Goal: Information Seeking & Learning: Learn about a topic

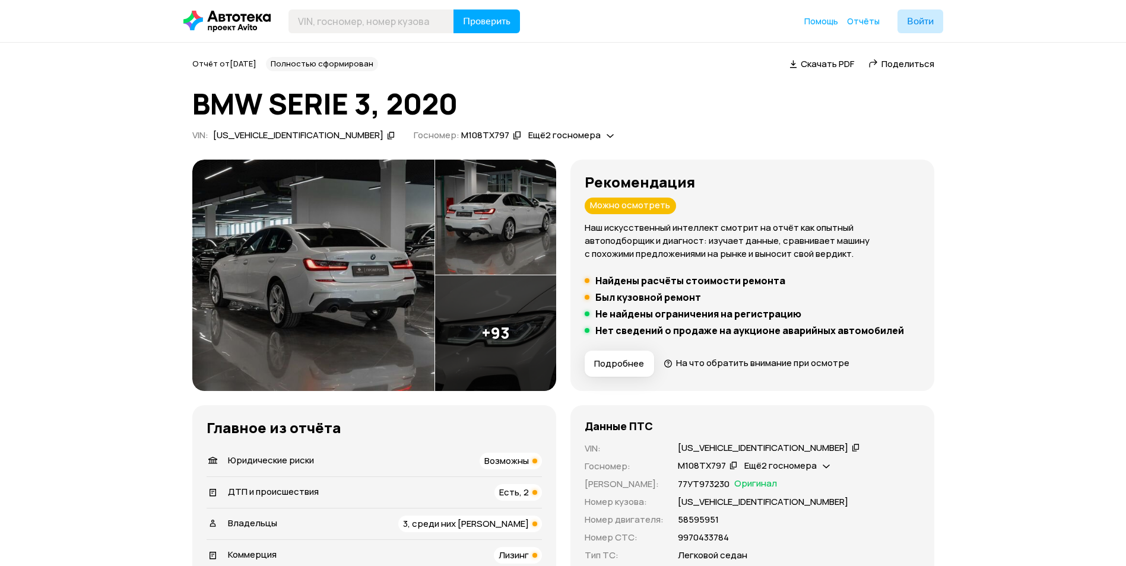
click at [356, 291] on img at bounding box center [313, 276] width 242 height 232
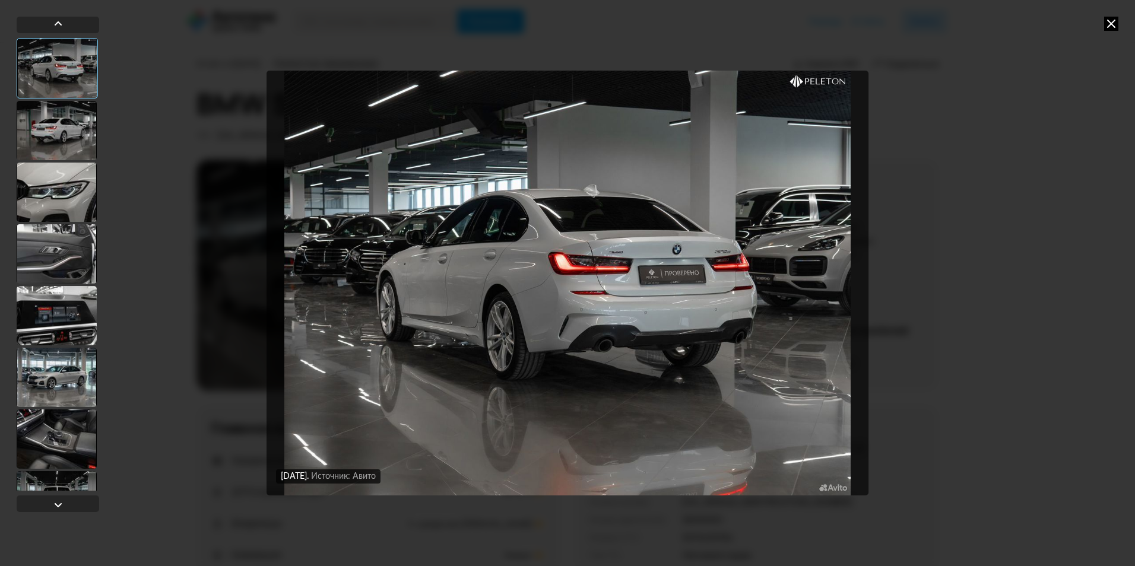
click at [62, 139] on div at bounding box center [57, 130] width 80 height 59
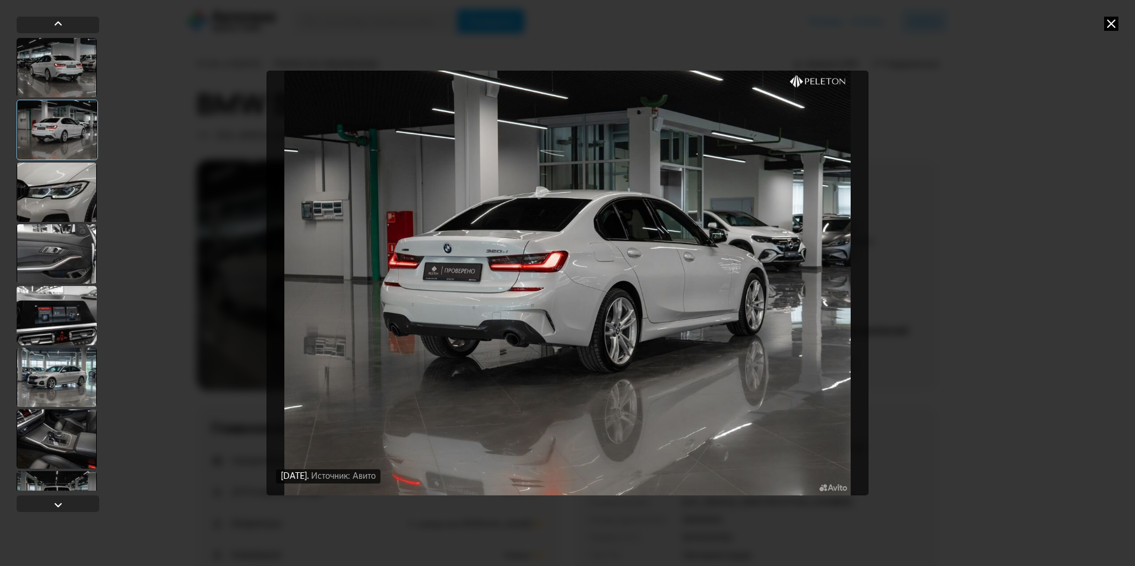
click at [59, 186] on div at bounding box center [57, 192] width 80 height 59
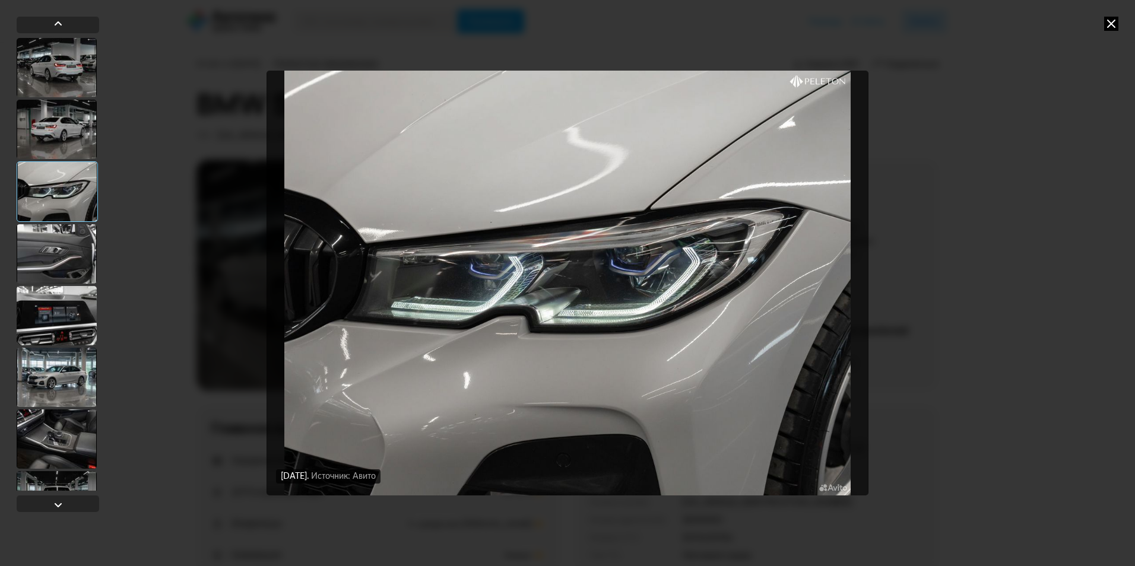
click at [70, 252] on div at bounding box center [57, 253] width 80 height 59
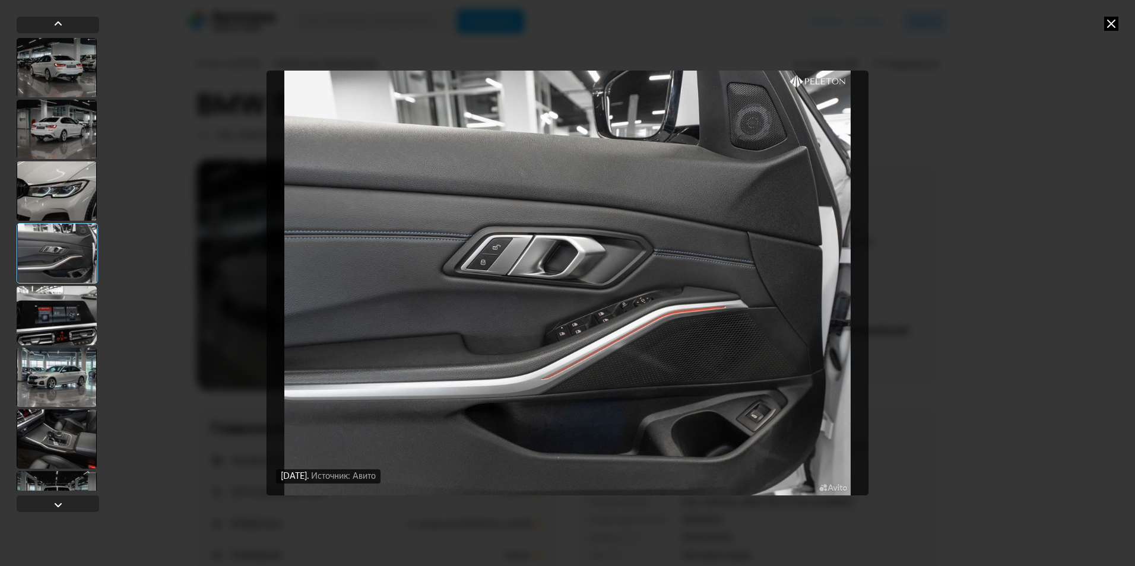
click at [68, 314] on div at bounding box center [57, 315] width 80 height 59
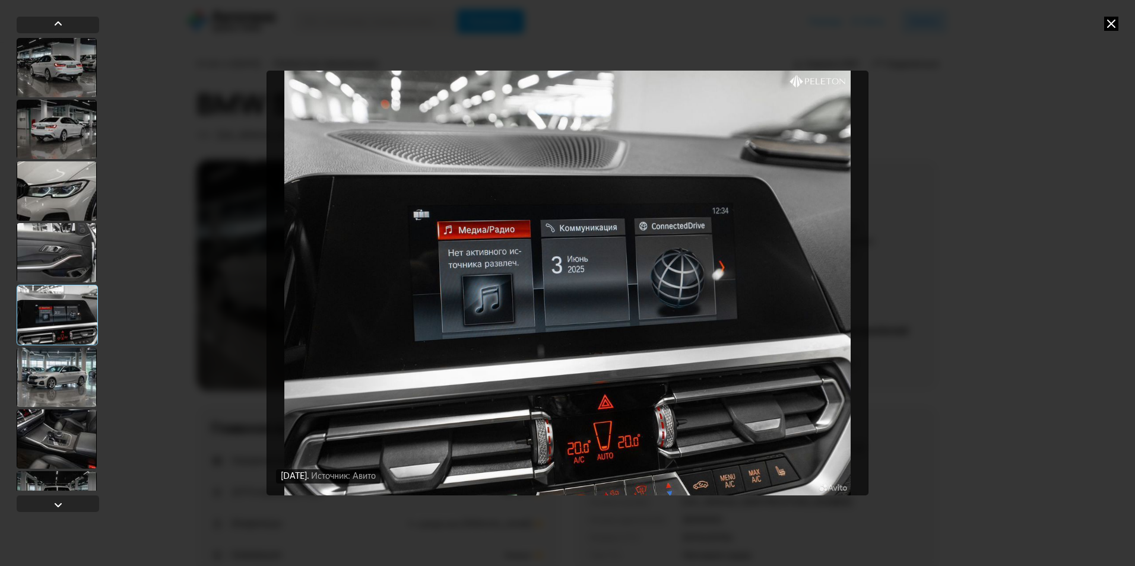
click at [71, 365] on div at bounding box center [57, 377] width 80 height 59
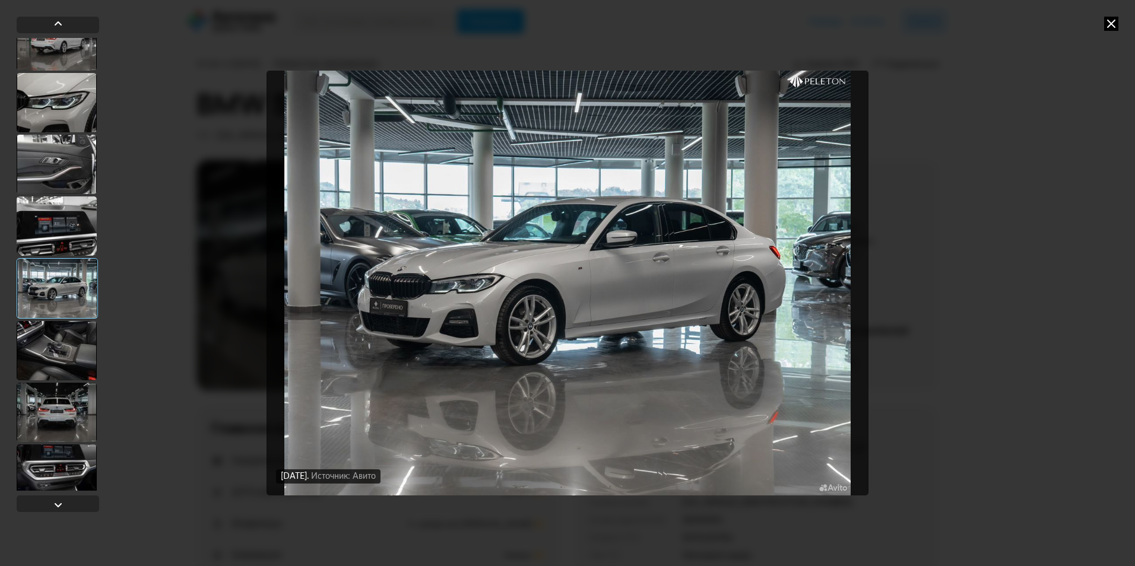
scroll to position [119, 0]
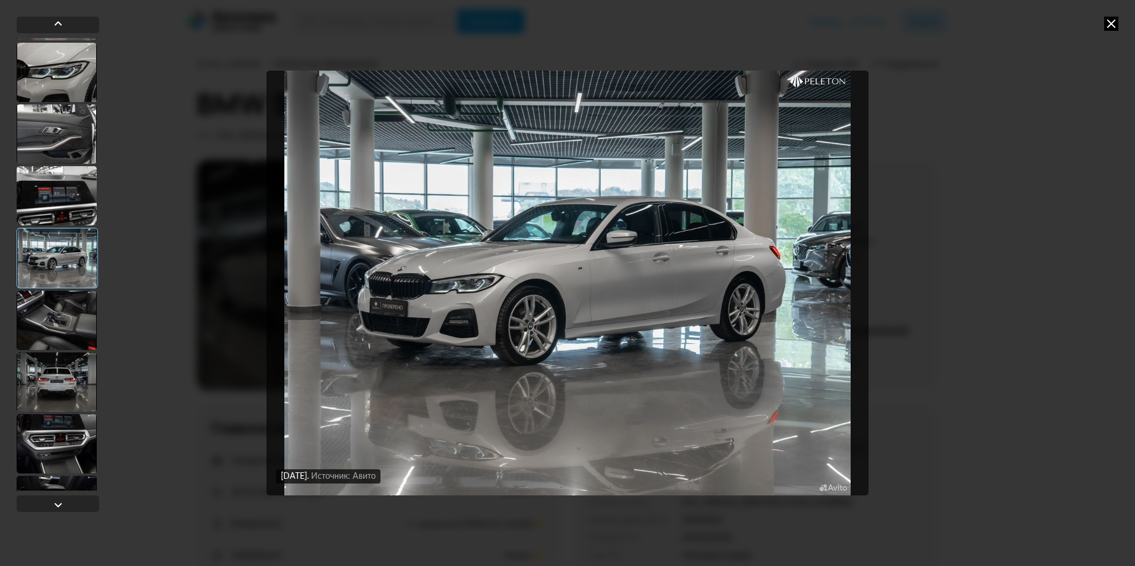
click at [70, 327] on div at bounding box center [57, 320] width 80 height 59
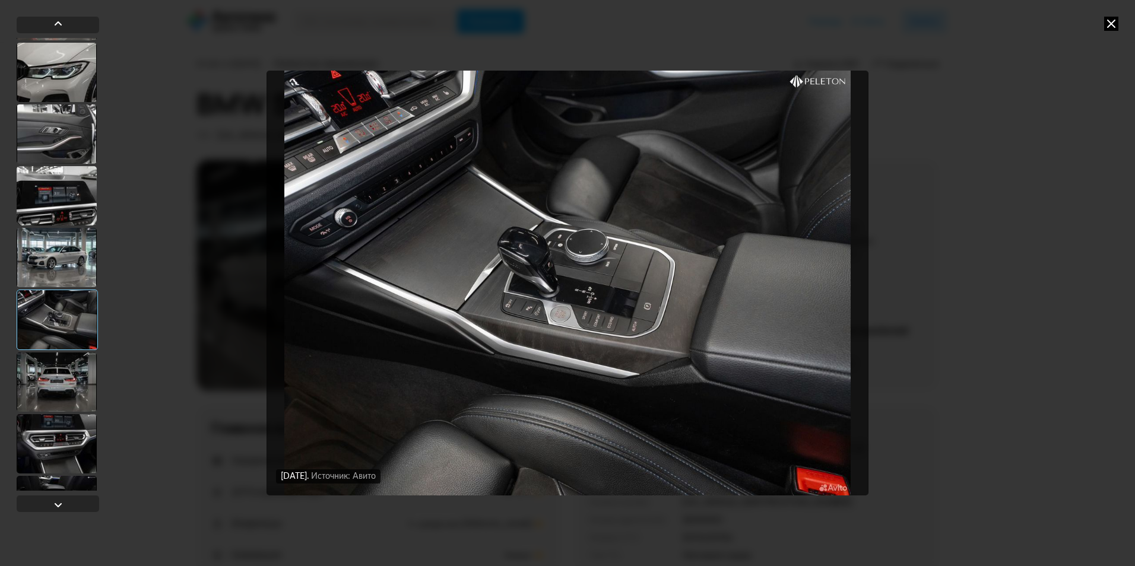
scroll to position [178, 0]
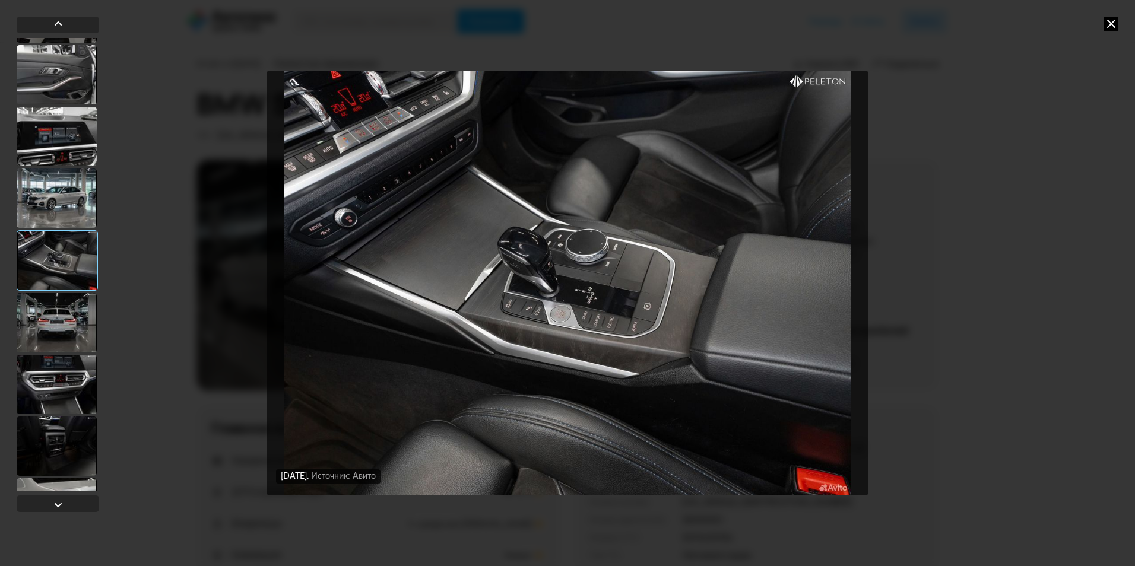
click at [66, 340] on div at bounding box center [57, 322] width 80 height 59
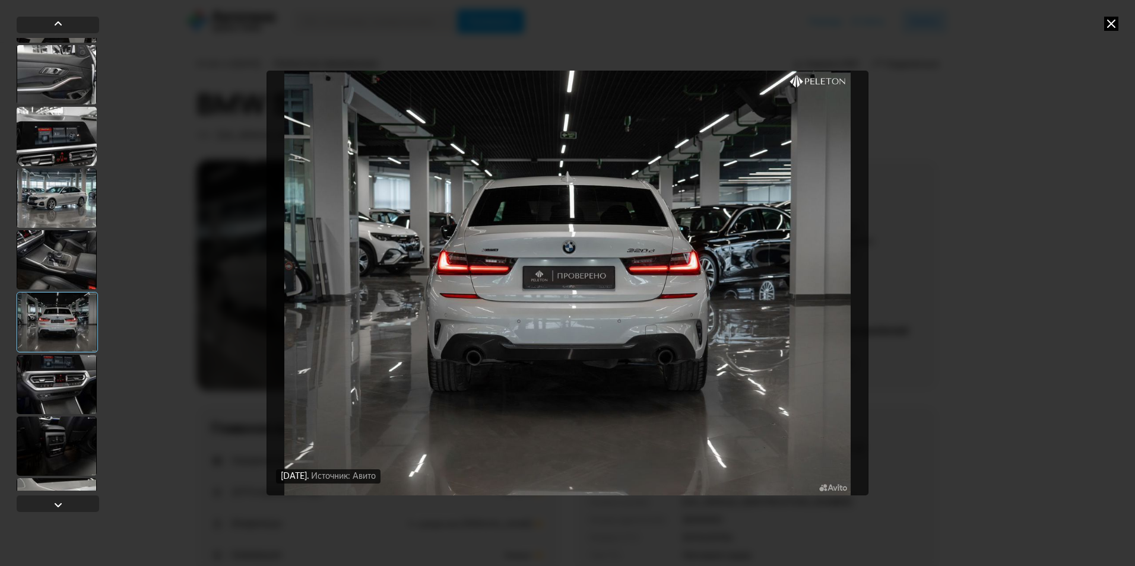
click at [61, 366] on div at bounding box center [57, 384] width 80 height 59
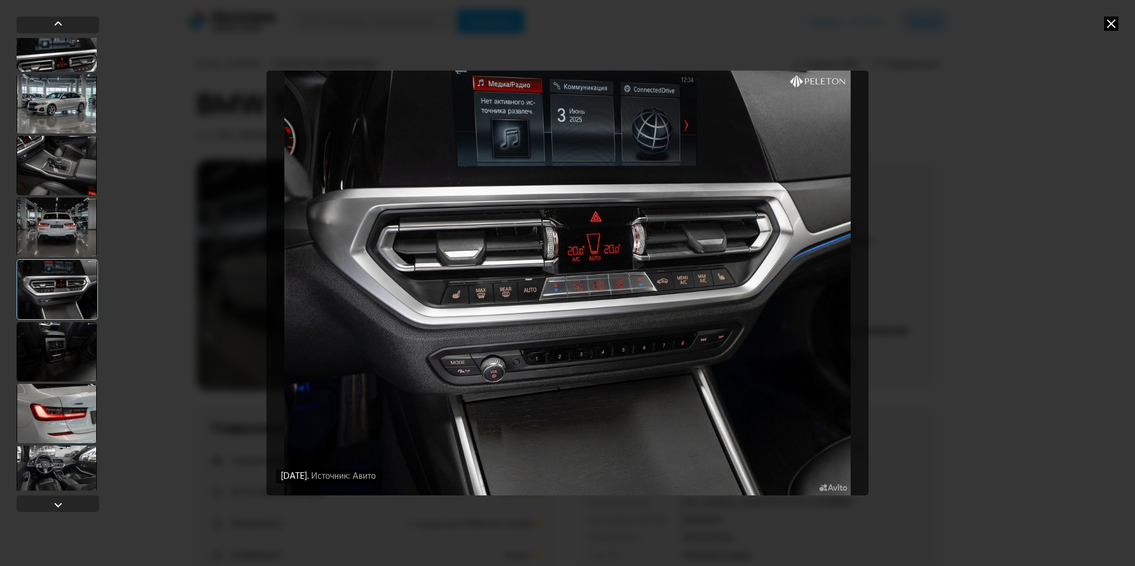
scroll to position [297, 0]
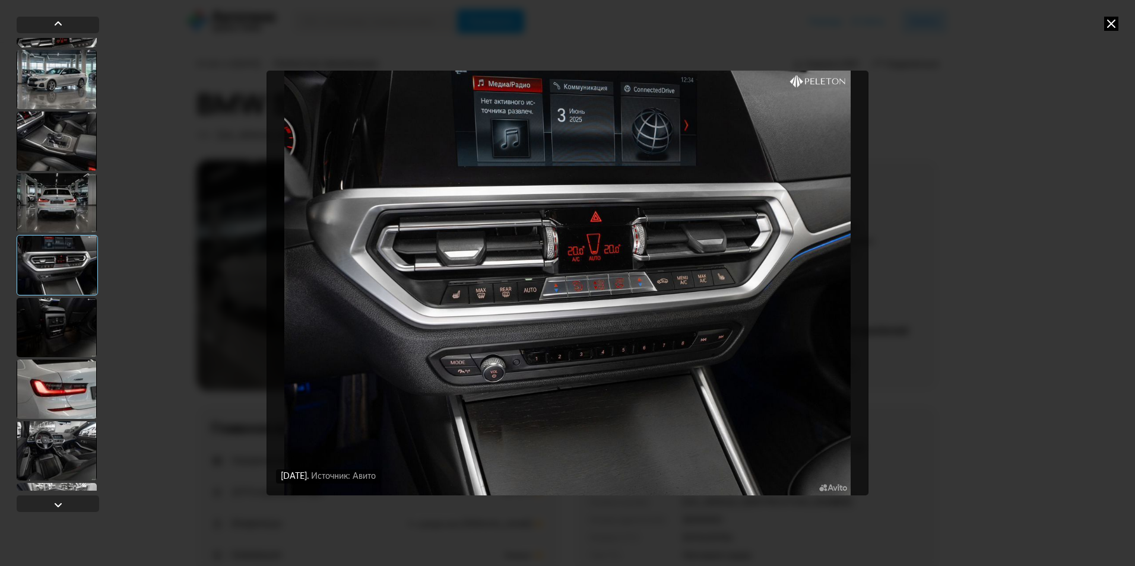
click at [71, 336] on div at bounding box center [57, 327] width 80 height 59
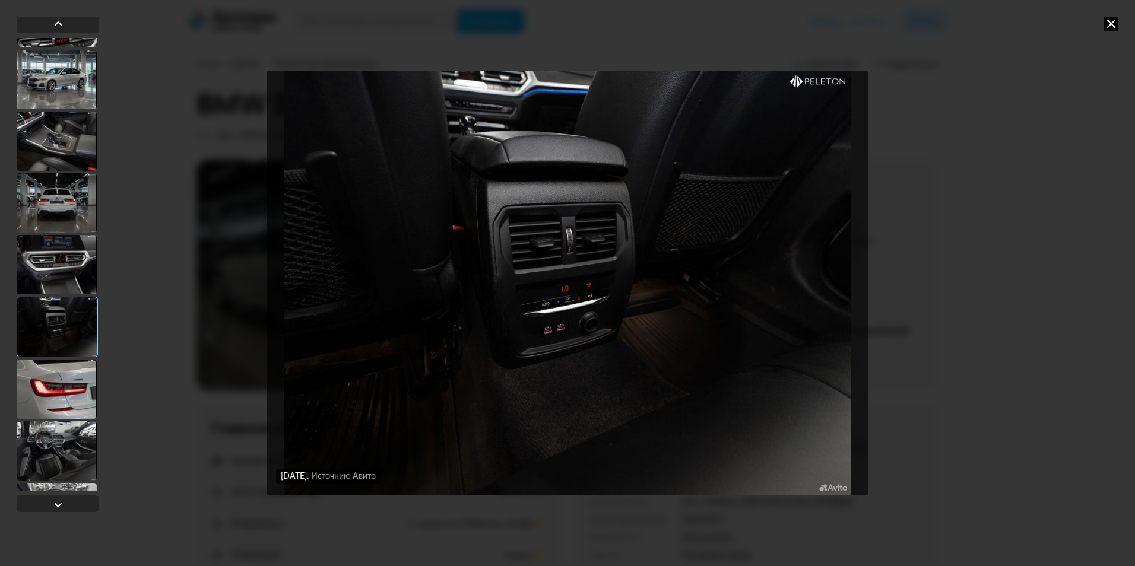
click at [63, 375] on div at bounding box center [57, 389] width 80 height 59
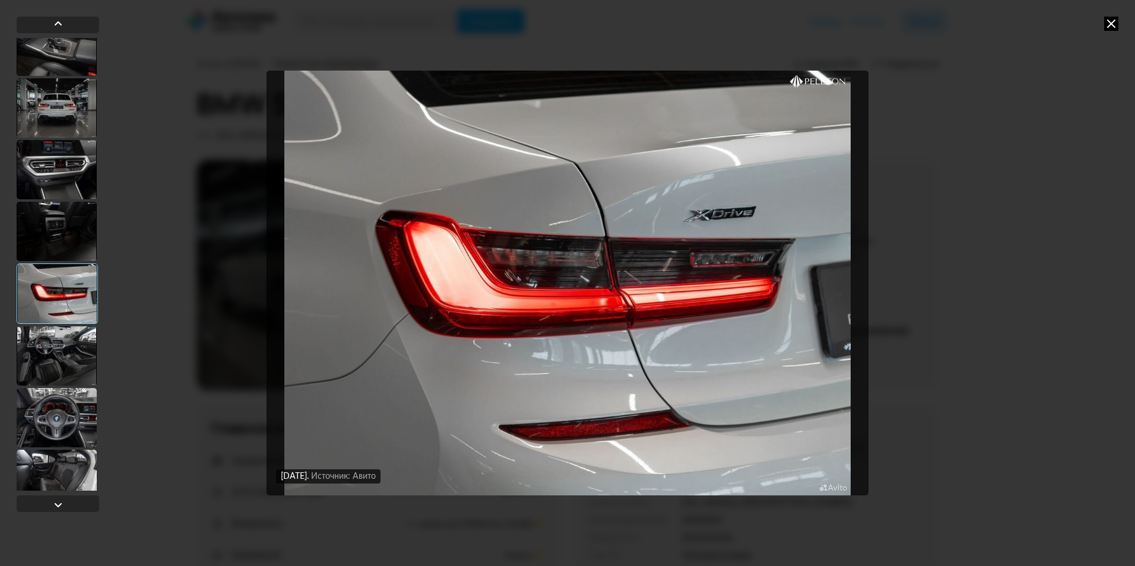
scroll to position [416, 0]
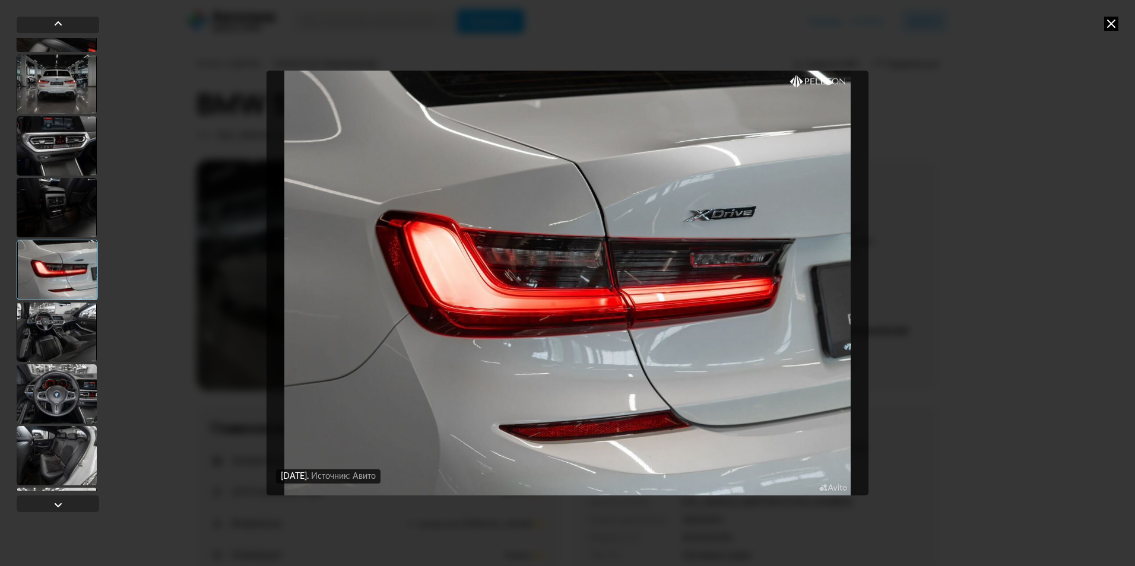
click at [66, 341] on div at bounding box center [57, 332] width 80 height 59
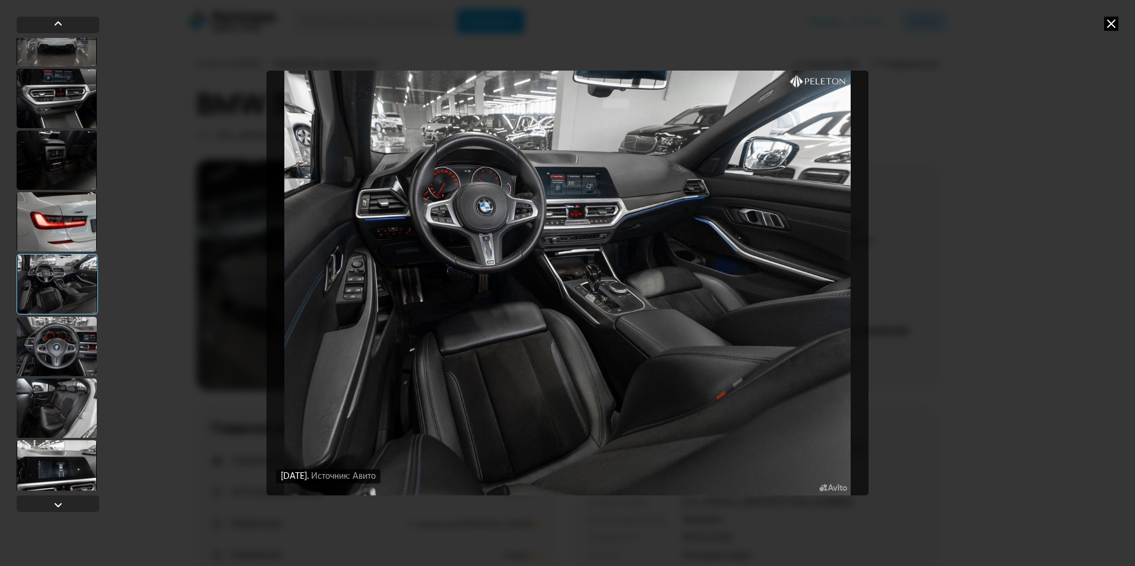
scroll to position [475, 0]
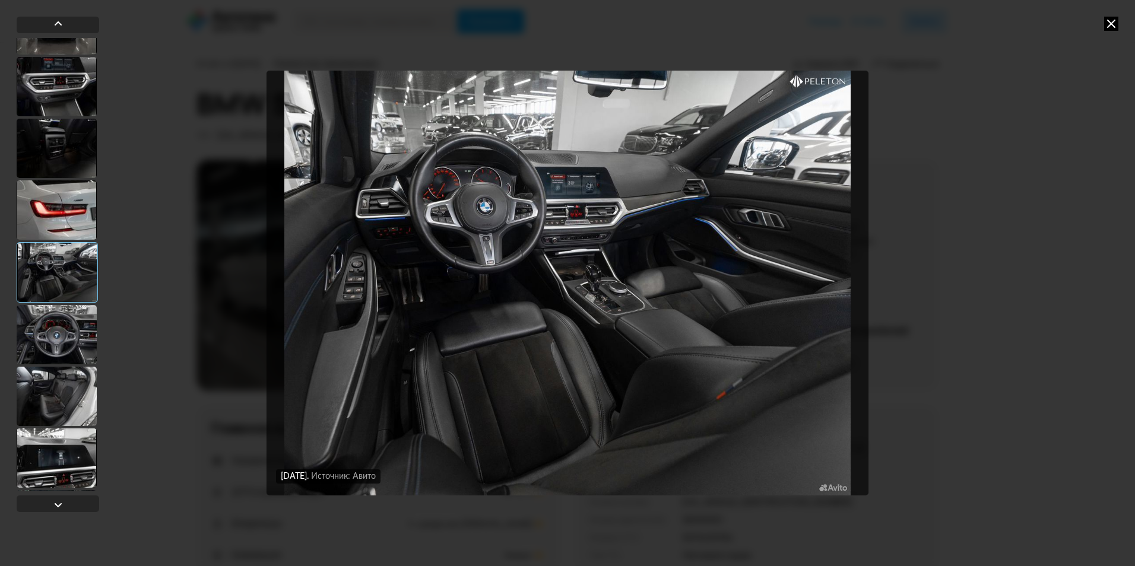
click at [67, 346] on div at bounding box center [57, 334] width 80 height 59
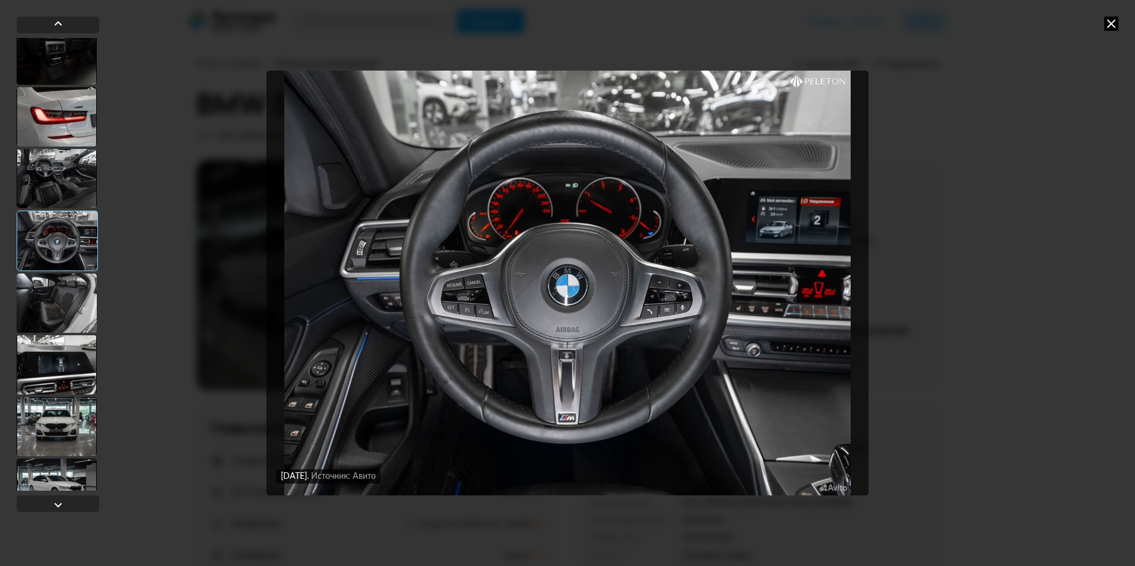
scroll to position [594, 0]
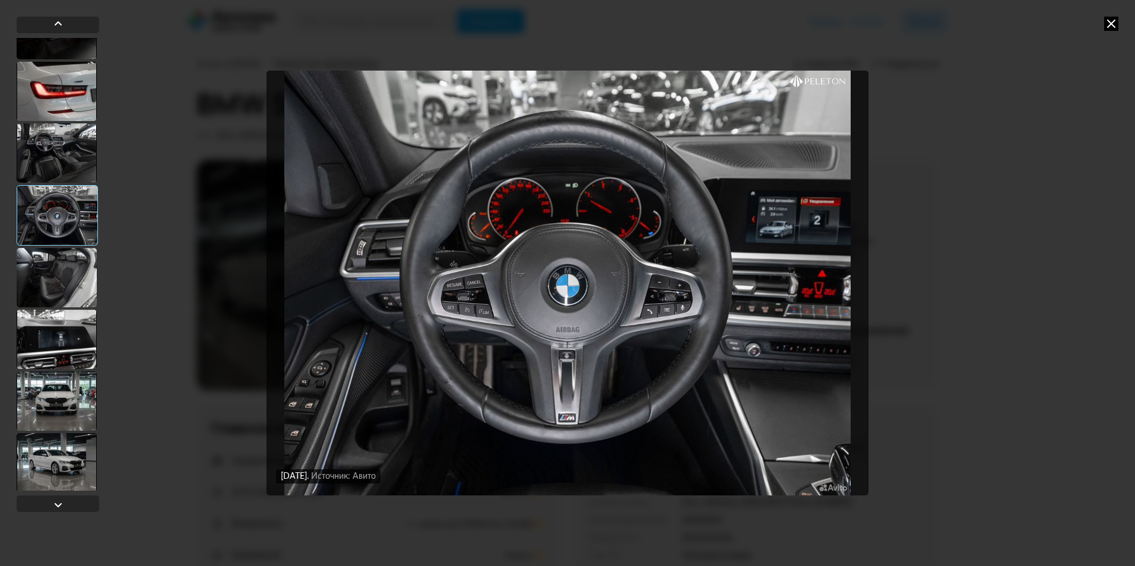
click at [70, 338] on div at bounding box center [57, 339] width 80 height 59
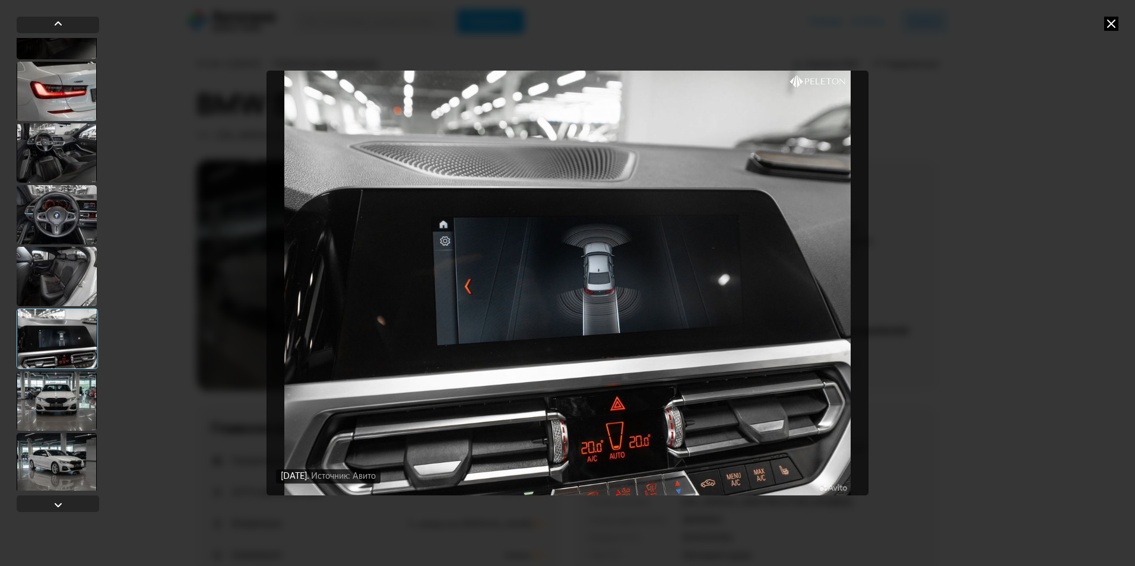
click at [63, 378] on div at bounding box center [57, 401] width 80 height 59
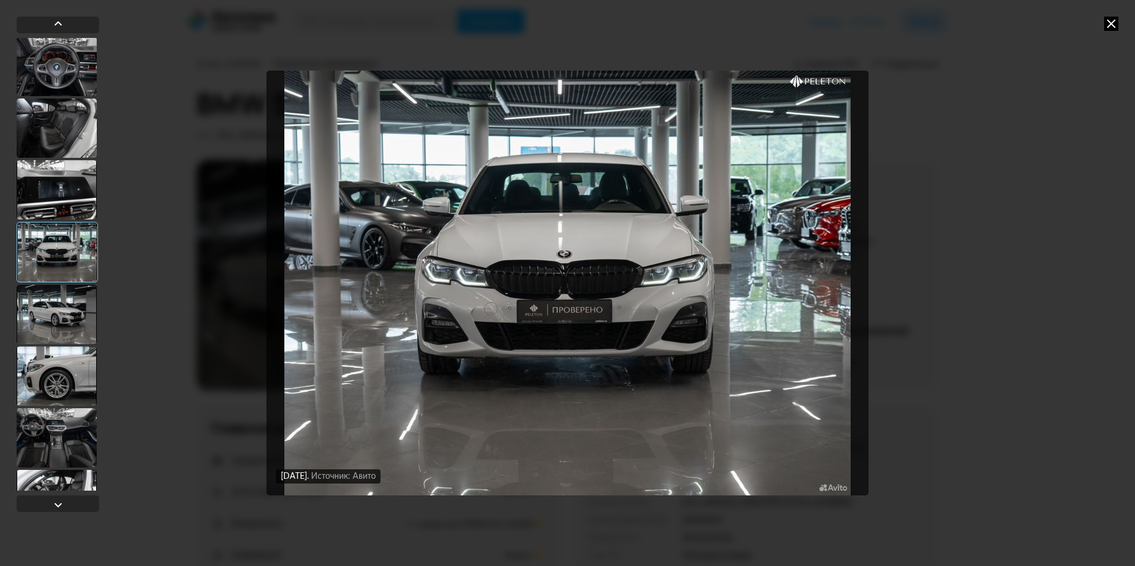
scroll to position [772, 0]
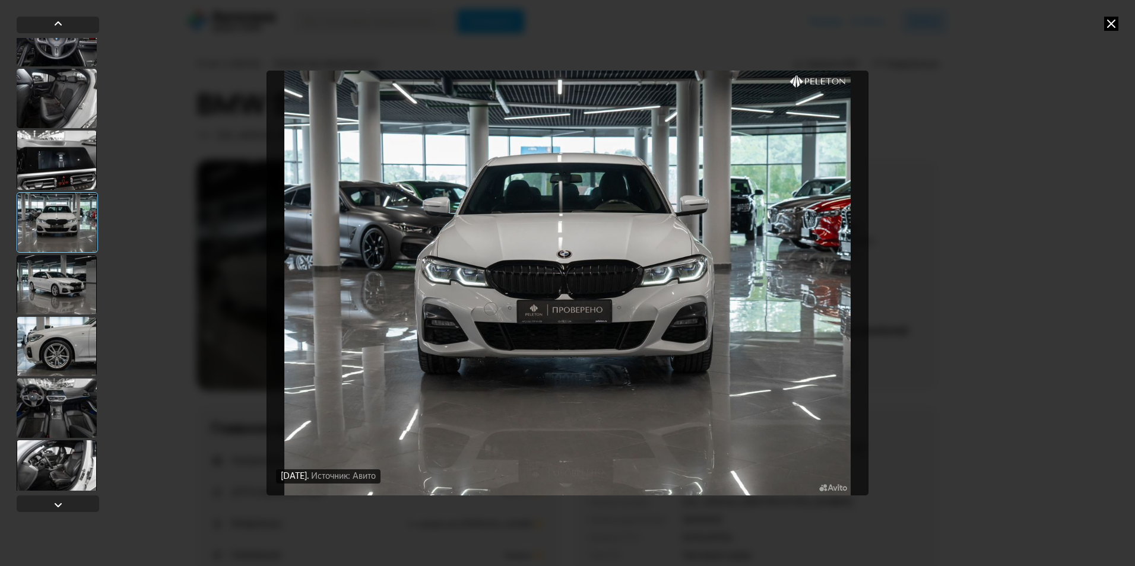
click at [72, 333] on div at bounding box center [57, 346] width 80 height 59
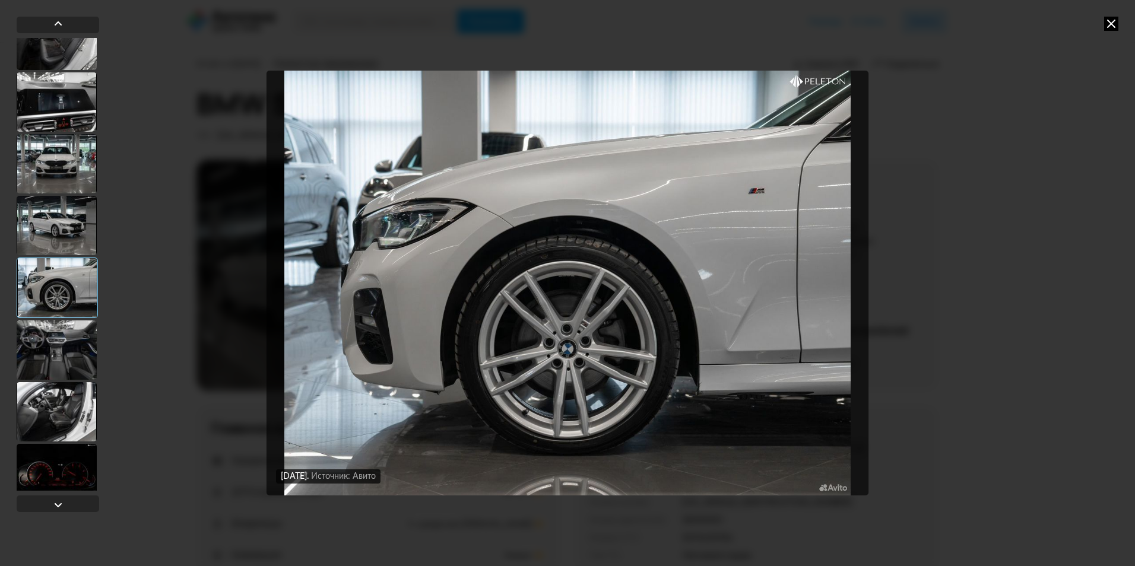
scroll to position [831, 0]
click at [68, 363] on div at bounding box center [57, 348] width 80 height 59
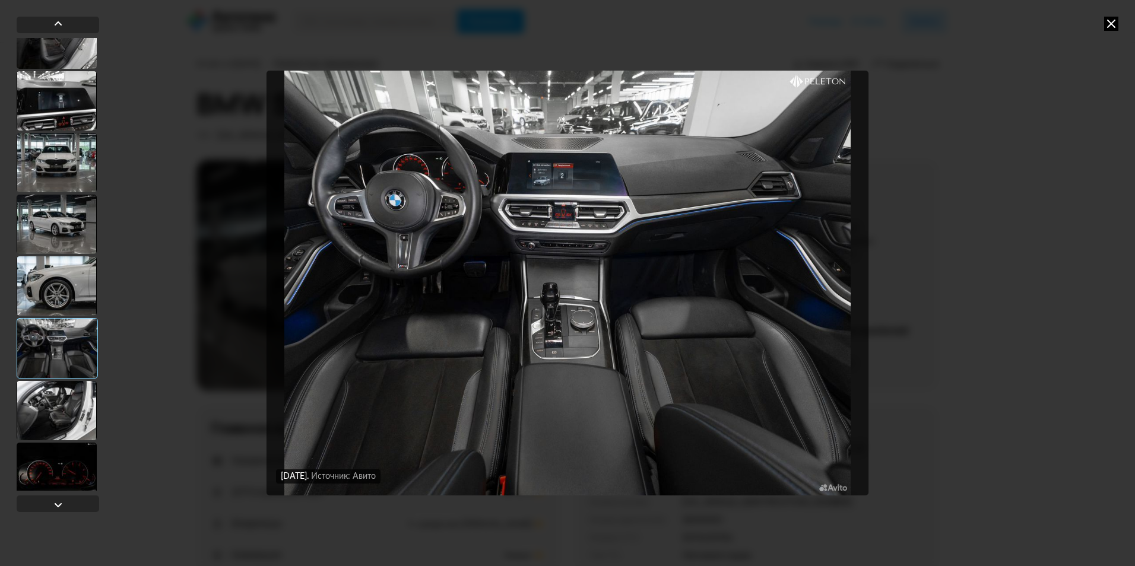
click at [65, 400] on div at bounding box center [57, 410] width 80 height 59
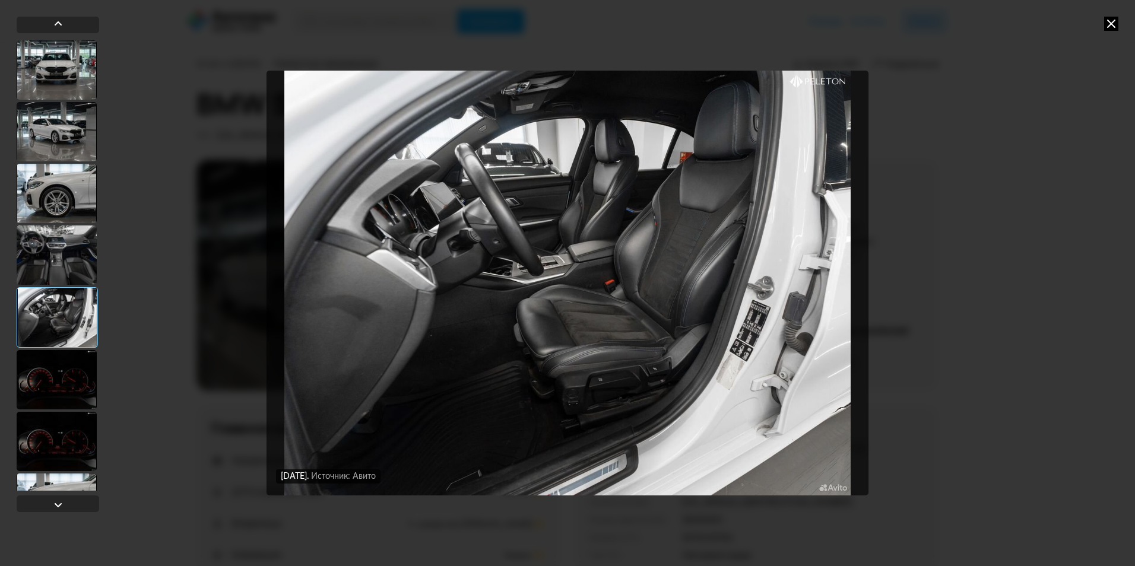
scroll to position [950, 0]
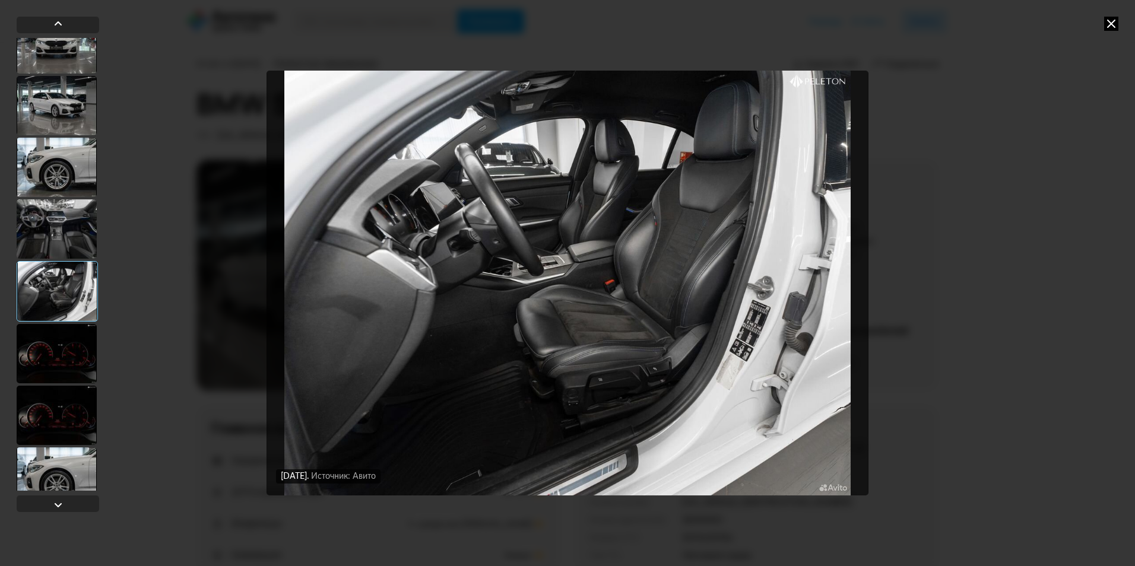
click at [72, 364] on div at bounding box center [57, 353] width 80 height 59
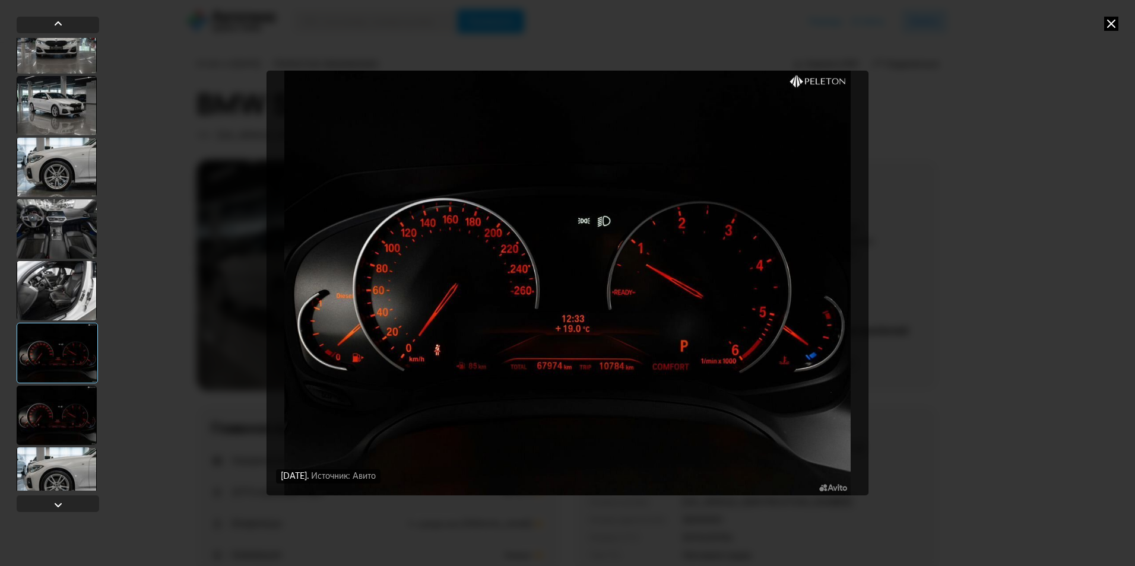
click at [65, 401] on div at bounding box center [57, 415] width 80 height 59
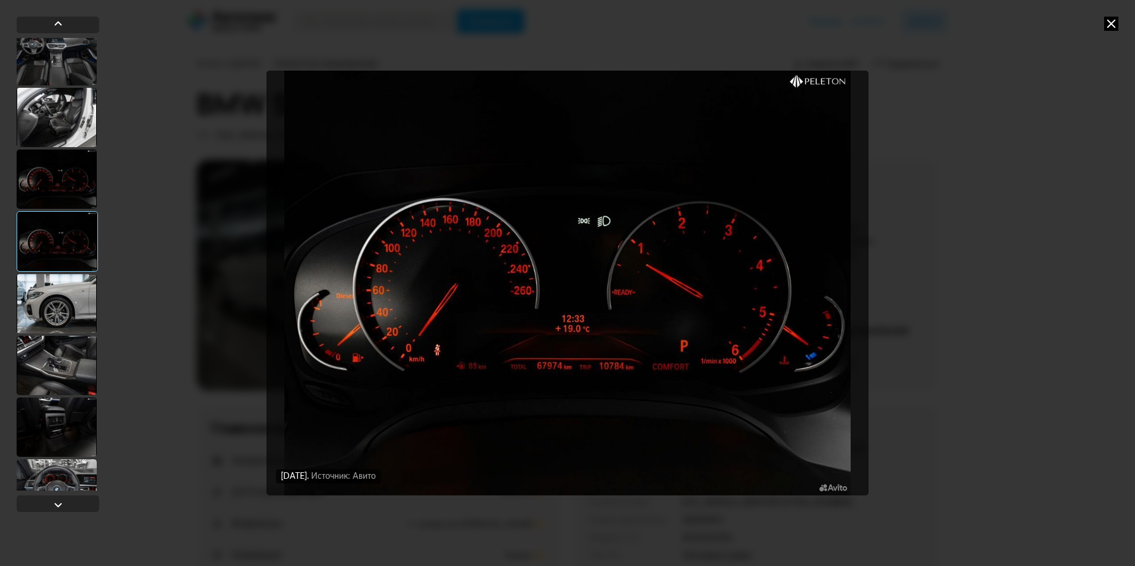
scroll to position [1128, 0]
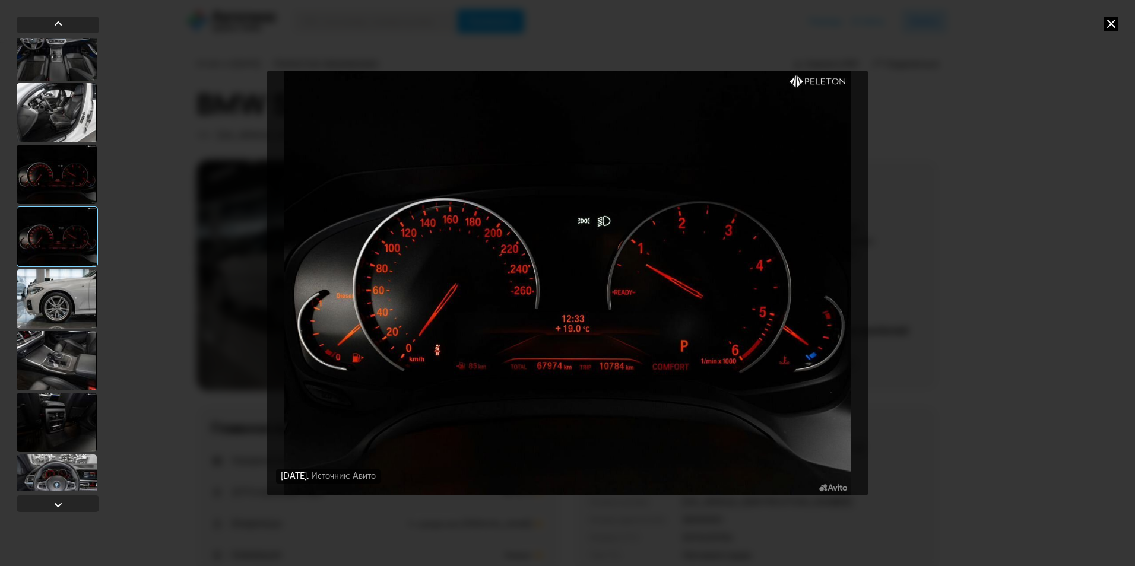
click at [77, 343] on div at bounding box center [57, 360] width 80 height 59
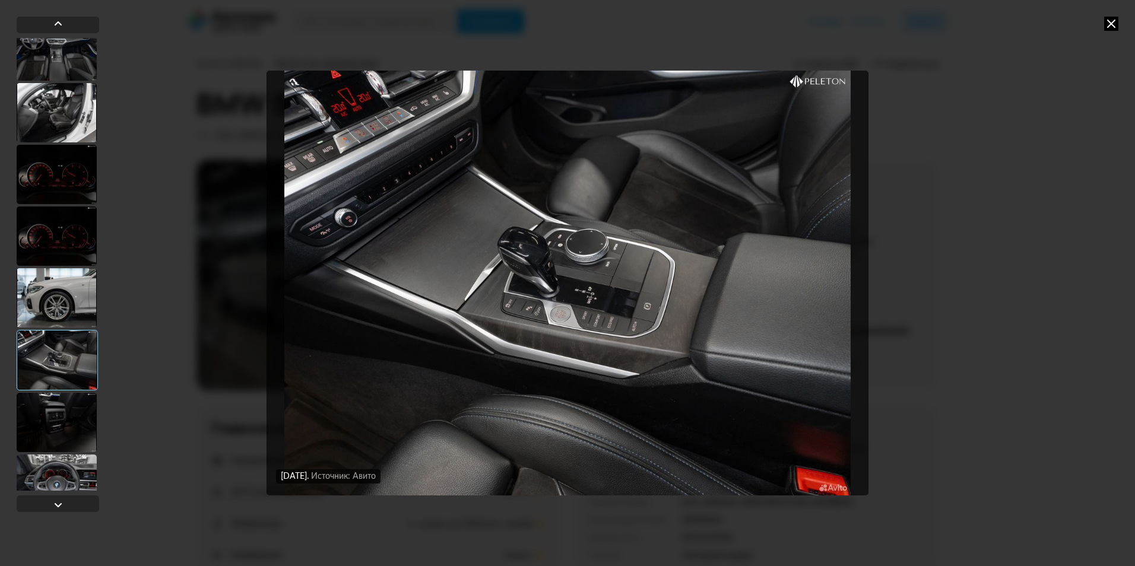
click at [72, 373] on div at bounding box center [57, 360] width 81 height 61
click at [66, 413] on div at bounding box center [57, 422] width 80 height 59
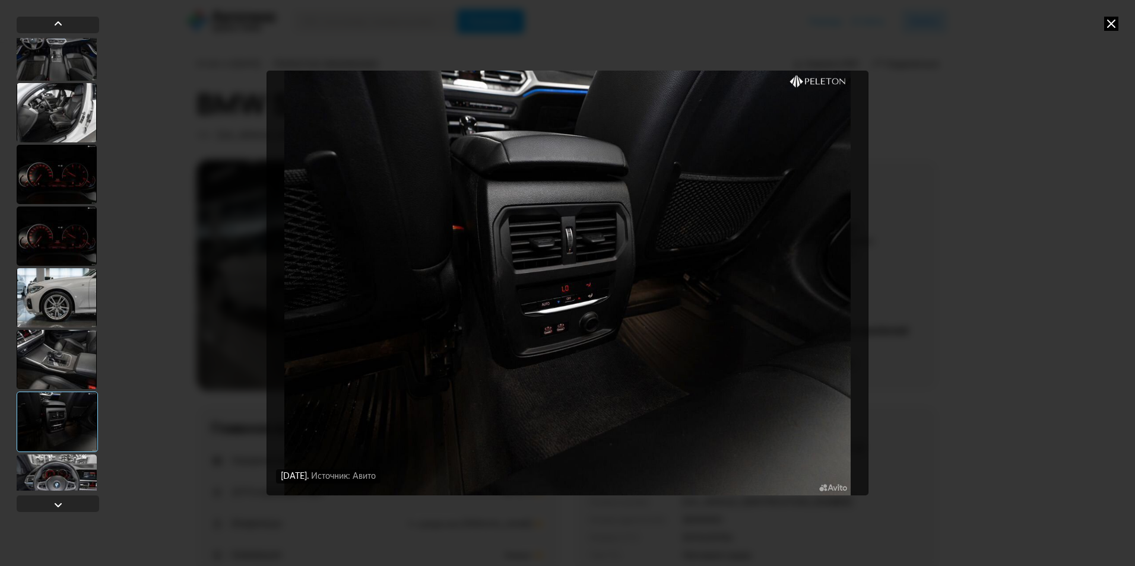
click at [56, 483] on div at bounding box center [57, 484] width 80 height 59
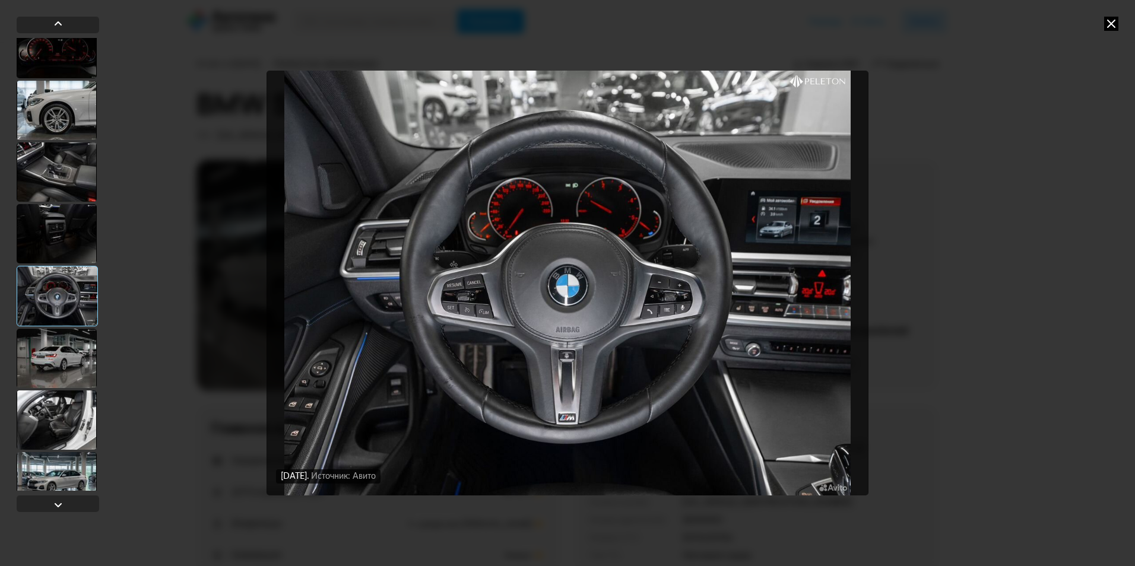
scroll to position [1365, 0]
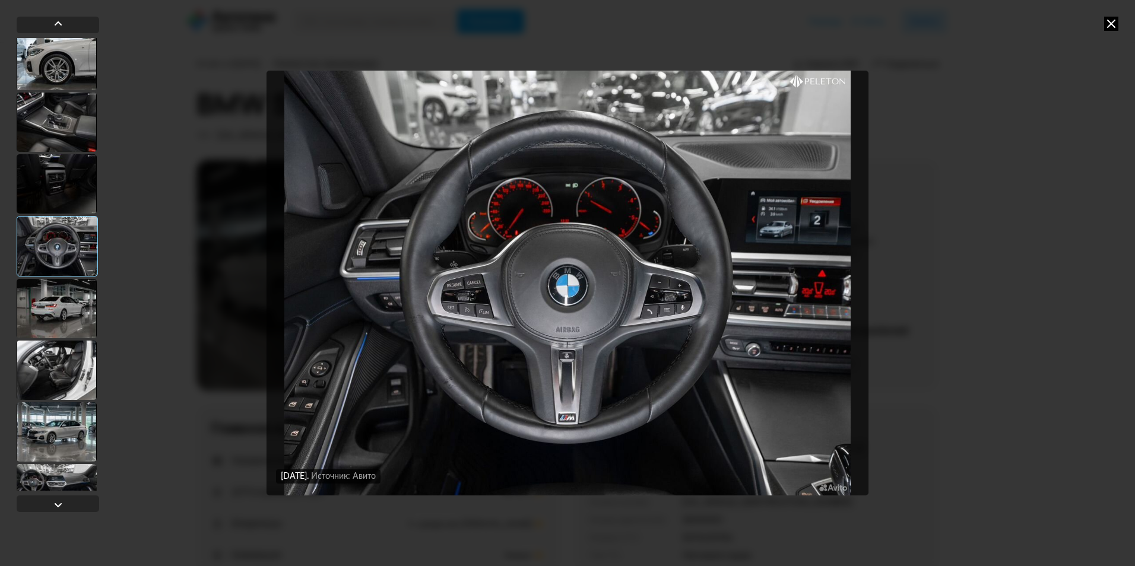
click at [68, 318] on div at bounding box center [57, 308] width 80 height 59
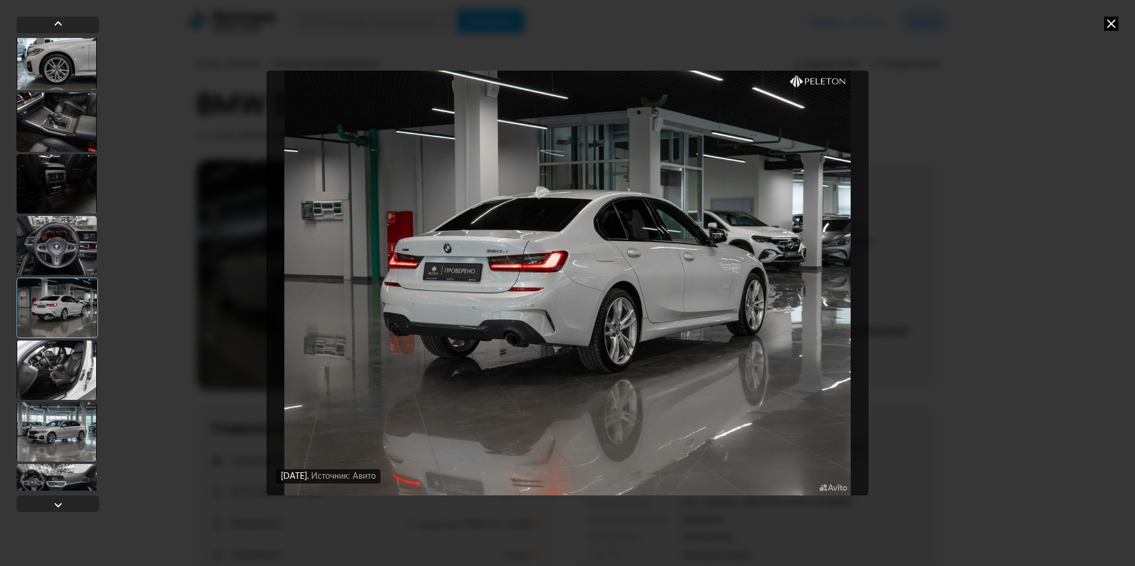
click at [67, 370] on div at bounding box center [57, 370] width 80 height 59
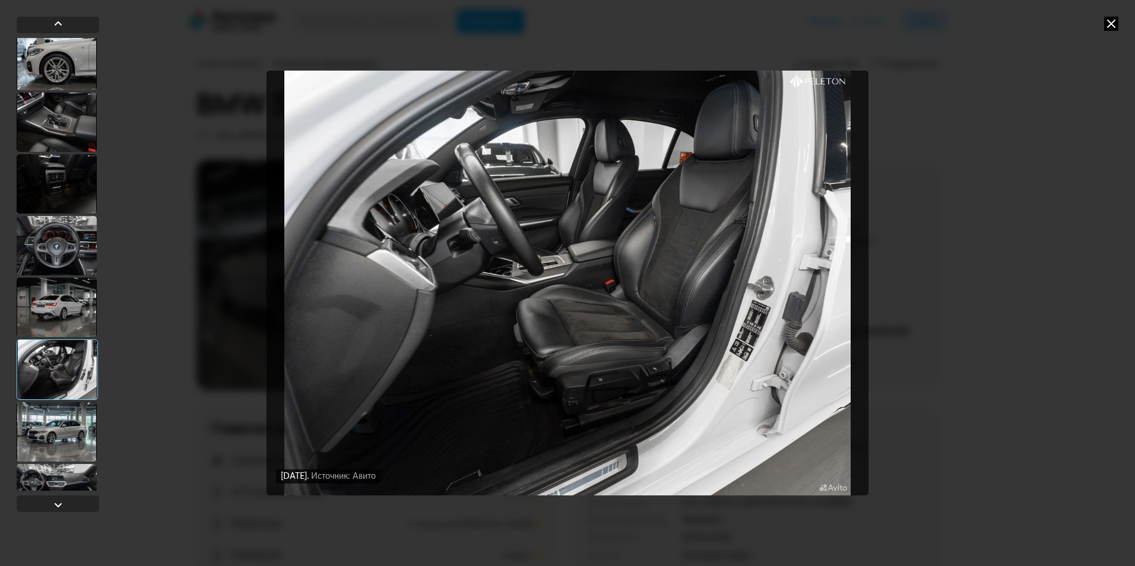
scroll to position [1425, 0]
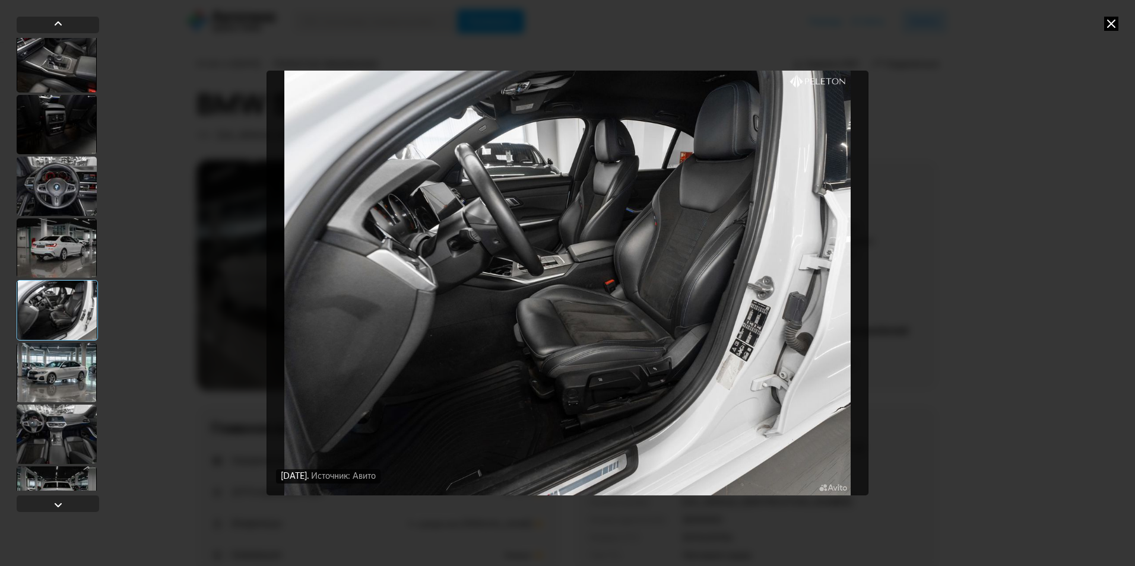
click at [67, 370] on div at bounding box center [57, 372] width 80 height 59
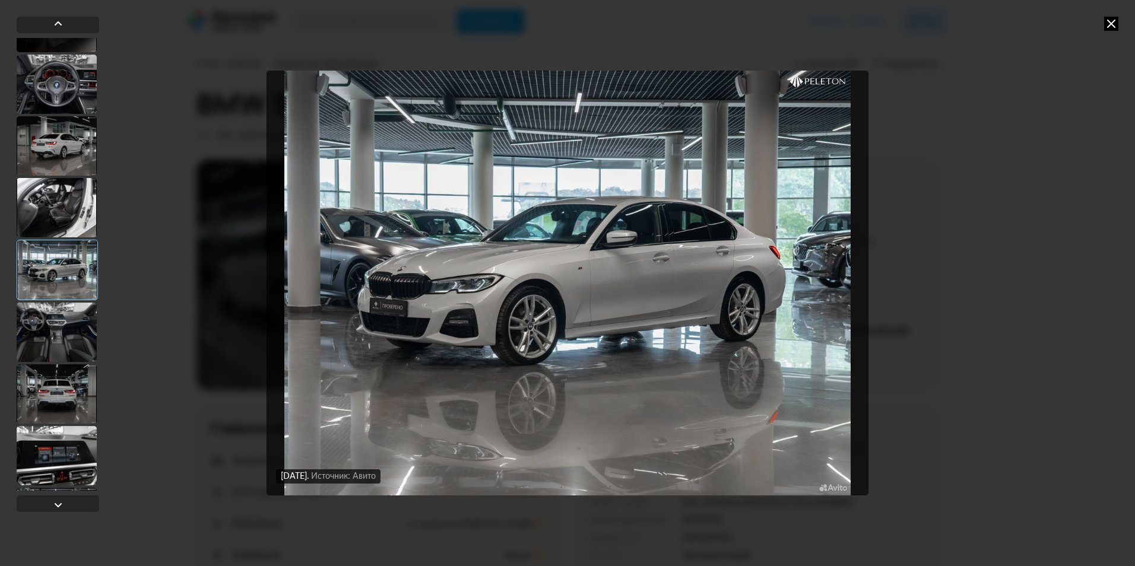
scroll to position [1543, 0]
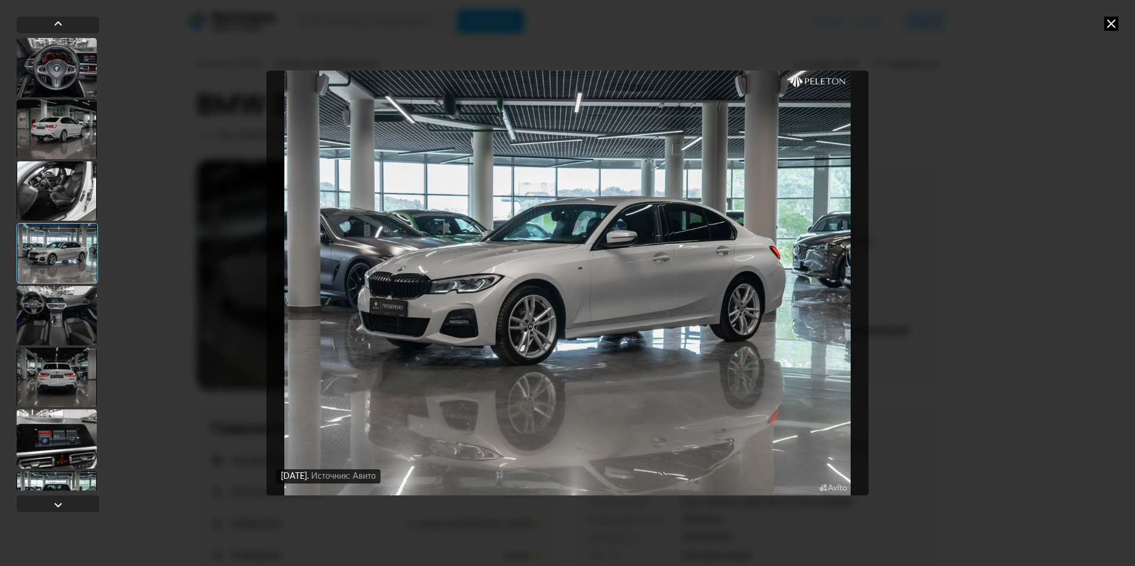
click at [68, 364] on div at bounding box center [57, 377] width 80 height 59
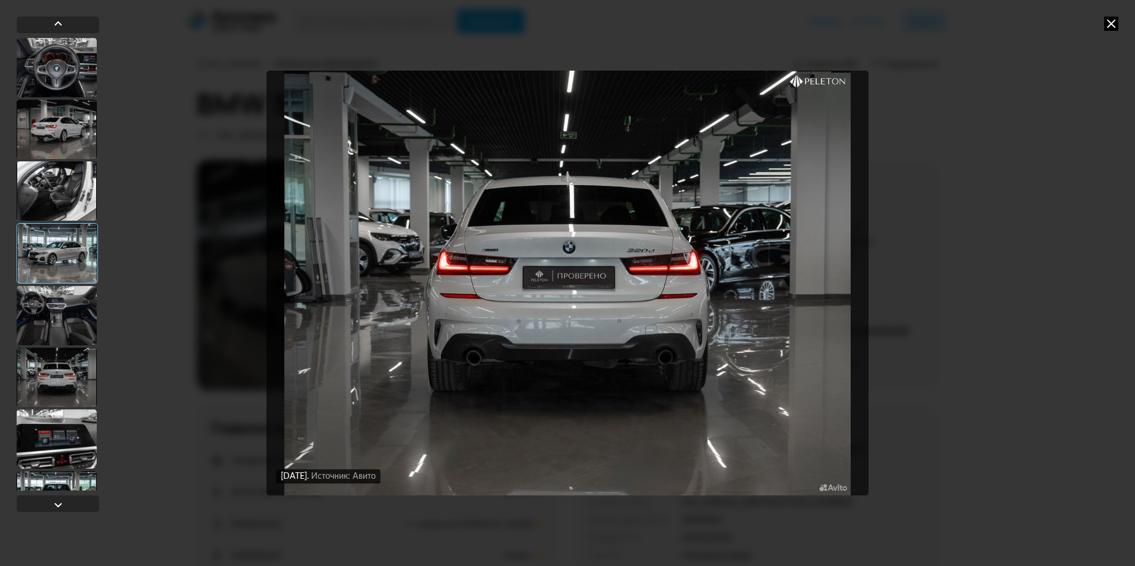
click at [75, 334] on div at bounding box center [57, 315] width 80 height 59
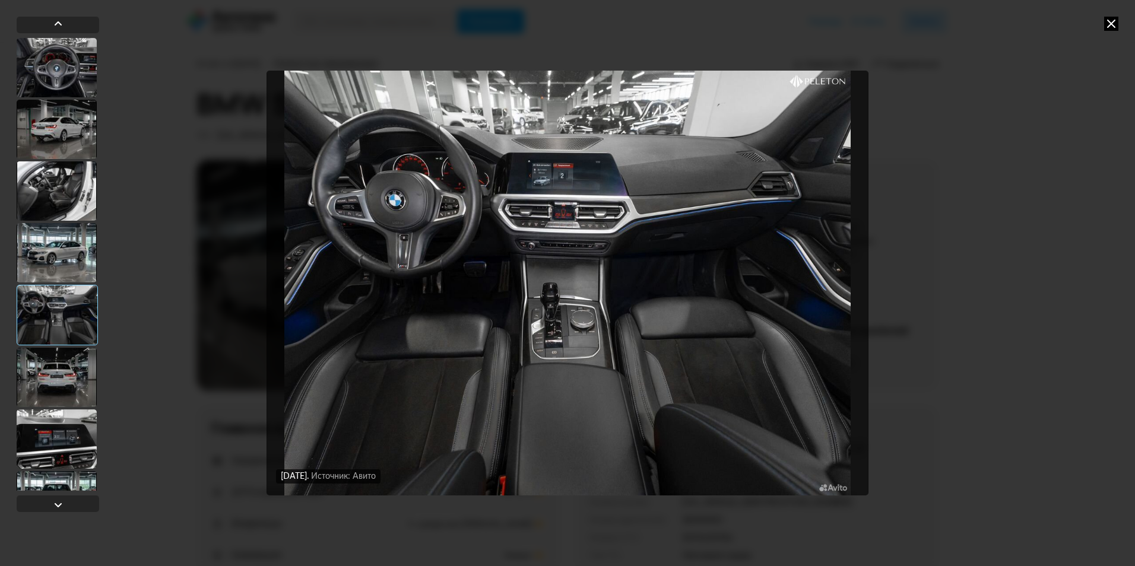
click at [72, 325] on div at bounding box center [57, 315] width 81 height 61
click at [68, 379] on div at bounding box center [57, 377] width 80 height 59
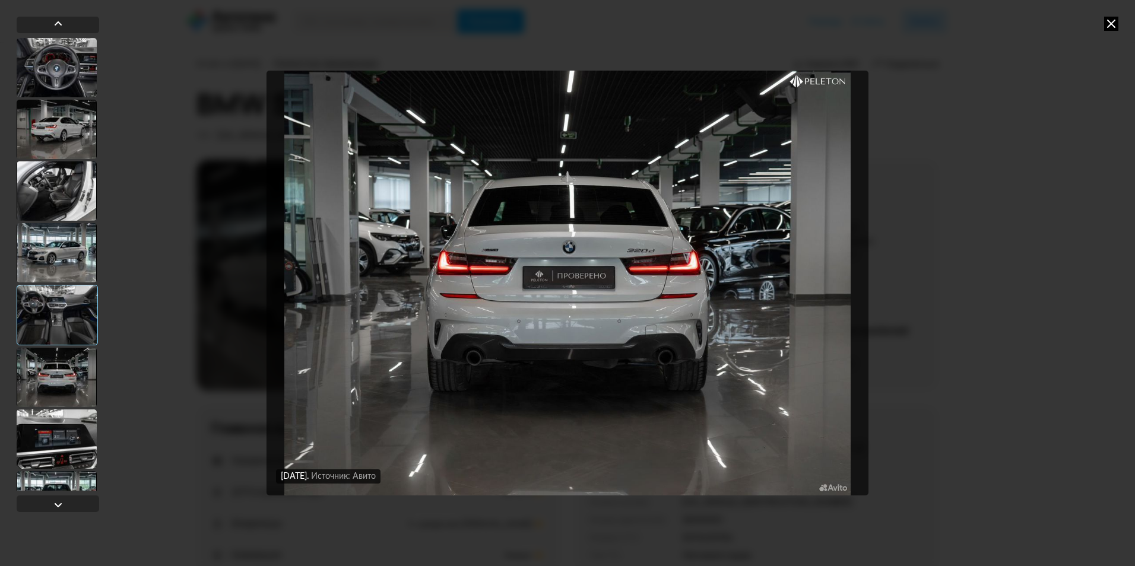
click at [64, 433] on div at bounding box center [57, 439] width 80 height 59
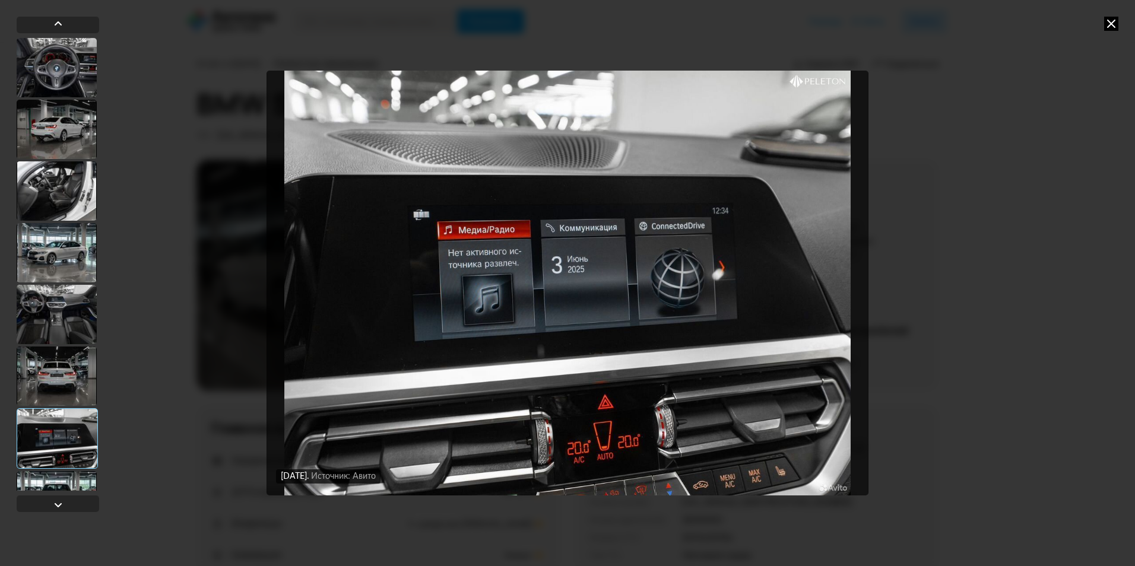
click at [60, 438] on div at bounding box center [57, 438] width 81 height 61
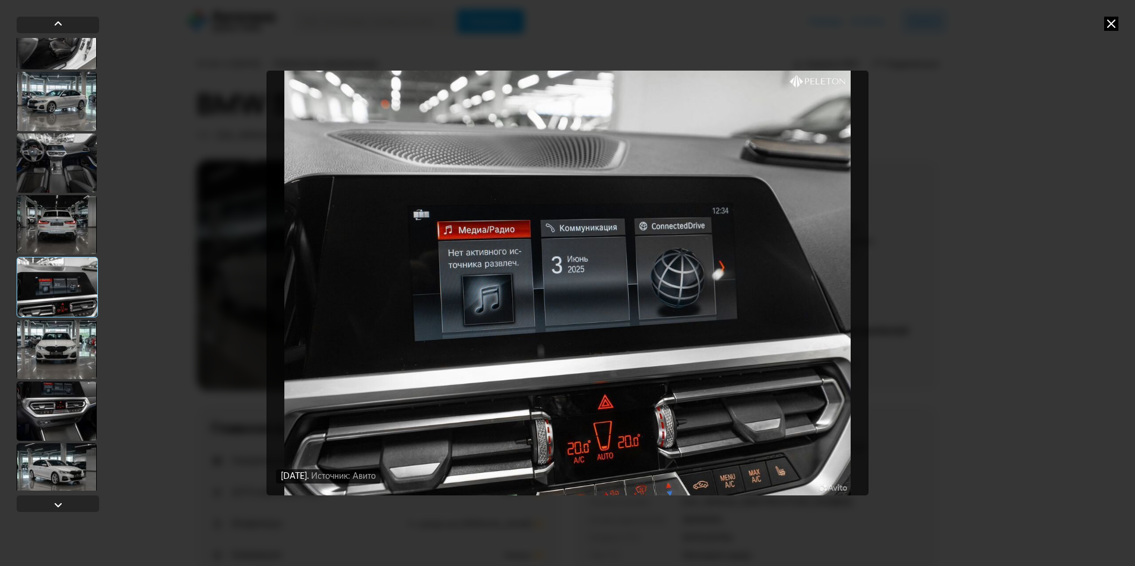
scroll to position [1722, 0]
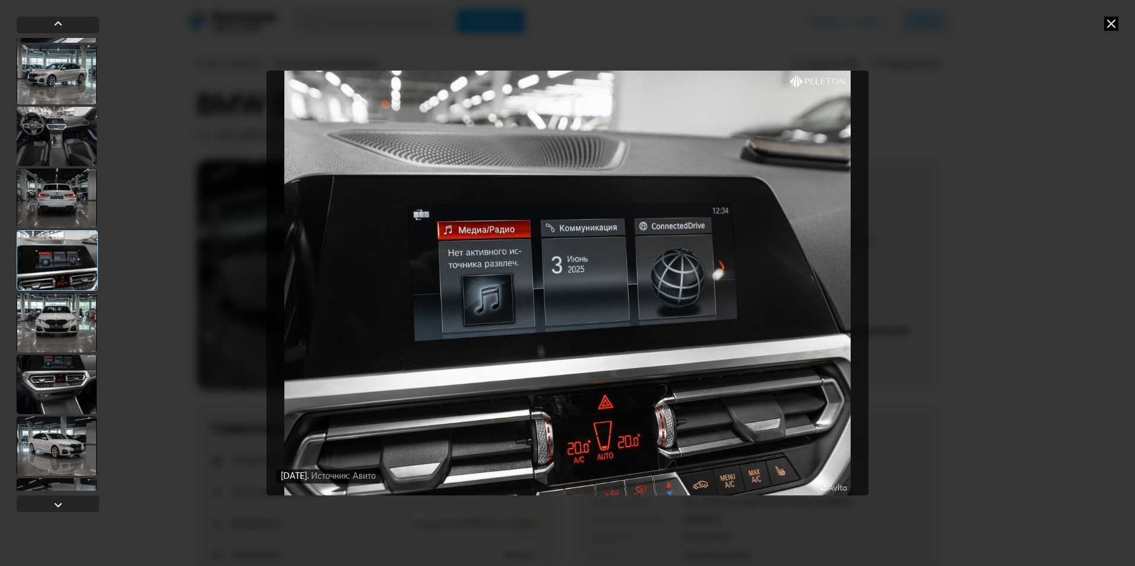
click at [65, 345] on div at bounding box center [57, 322] width 80 height 59
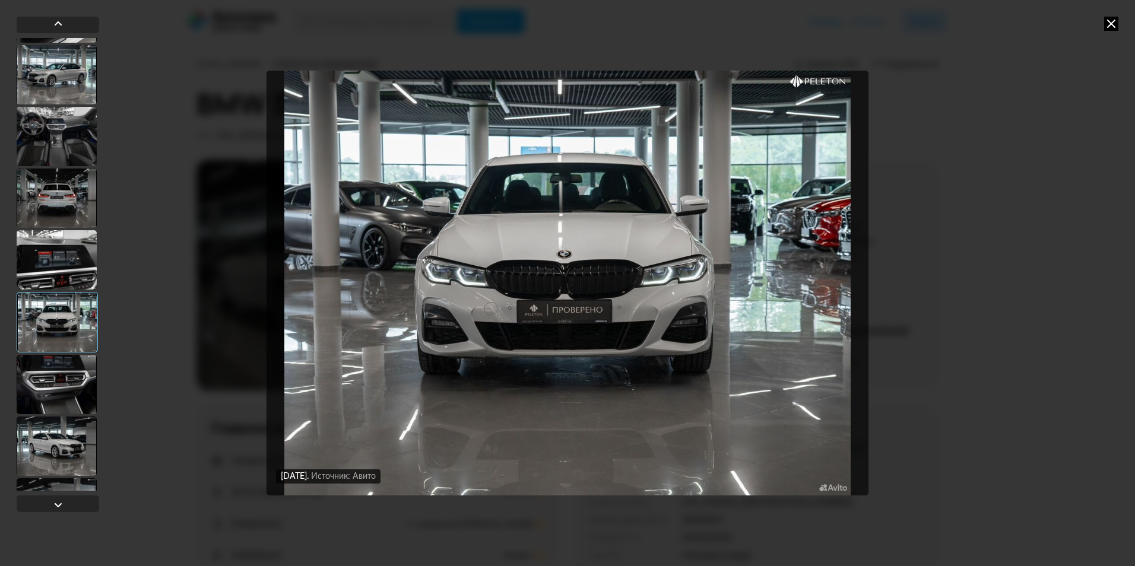
click at [66, 376] on div at bounding box center [57, 384] width 80 height 59
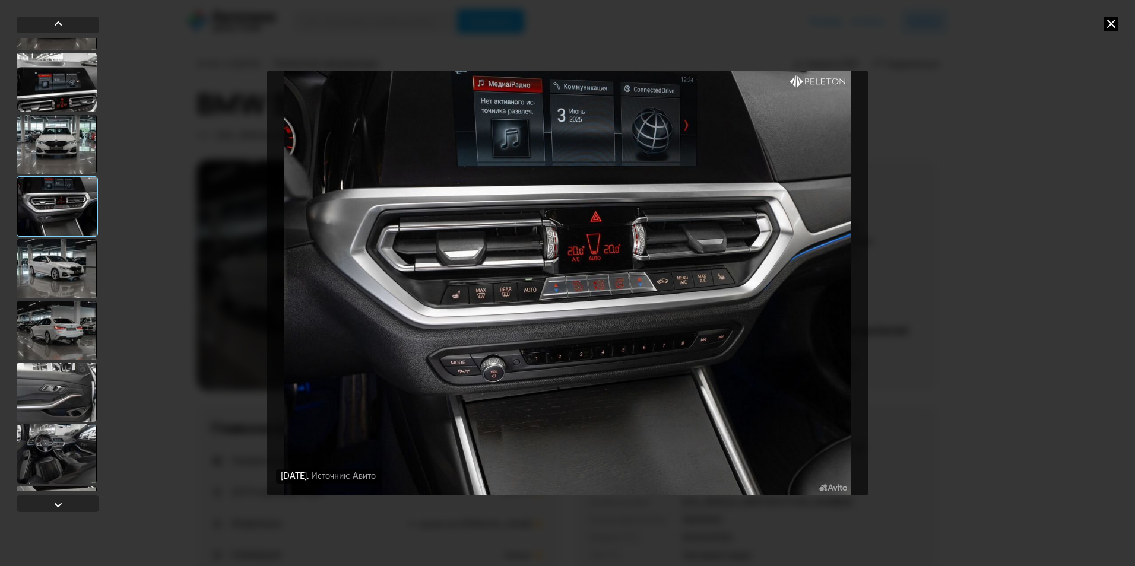
scroll to position [1900, 0]
click at [74, 283] on div at bounding box center [57, 268] width 80 height 59
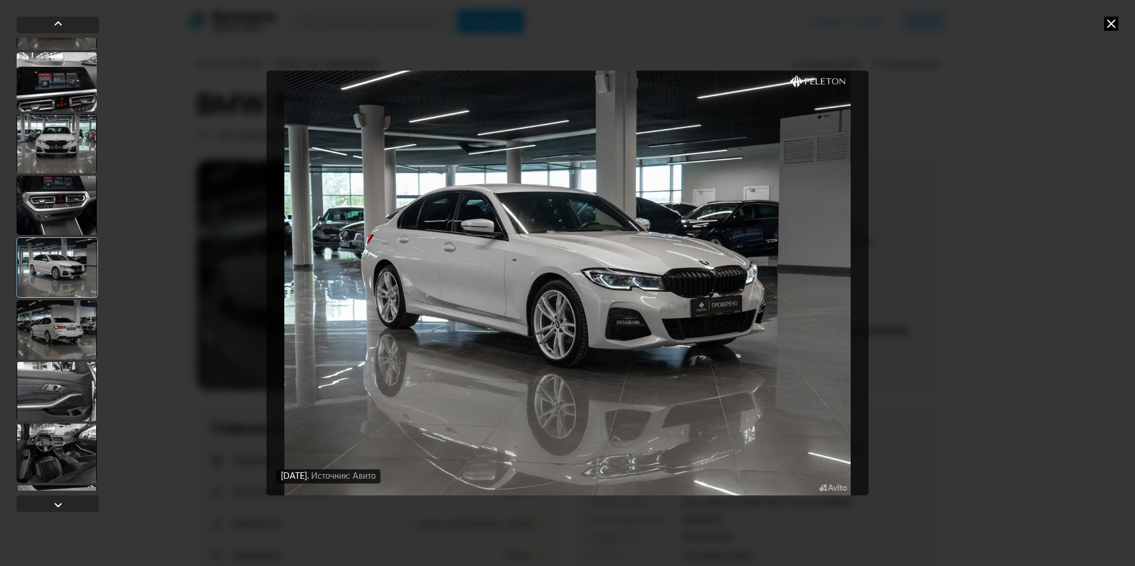
click at [70, 324] on div at bounding box center [57, 329] width 80 height 59
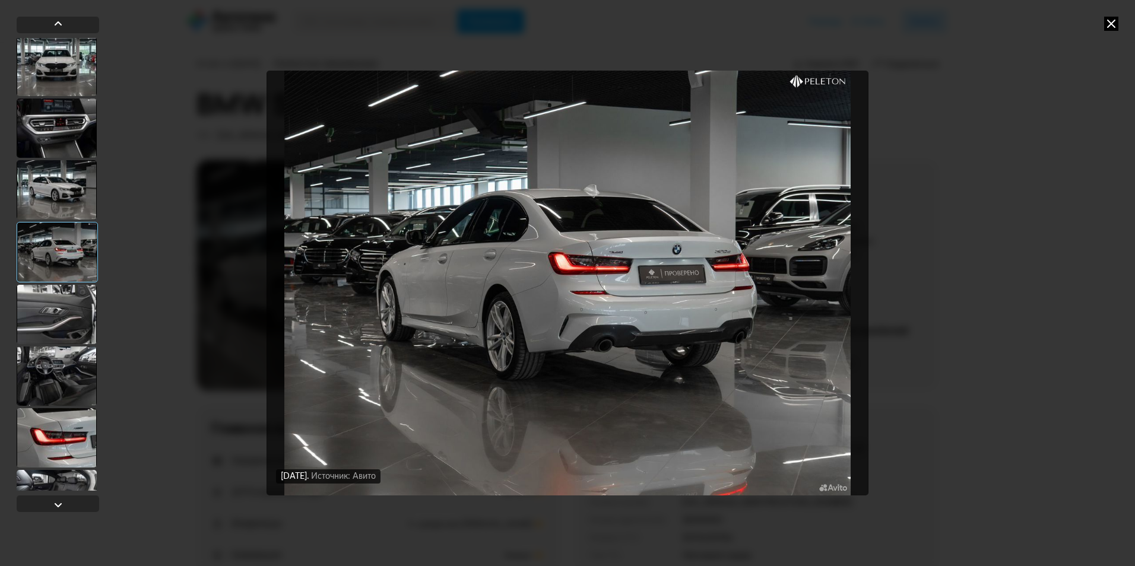
scroll to position [2018, 0]
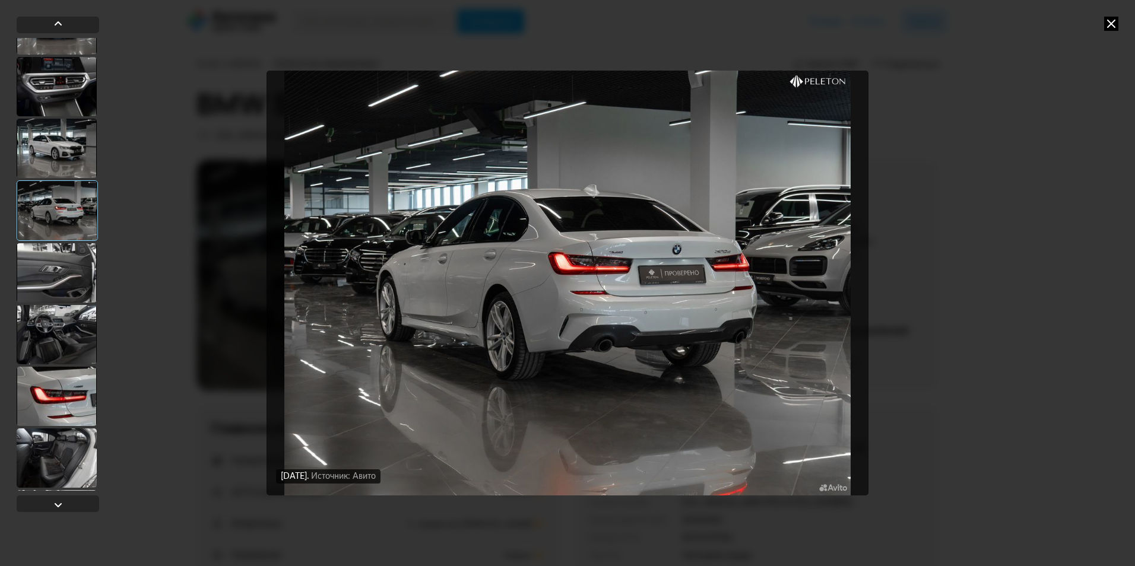
click at [77, 285] on div at bounding box center [57, 272] width 80 height 59
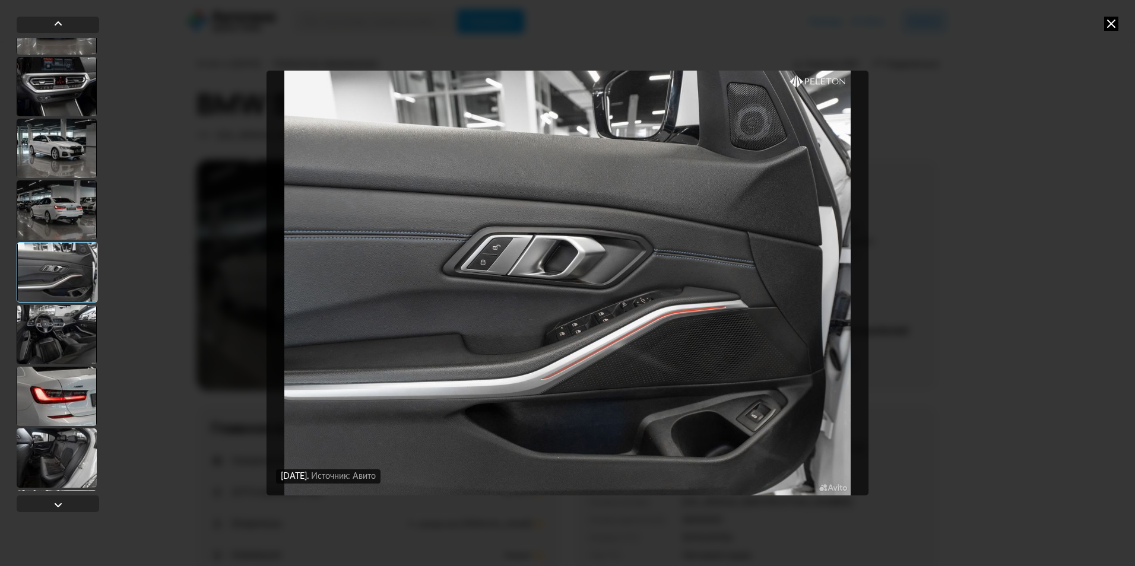
click at [75, 327] on div at bounding box center [57, 334] width 80 height 59
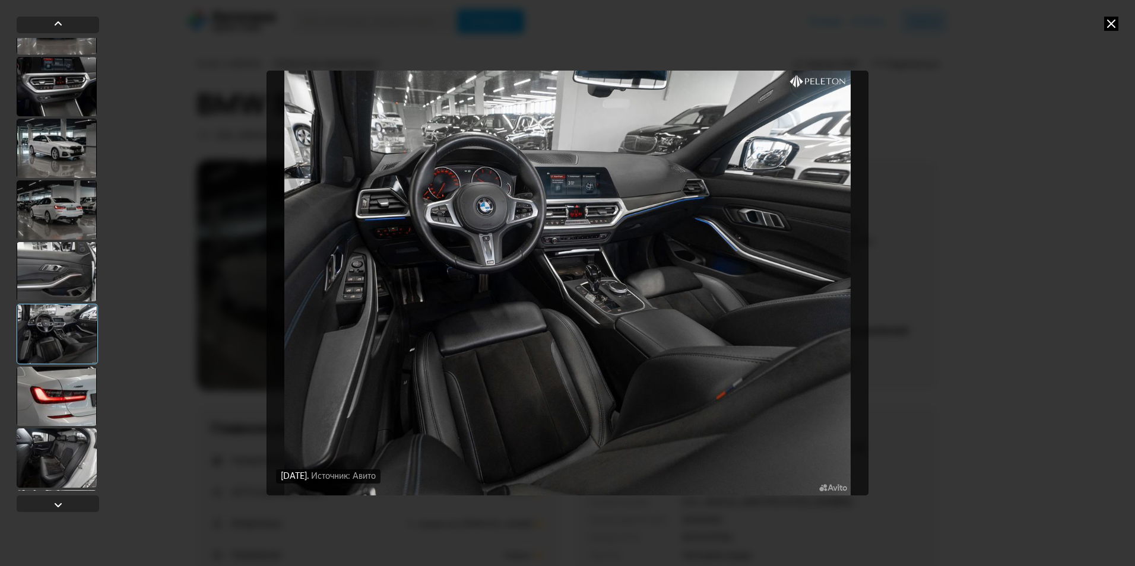
scroll to position [2078, 0]
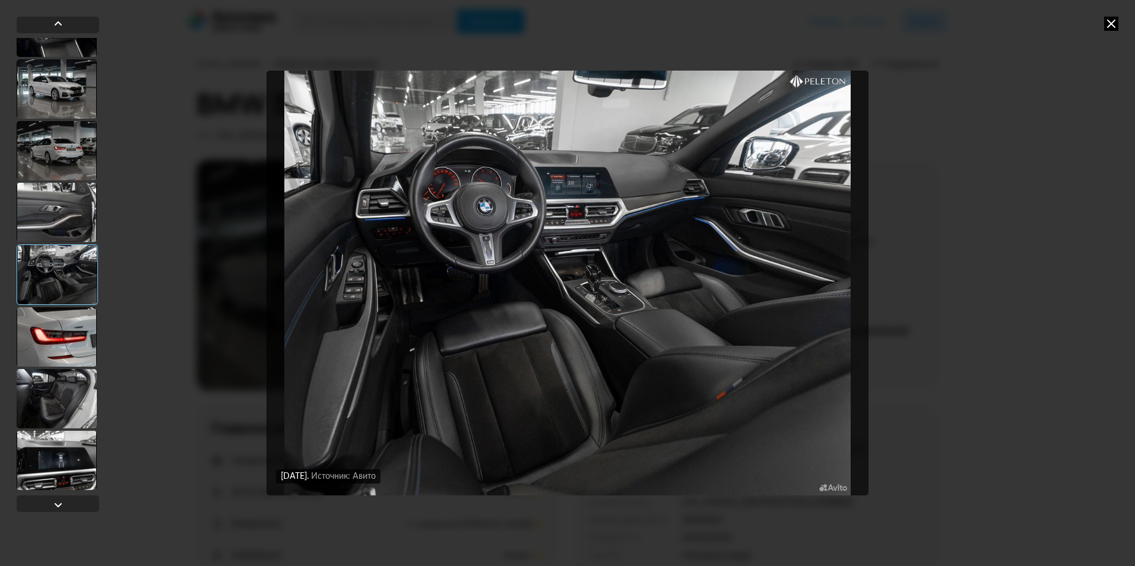
click at [75, 326] on div at bounding box center [57, 337] width 80 height 59
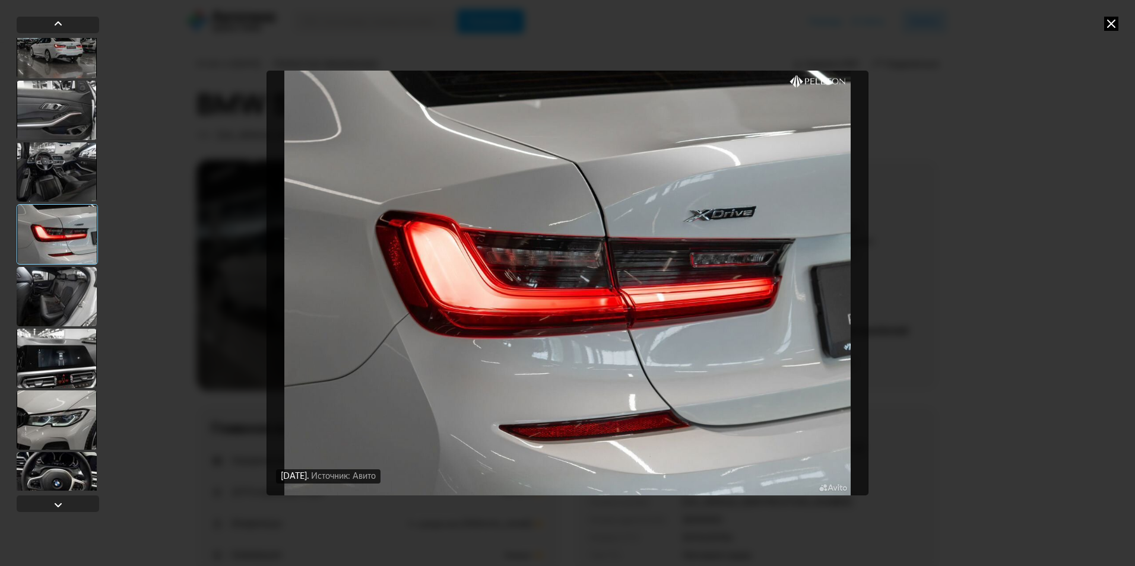
scroll to position [2196, 0]
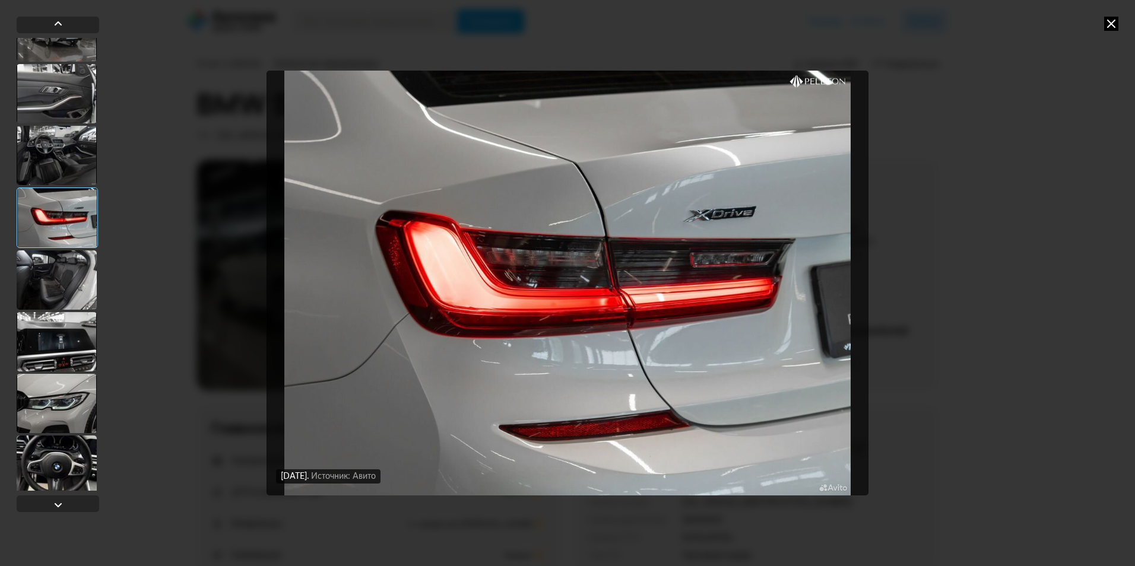
click at [76, 331] on div at bounding box center [57, 341] width 80 height 59
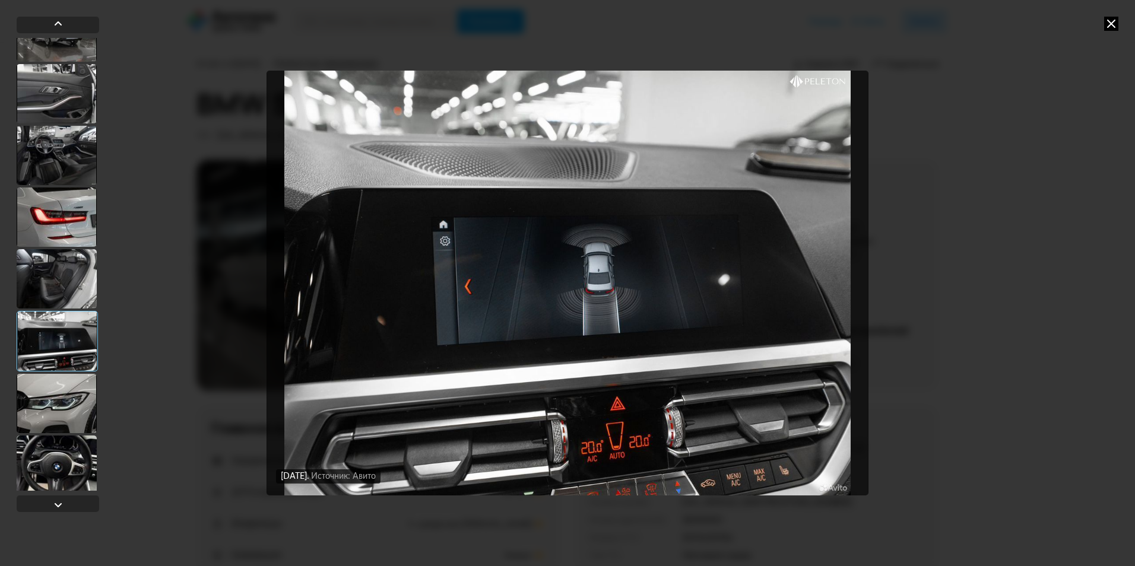
click at [77, 284] on div at bounding box center [57, 278] width 80 height 59
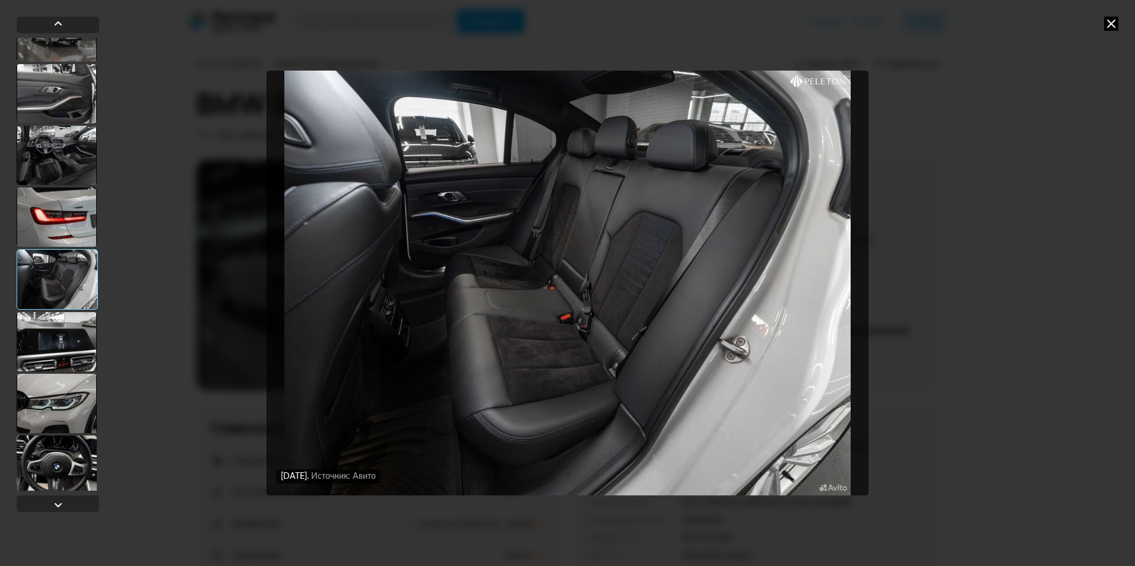
click at [75, 324] on div at bounding box center [57, 341] width 80 height 59
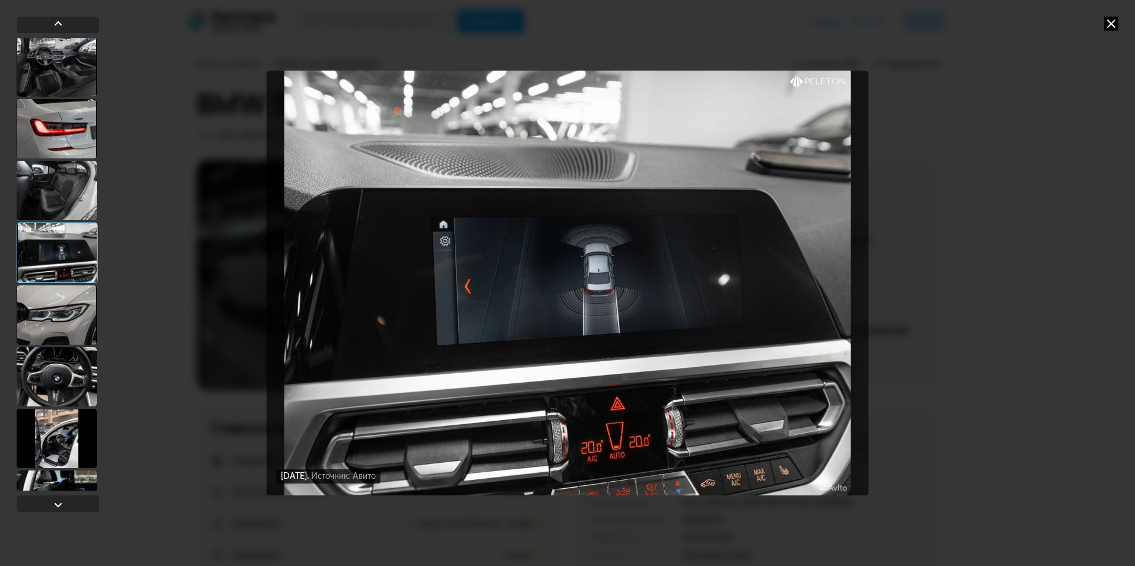
scroll to position [2315, 0]
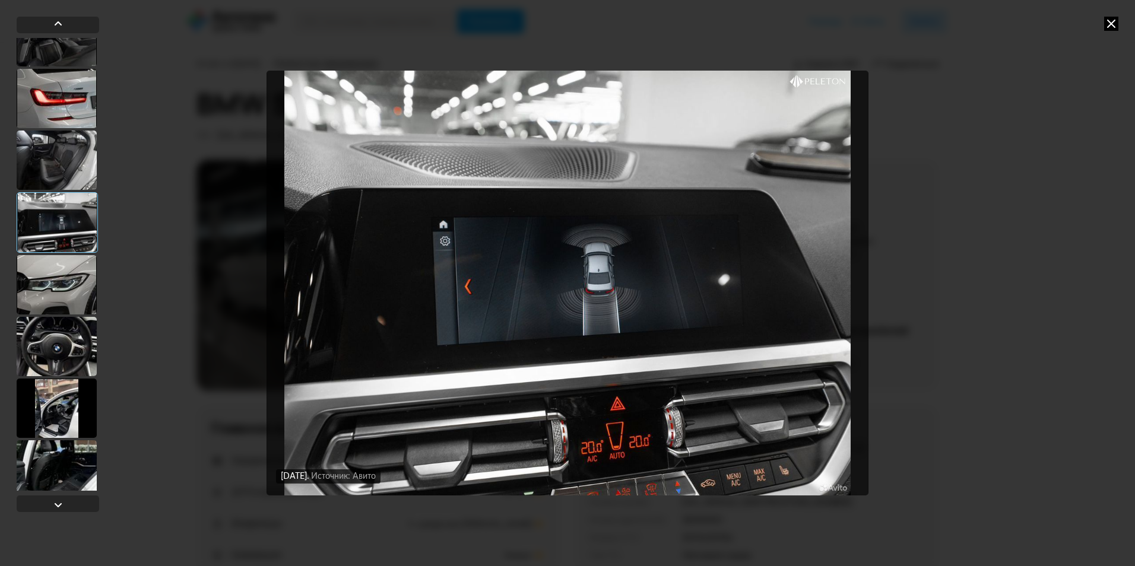
click at [77, 295] on div at bounding box center [57, 284] width 80 height 59
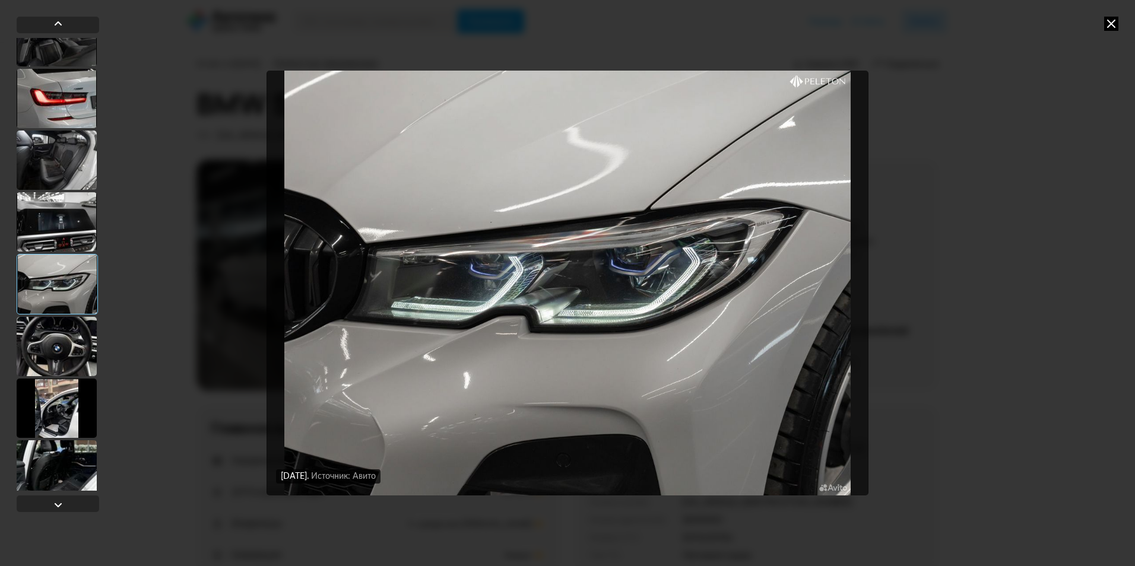
click at [72, 342] on div at bounding box center [57, 346] width 80 height 59
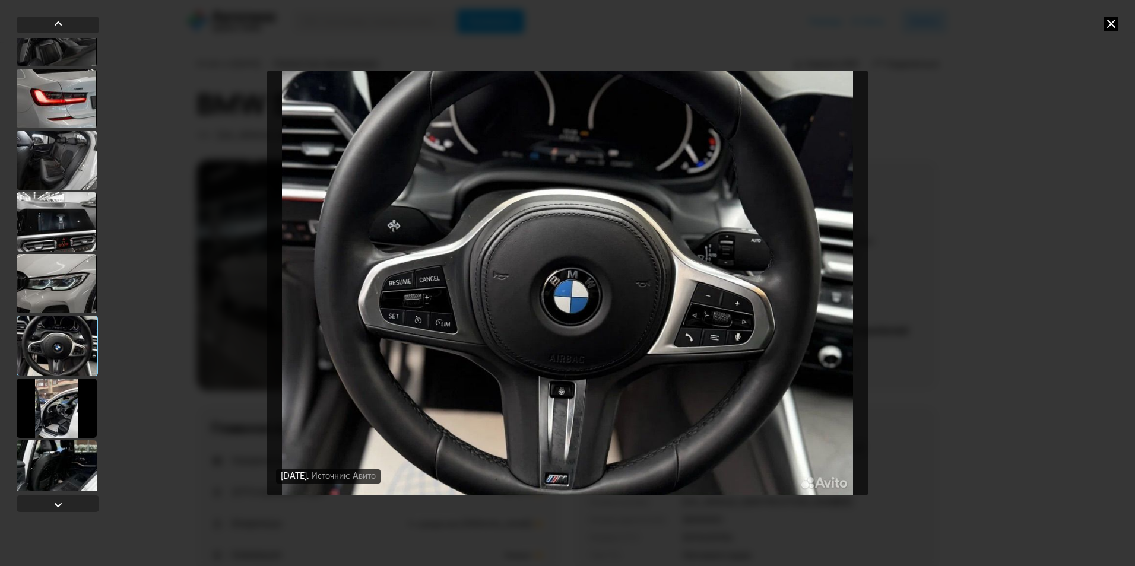
scroll to position [2375, 0]
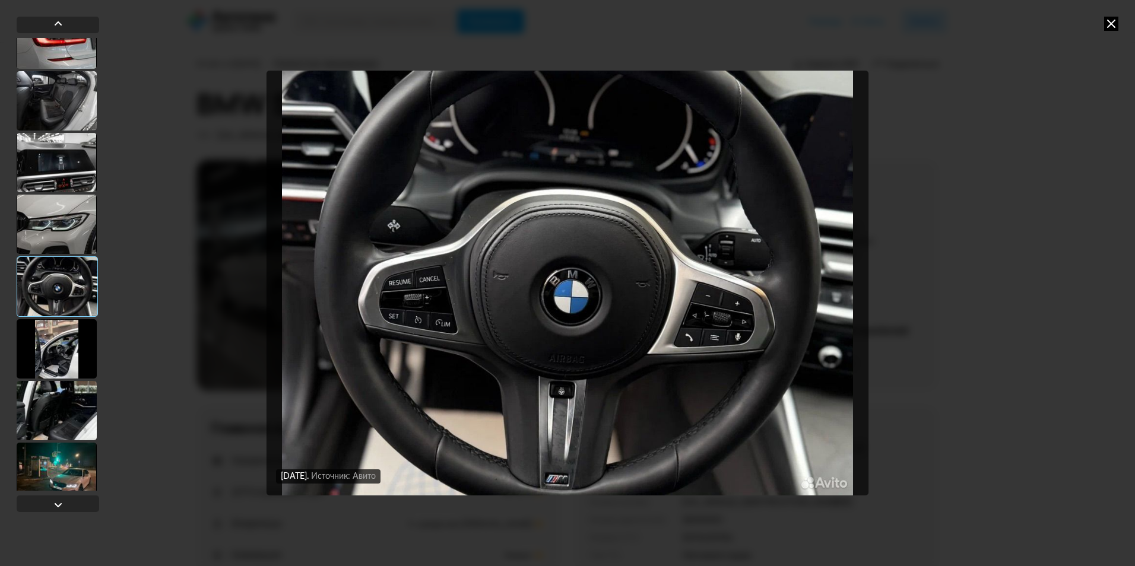
click at [70, 338] on div at bounding box center [57, 348] width 80 height 59
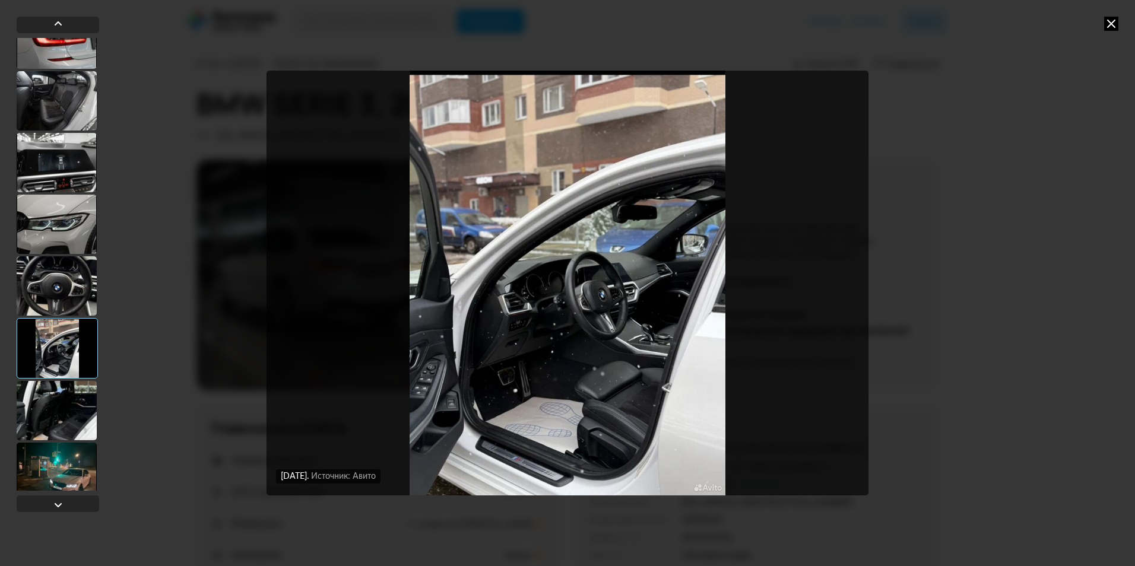
click at [68, 407] on div at bounding box center [57, 410] width 80 height 59
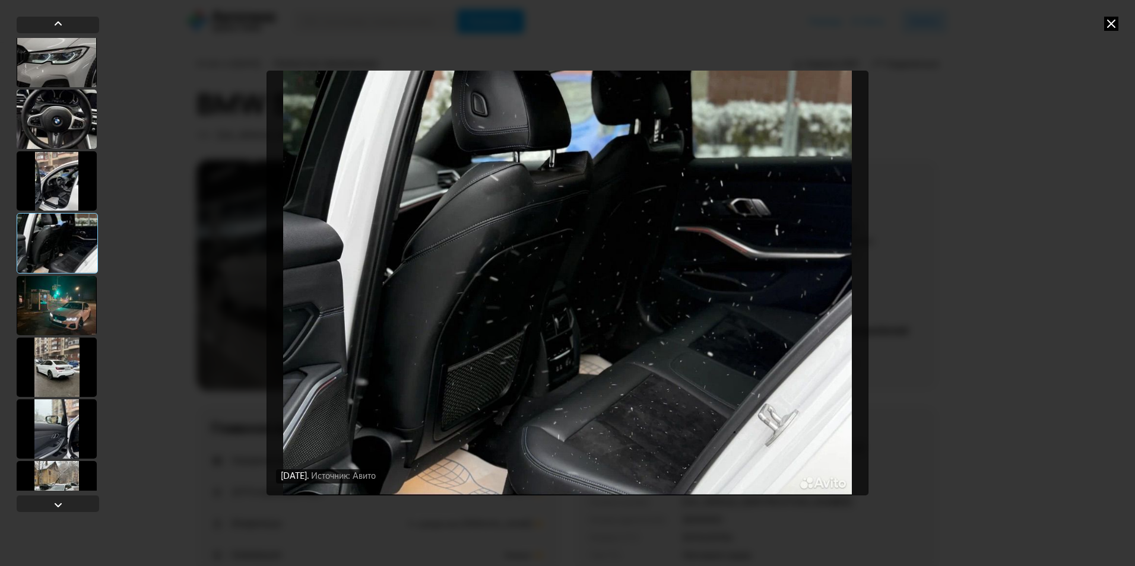
scroll to position [2553, 0]
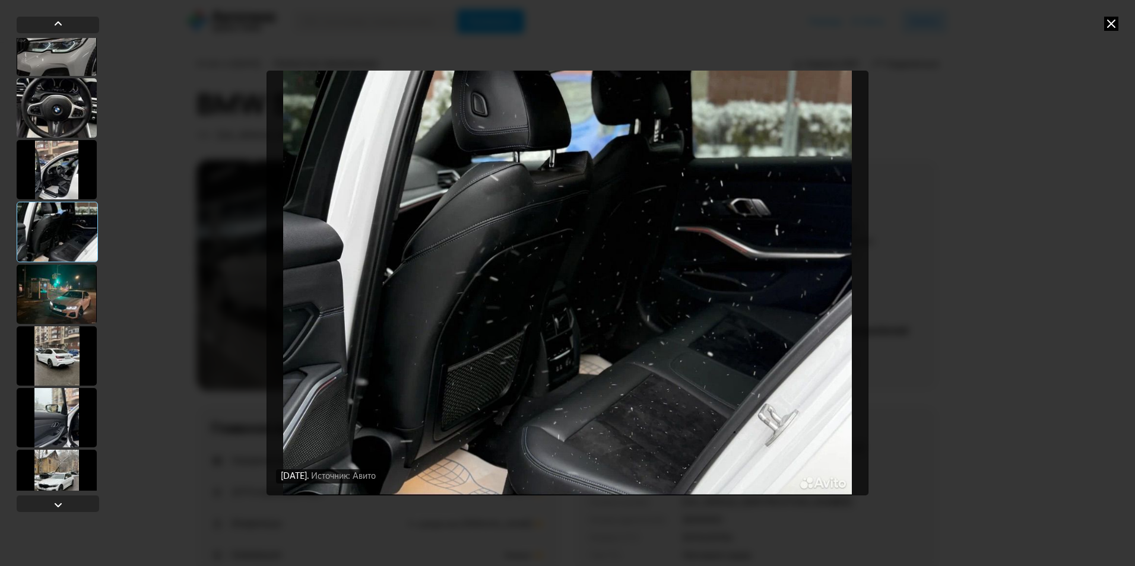
click at [84, 315] on div at bounding box center [57, 294] width 80 height 59
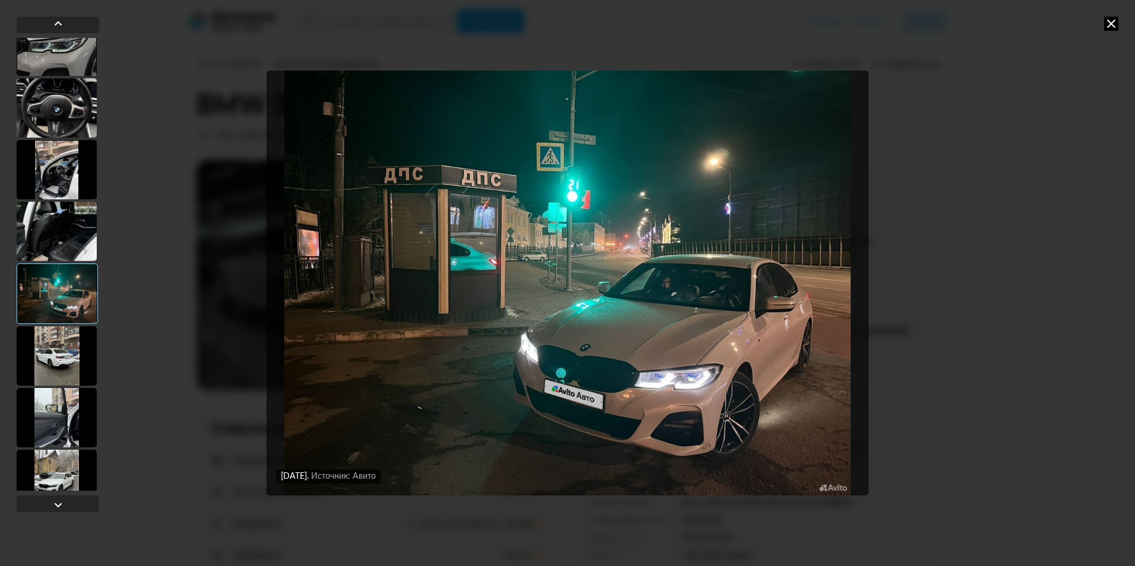
click at [73, 356] on div at bounding box center [57, 356] width 80 height 59
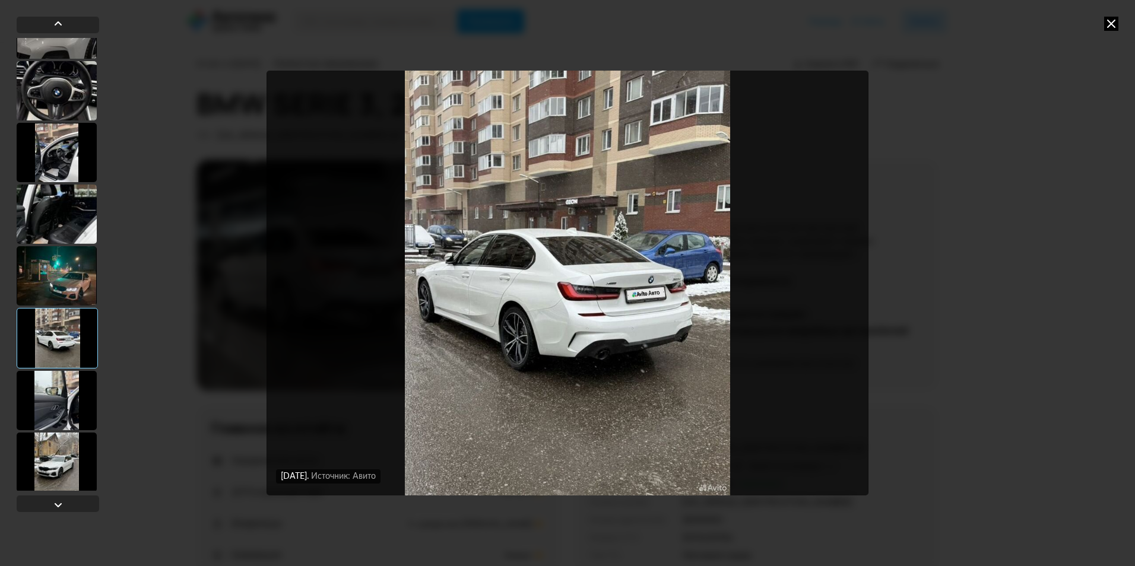
scroll to position [2612, 0]
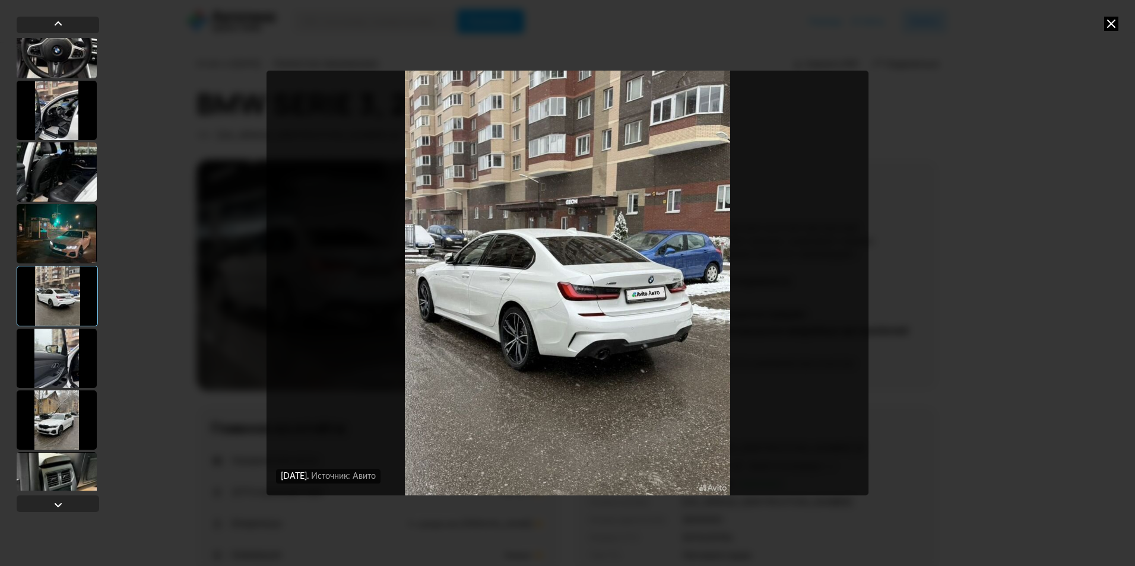
click at [68, 348] on div at bounding box center [57, 358] width 80 height 59
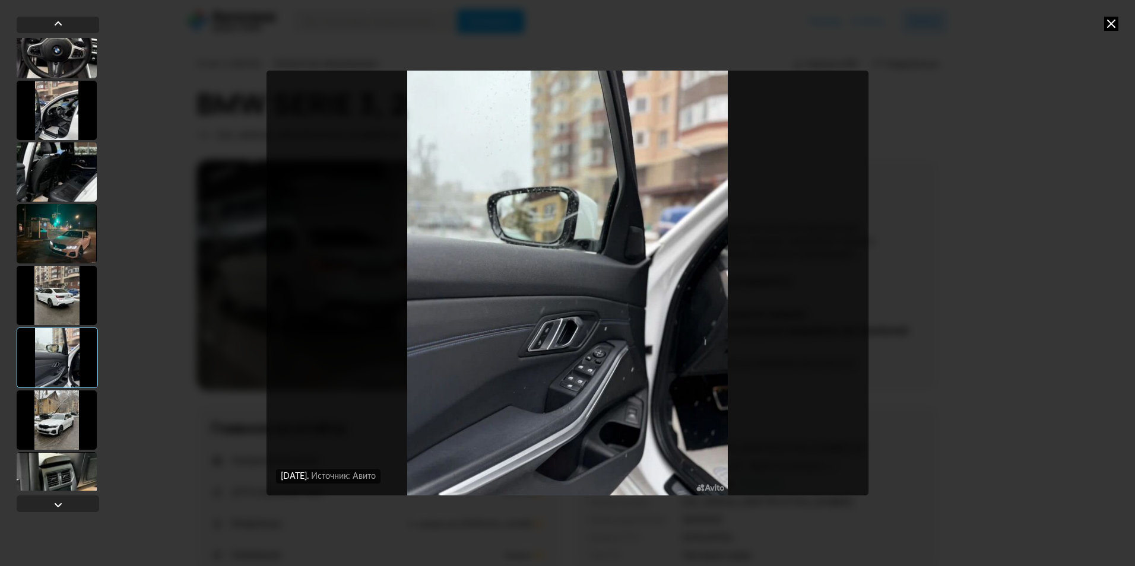
click at [60, 300] on div at bounding box center [57, 295] width 80 height 59
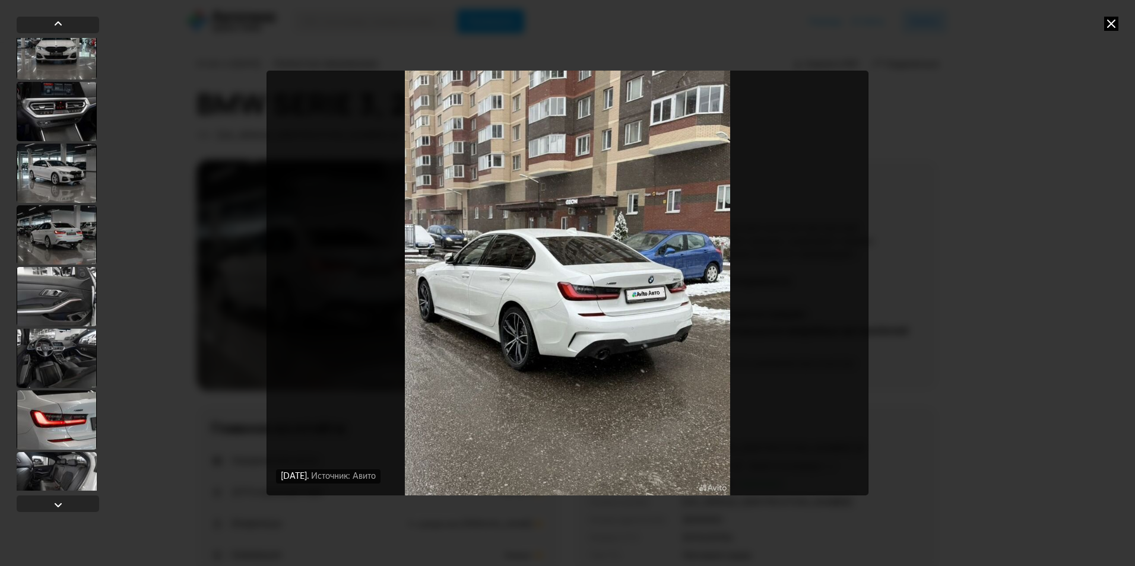
scroll to position [1959, 0]
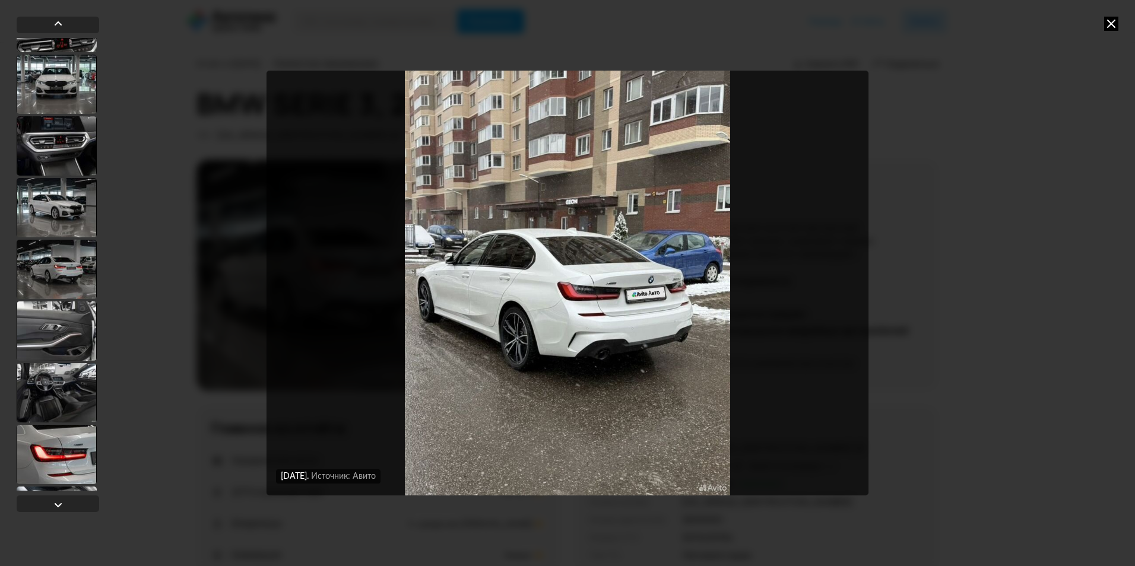
click at [69, 226] on div at bounding box center [57, 207] width 80 height 59
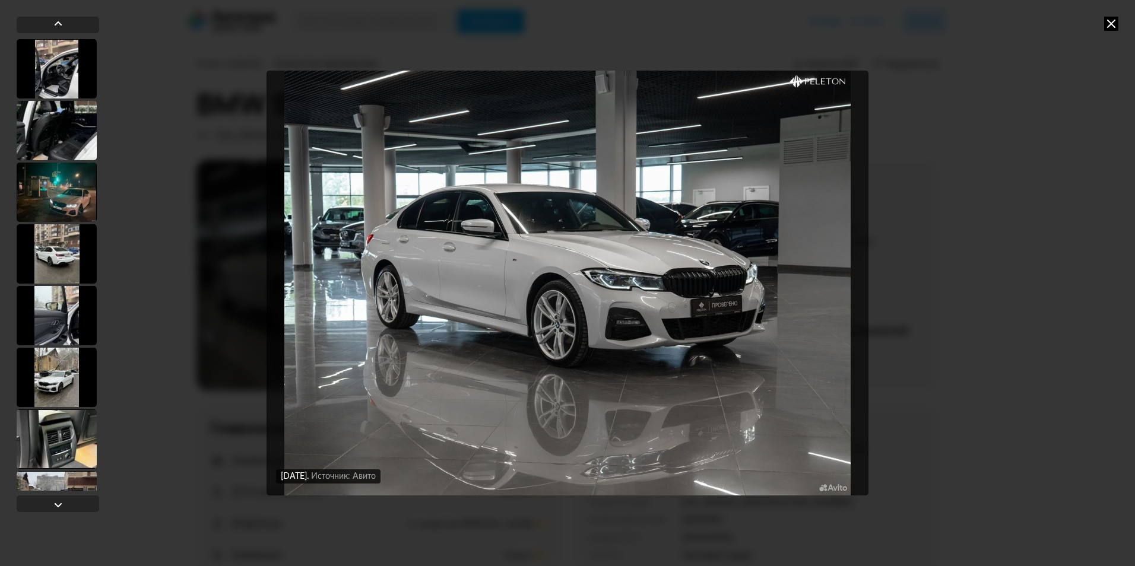
scroll to position [2671, 0]
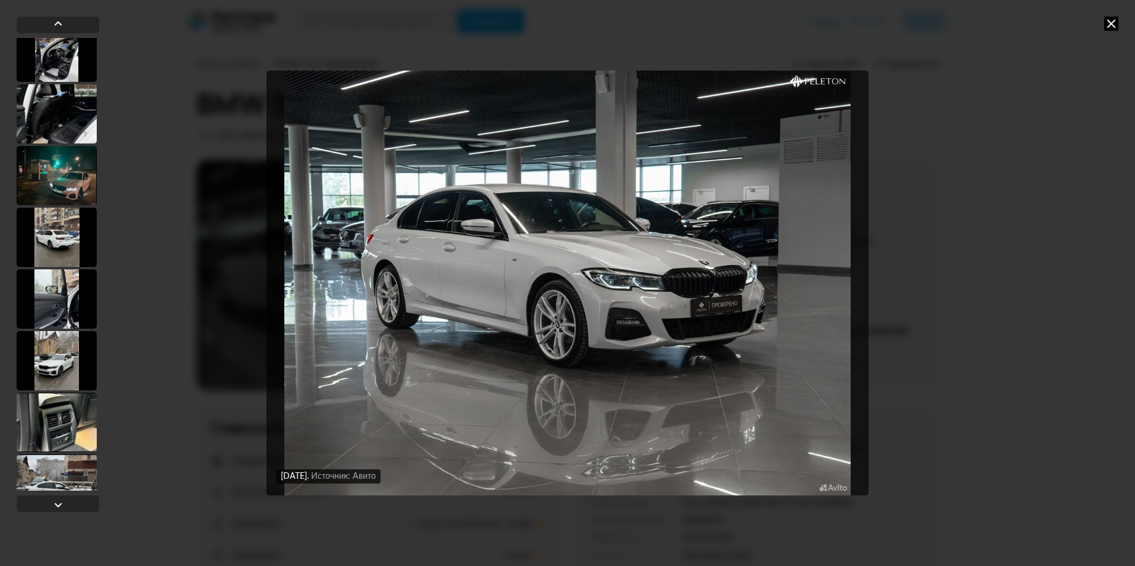
click at [62, 363] on div at bounding box center [57, 360] width 80 height 59
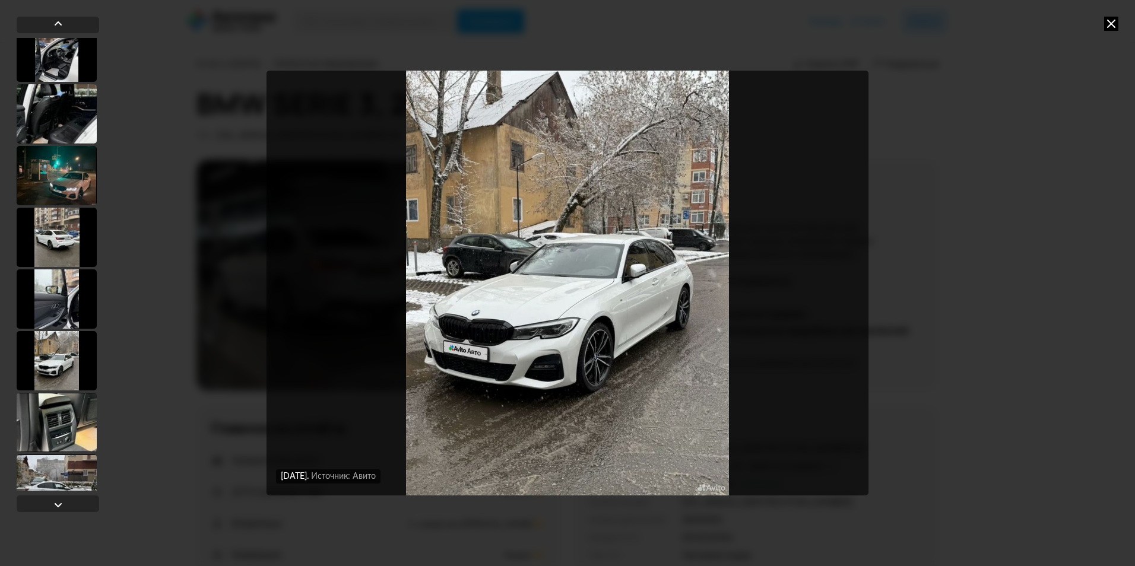
scroll to position [2670, 0]
click at [65, 404] on div at bounding box center [57, 423] width 80 height 59
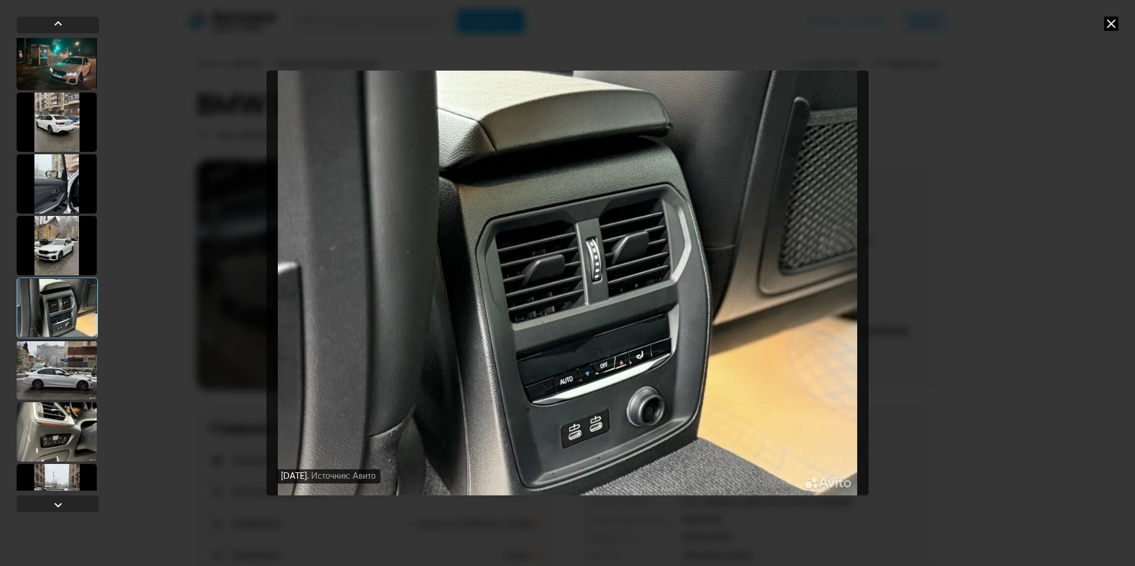
scroll to position [2789, 0]
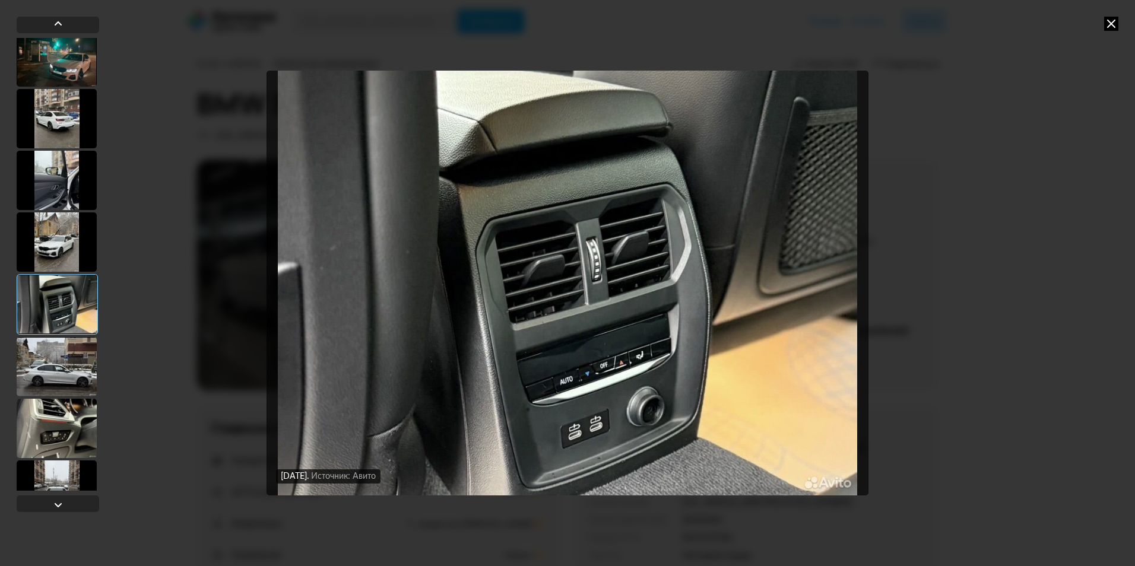
click at [73, 377] on div at bounding box center [57, 366] width 80 height 59
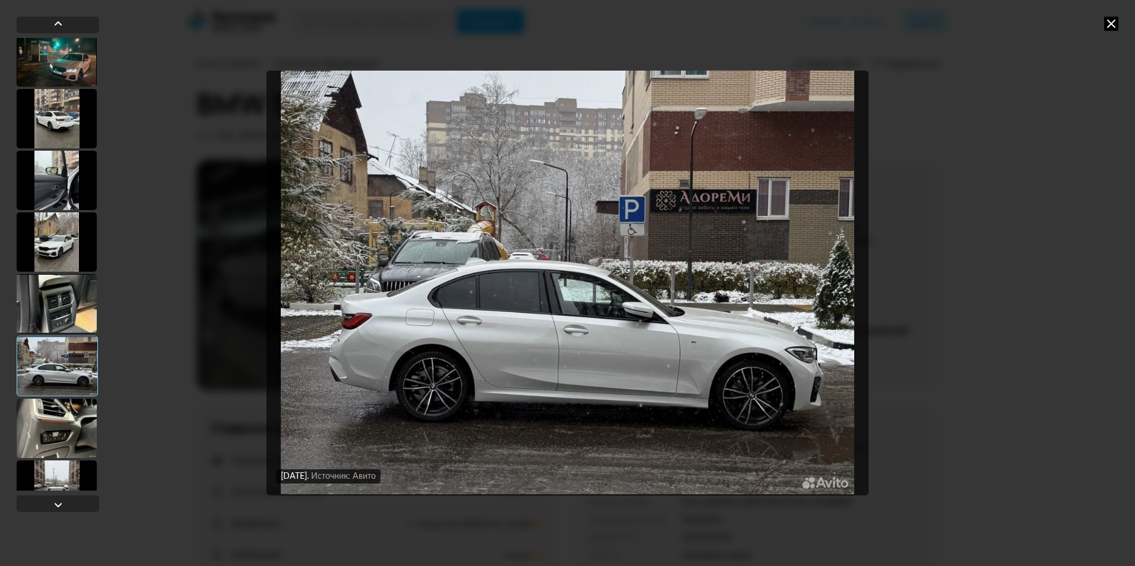
click at [72, 414] on div at bounding box center [57, 428] width 80 height 59
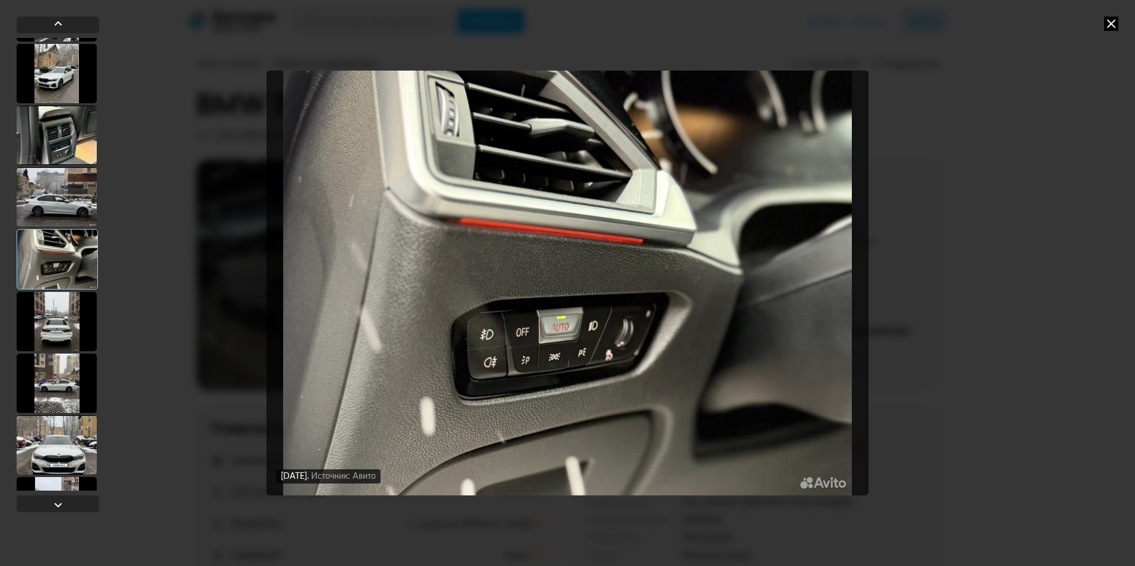
scroll to position [2967, 0]
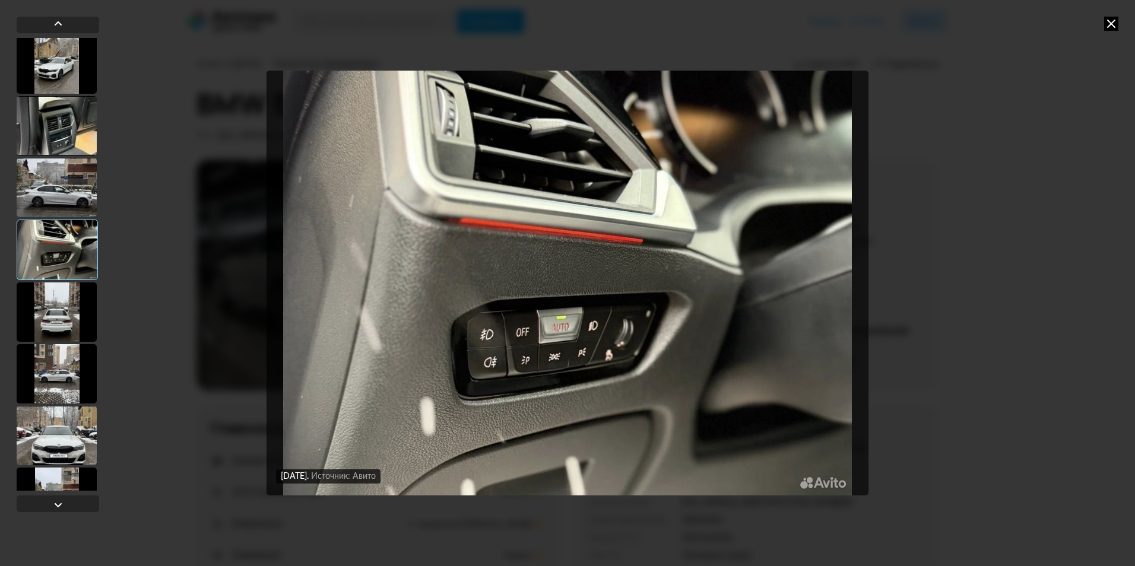
click at [66, 324] on div at bounding box center [57, 312] width 80 height 59
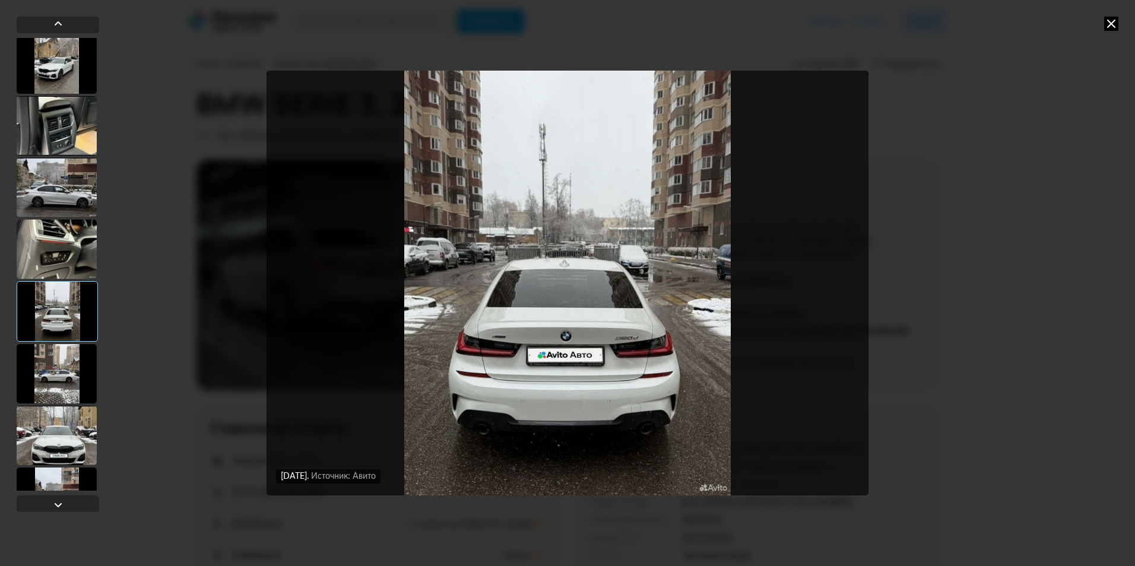
click at [66, 369] on div at bounding box center [57, 373] width 80 height 59
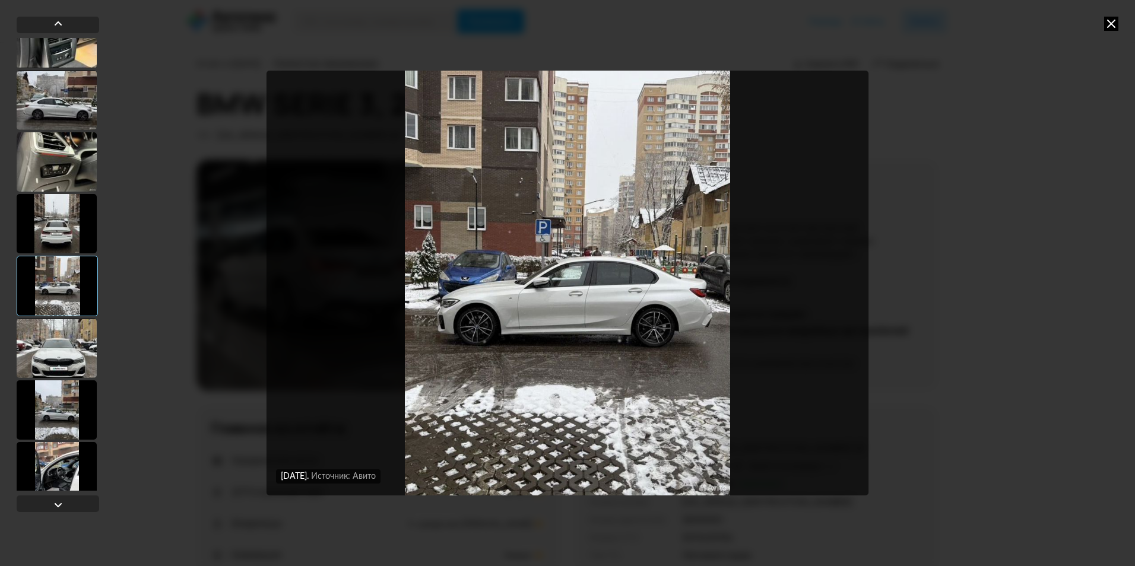
scroll to position [3086, 0]
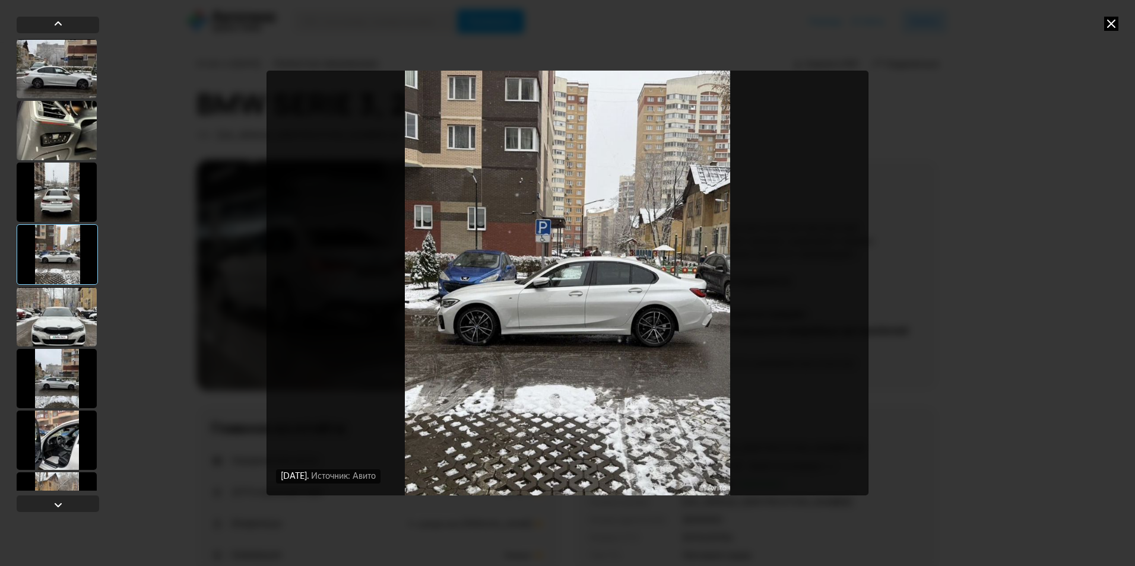
drag, startPoint x: 66, startPoint y: 316, endPoint x: 64, endPoint y: 348, distance: 32.1
click at [66, 320] on div at bounding box center [57, 316] width 80 height 59
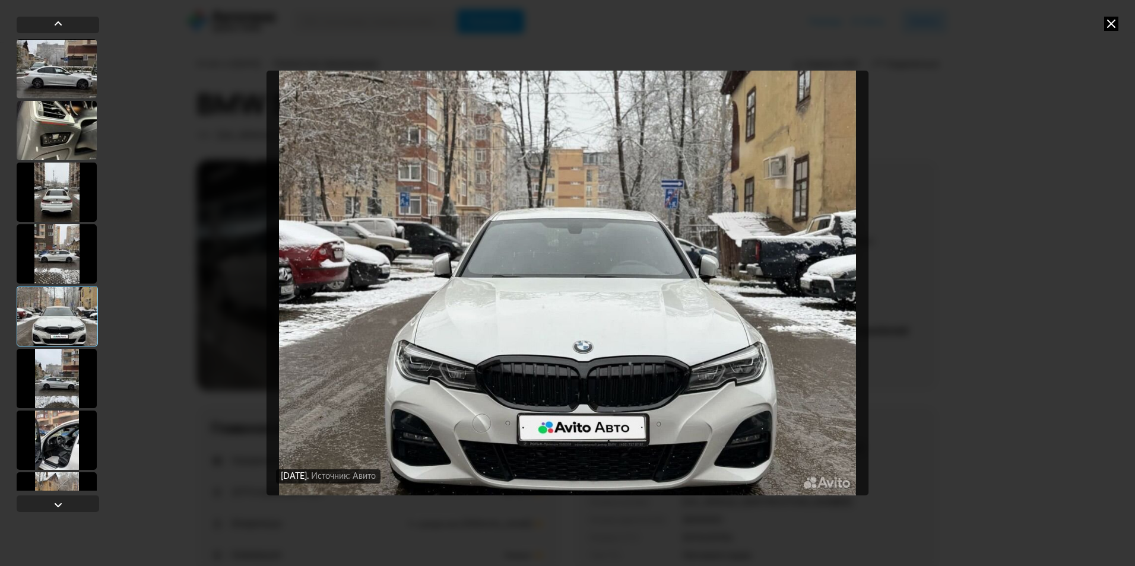
click at [64, 369] on div at bounding box center [57, 378] width 80 height 59
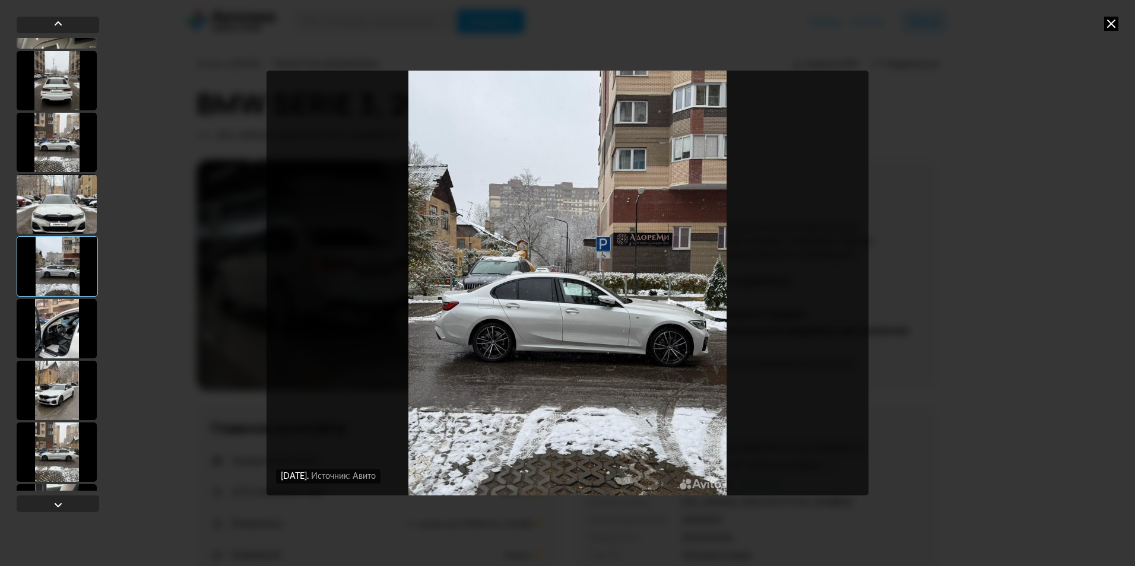
scroll to position [3204, 0]
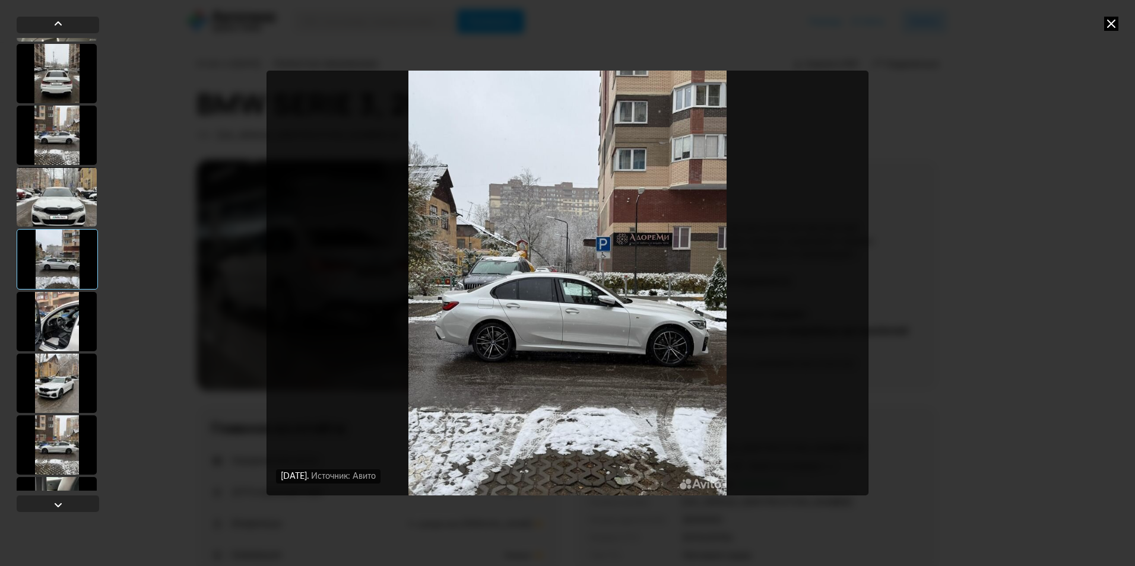
drag, startPoint x: 65, startPoint y: 325, endPoint x: 61, endPoint y: 357, distance: 31.7
click at [65, 327] on div at bounding box center [57, 321] width 80 height 59
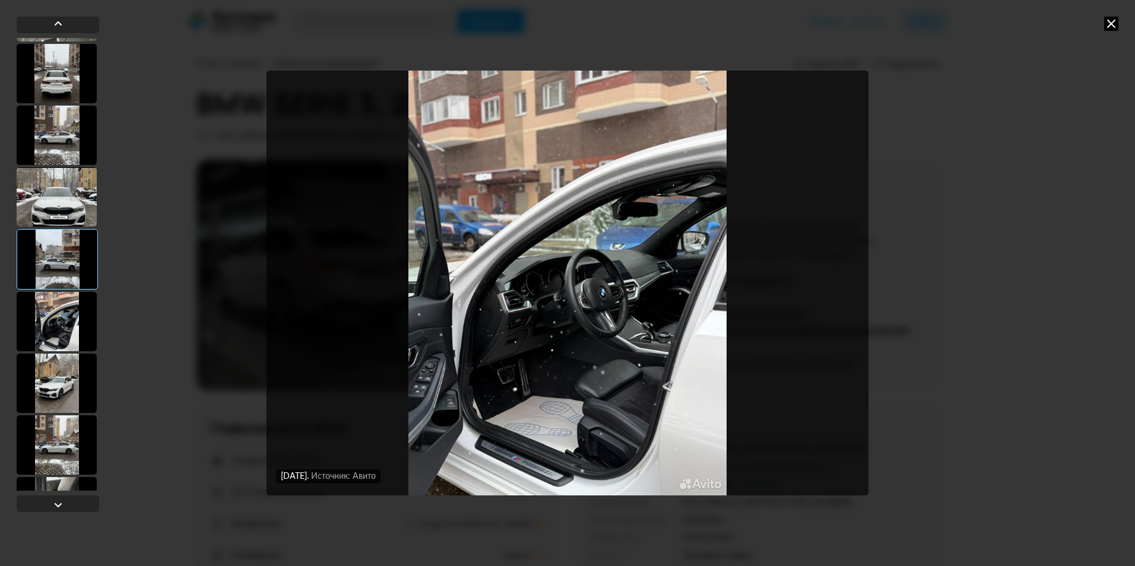
click at [60, 378] on div at bounding box center [57, 383] width 80 height 59
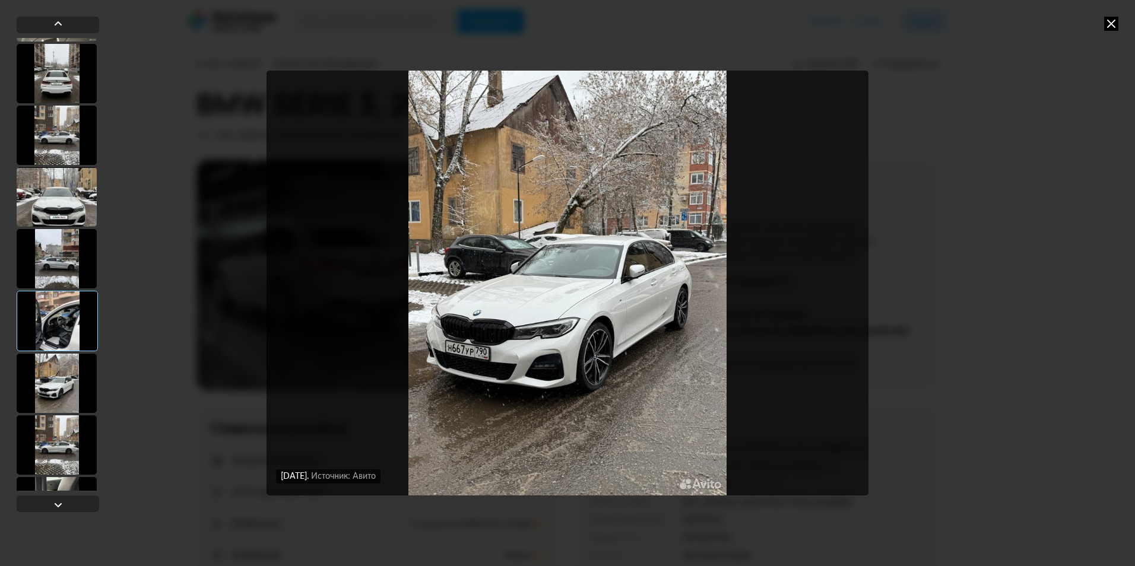
click at [64, 423] on div at bounding box center [57, 445] width 80 height 59
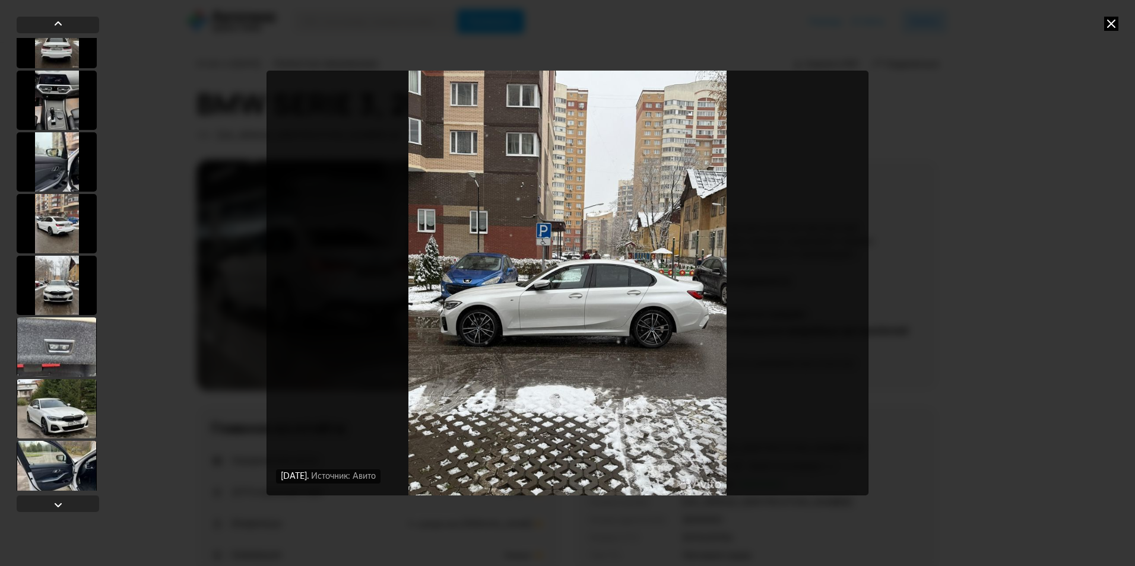
scroll to position [3798, 0]
drag, startPoint x: 64, startPoint y: 343, endPoint x: 63, endPoint y: 353, distance: 9.6
click at [64, 344] on div at bounding box center [57, 345] width 80 height 59
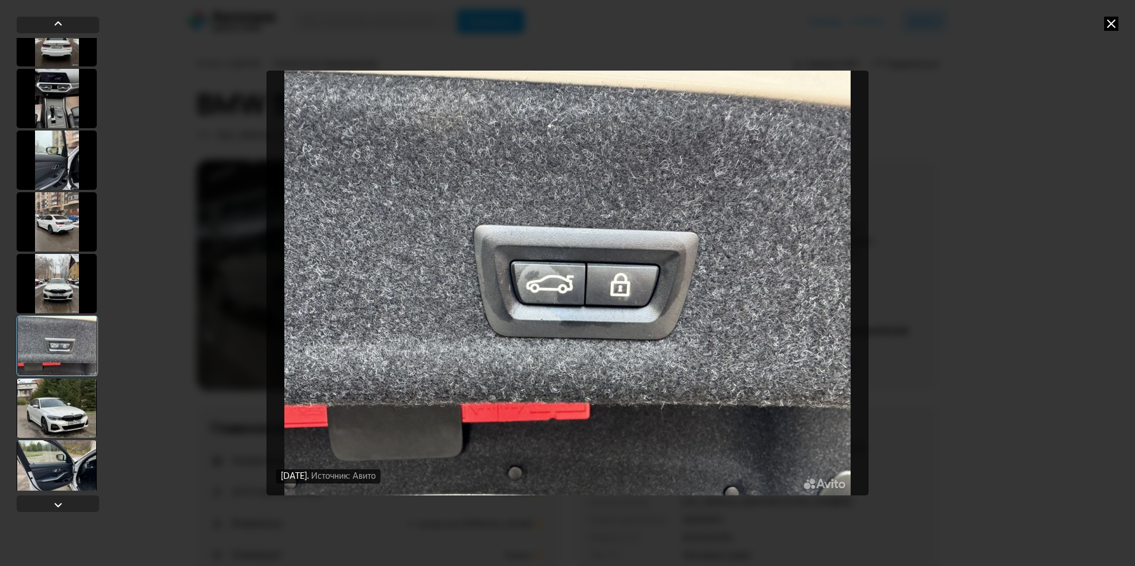
click at [56, 413] on div at bounding box center [57, 408] width 80 height 59
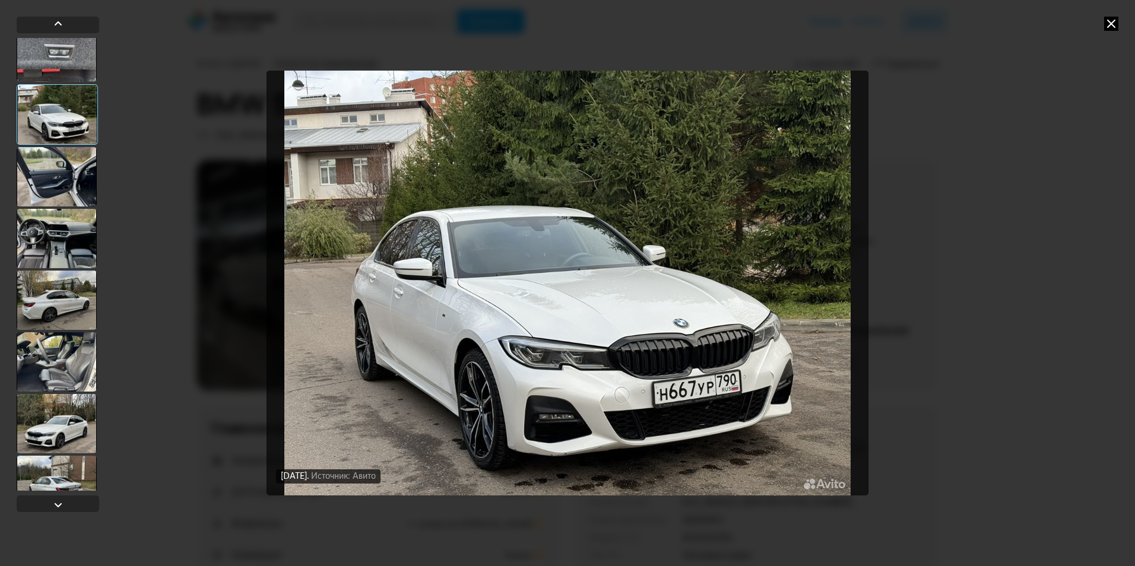
scroll to position [4094, 0]
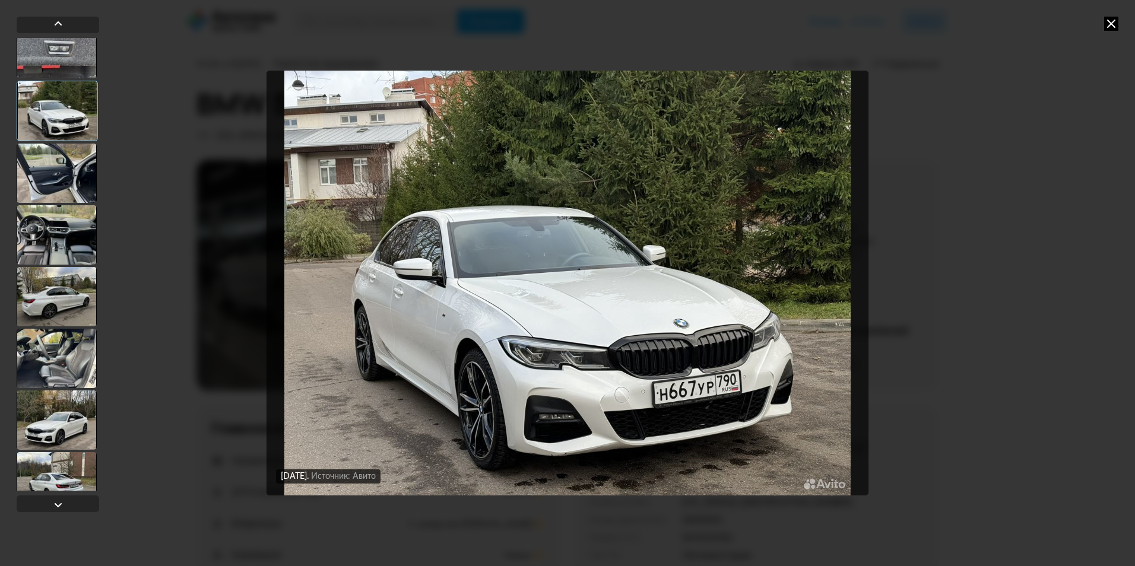
drag, startPoint x: 68, startPoint y: 356, endPoint x: 67, endPoint y: 362, distance: 6.1
click at [68, 357] on div at bounding box center [57, 358] width 80 height 59
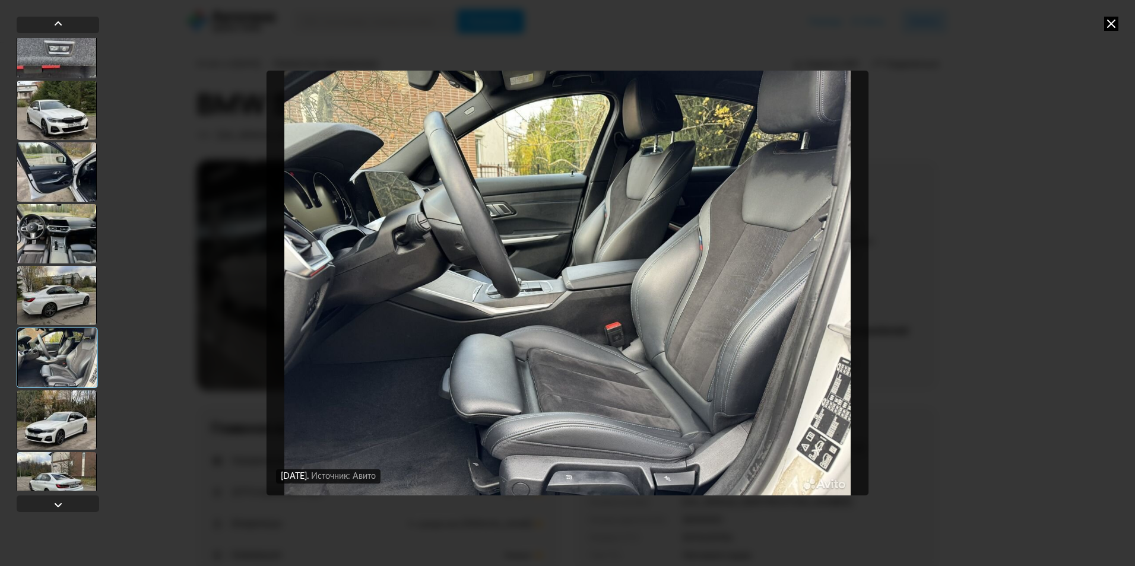
click at [65, 408] on div at bounding box center [57, 420] width 80 height 59
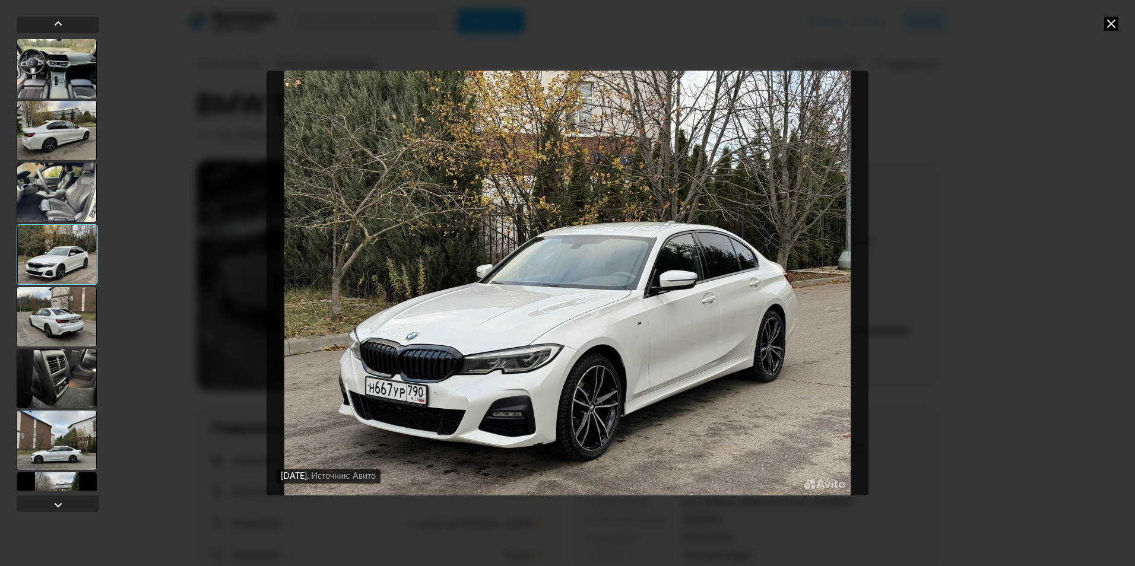
scroll to position [4272, 0]
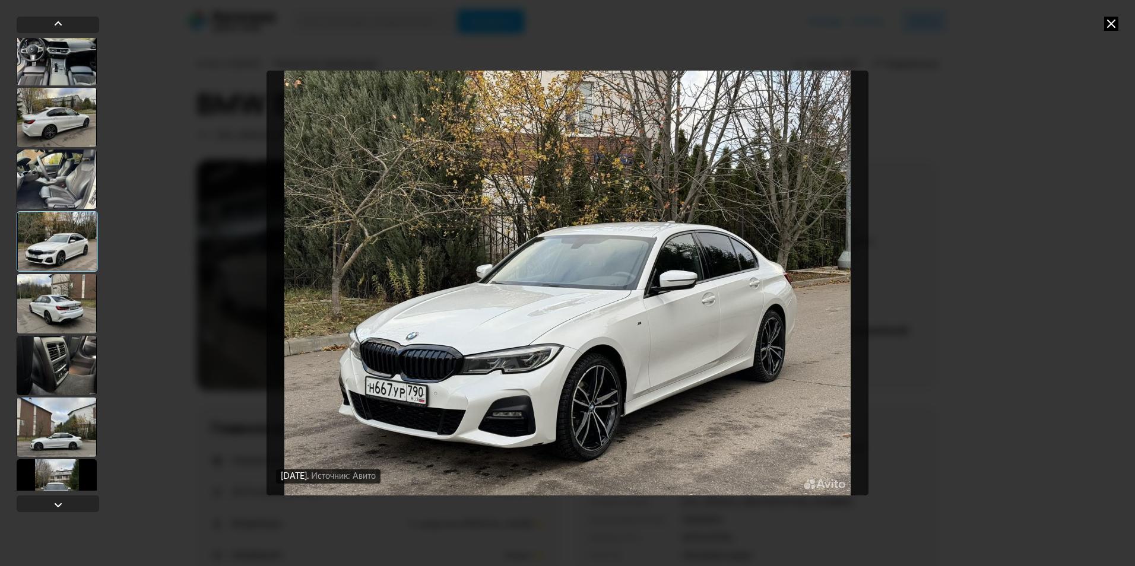
click at [65, 364] on div at bounding box center [57, 365] width 80 height 59
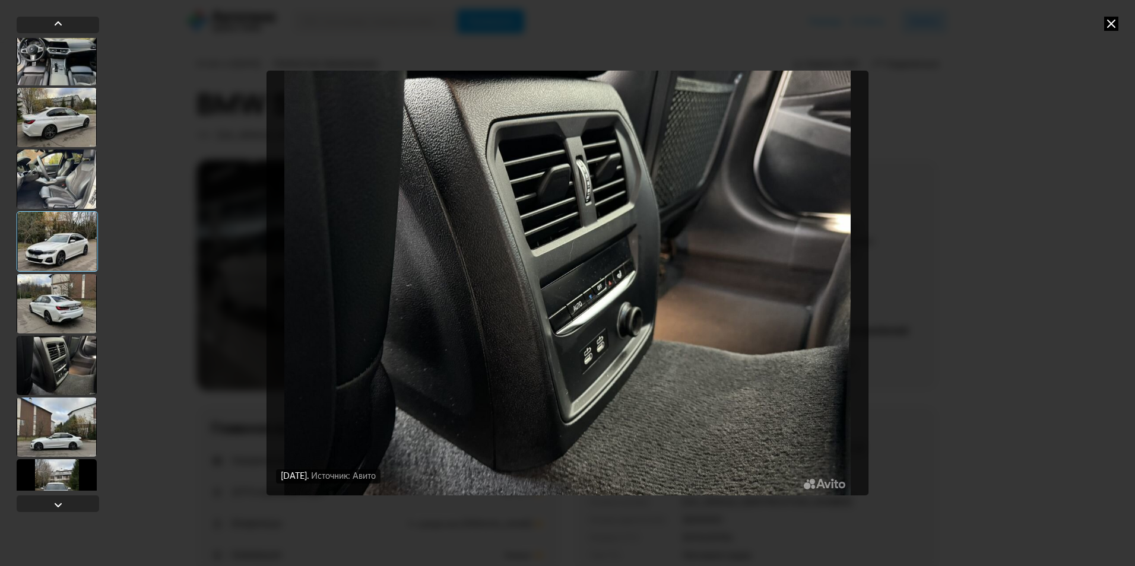
click at [64, 424] on div at bounding box center [57, 427] width 80 height 59
click at [62, 428] on div at bounding box center [57, 427] width 80 height 59
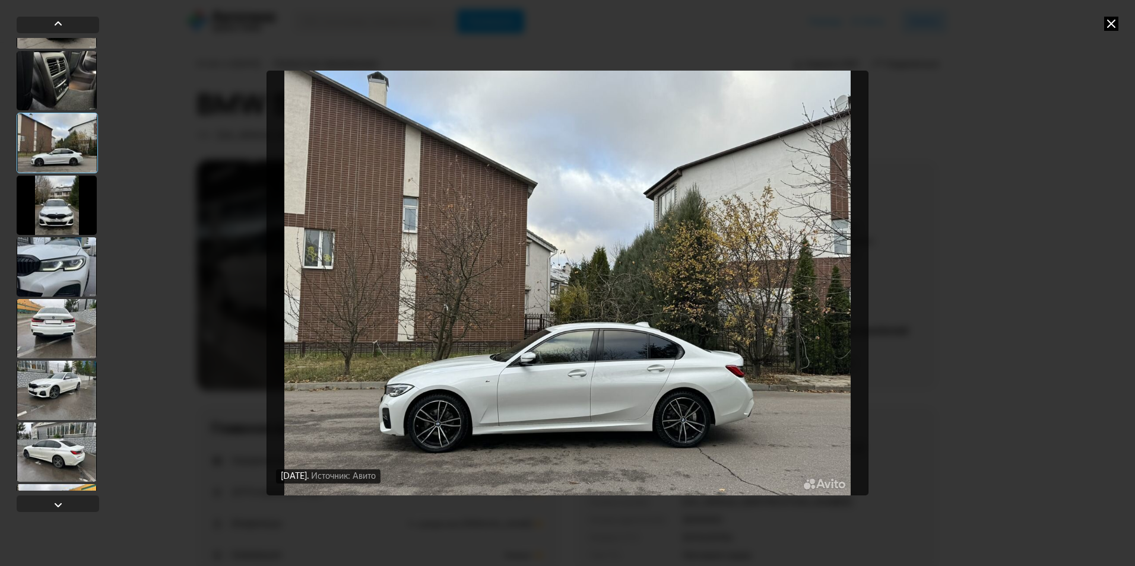
scroll to position [4569, 0]
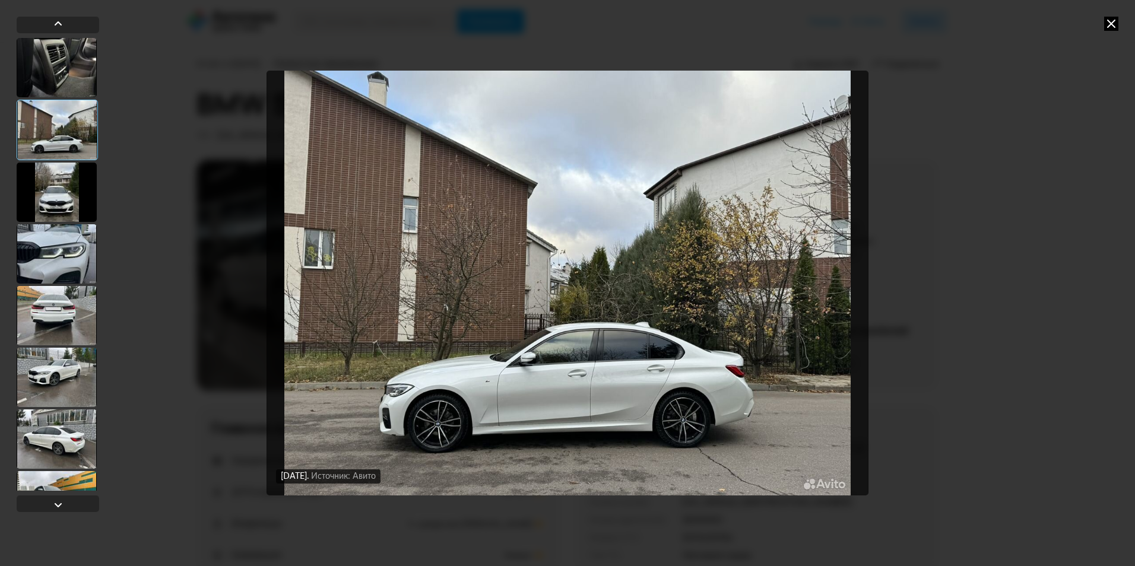
click at [65, 311] on div at bounding box center [57, 315] width 80 height 59
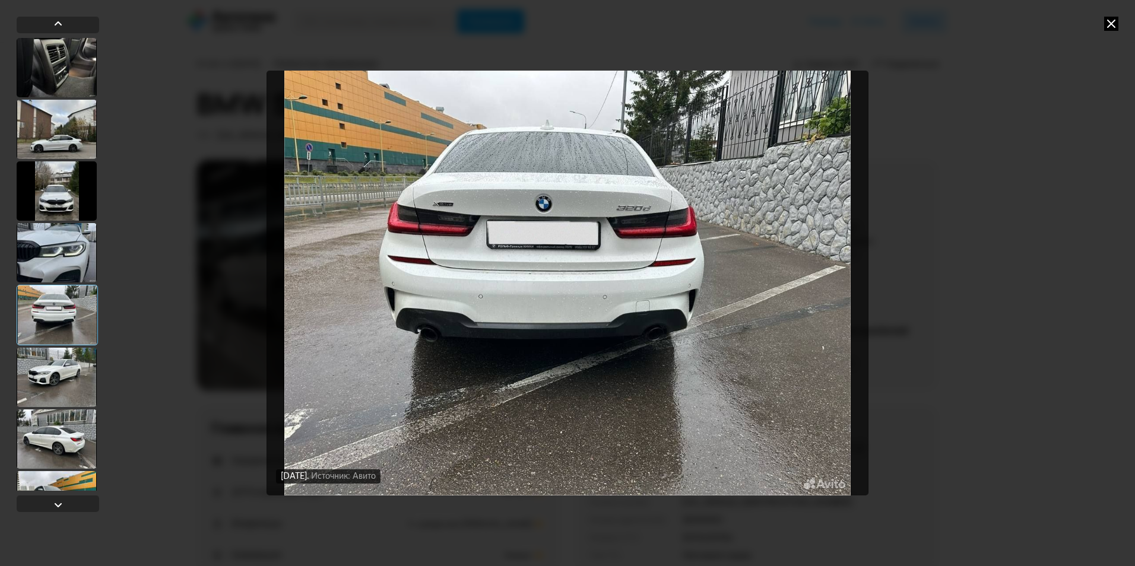
click at [62, 390] on div at bounding box center [57, 377] width 80 height 59
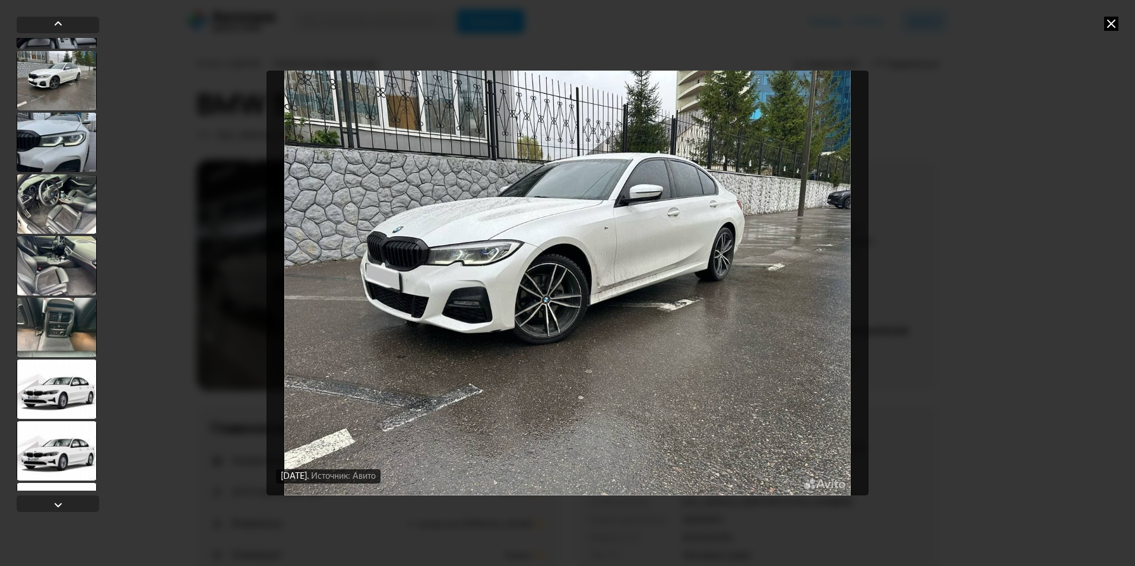
scroll to position [5340, 0]
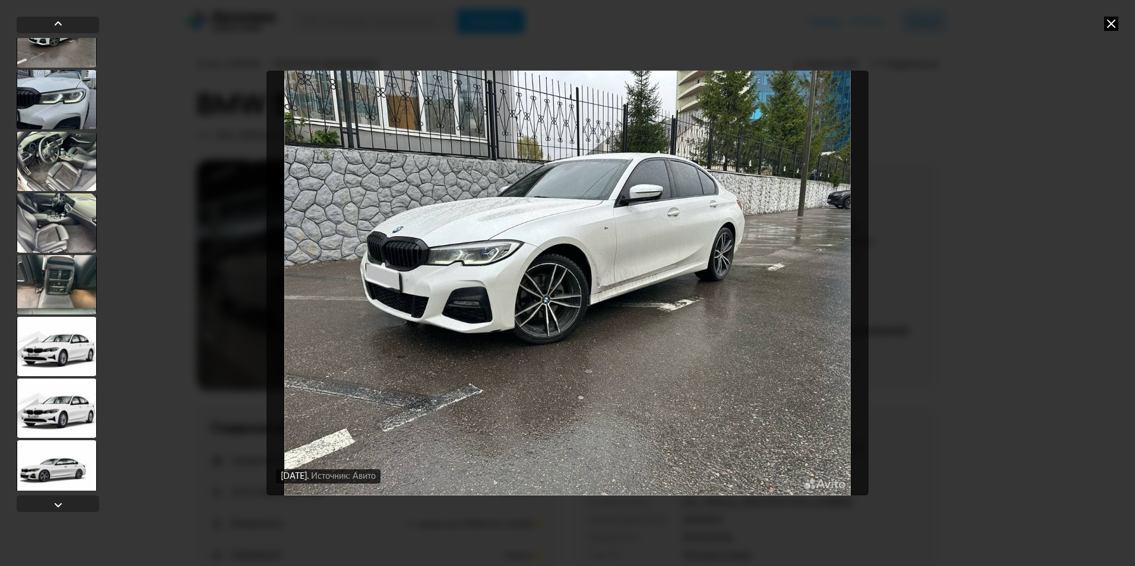
click at [65, 351] on div at bounding box center [57, 346] width 80 height 59
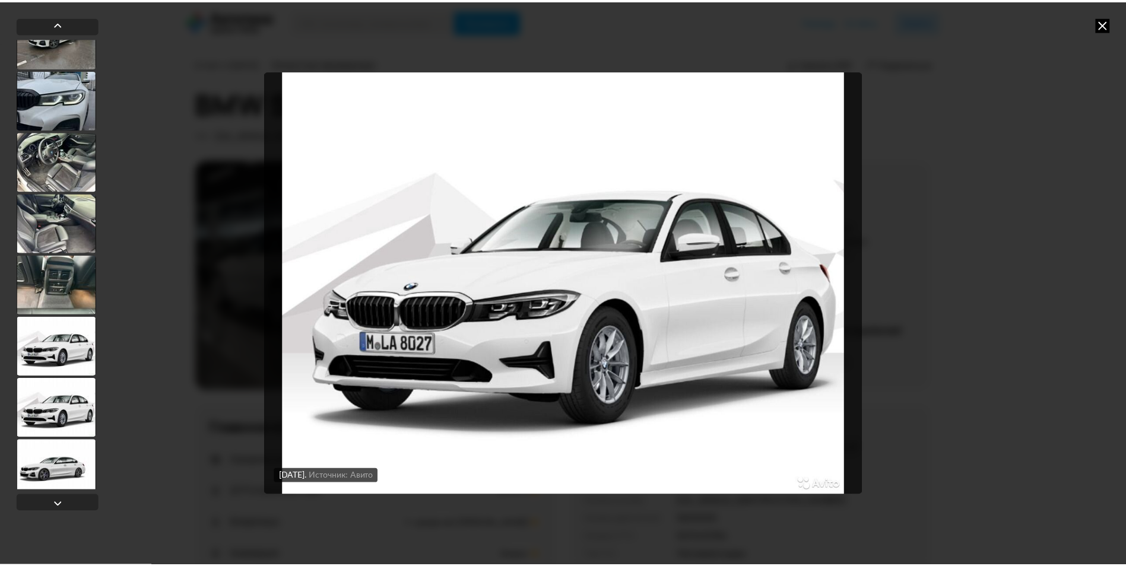
scroll to position [5339, 0]
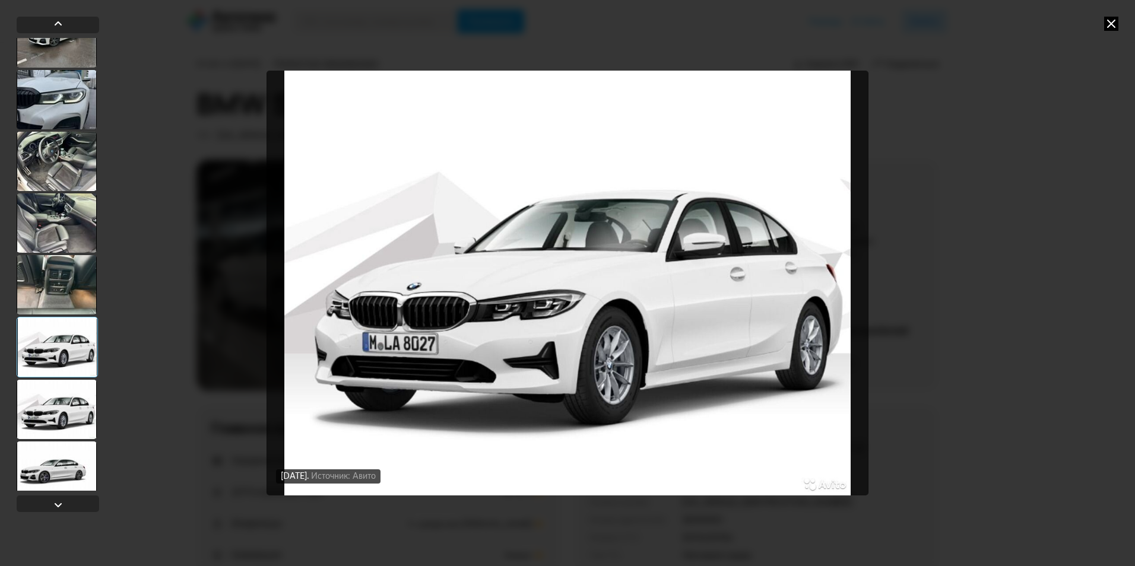
click at [65, 395] on div at bounding box center [57, 409] width 80 height 59
click at [72, 440] on div at bounding box center [58, 264] width 83 height 453
click at [67, 455] on div at bounding box center [57, 471] width 80 height 59
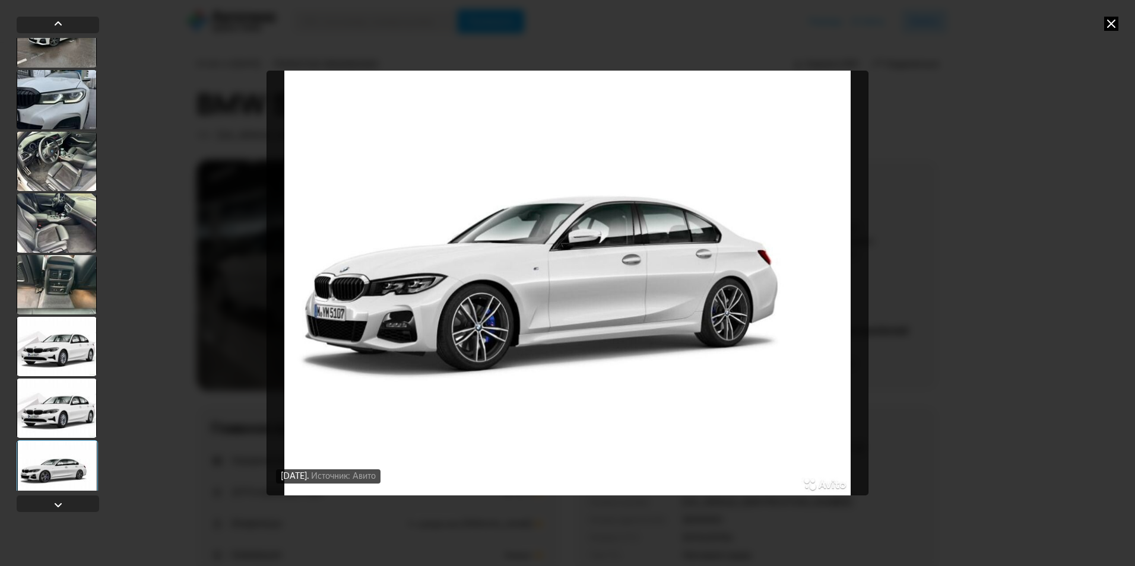
click at [1114, 21] on icon at bounding box center [1111, 24] width 14 height 14
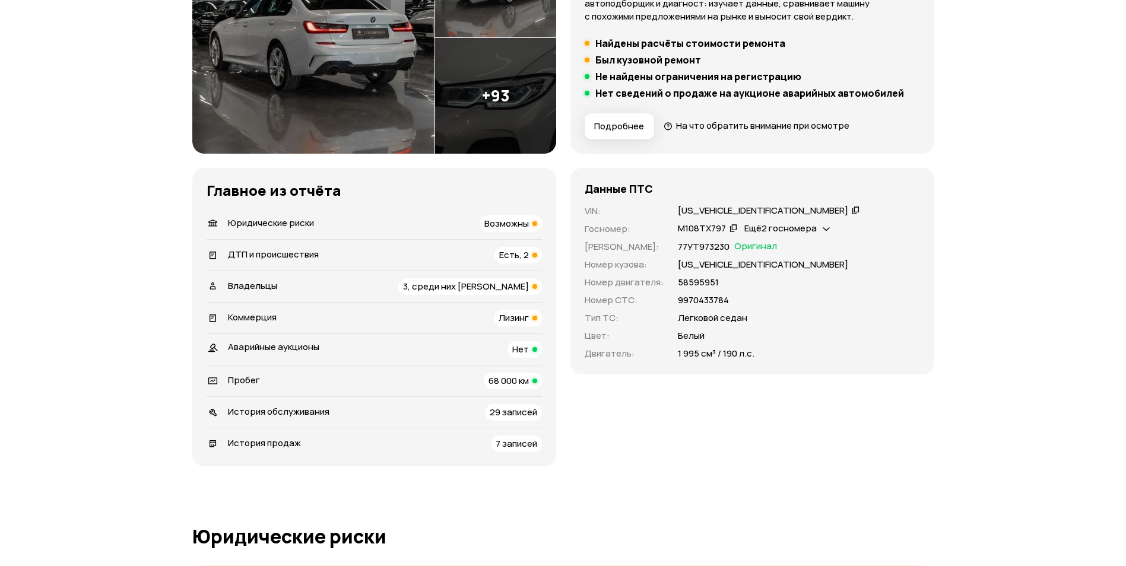
scroll to position [297, 0]
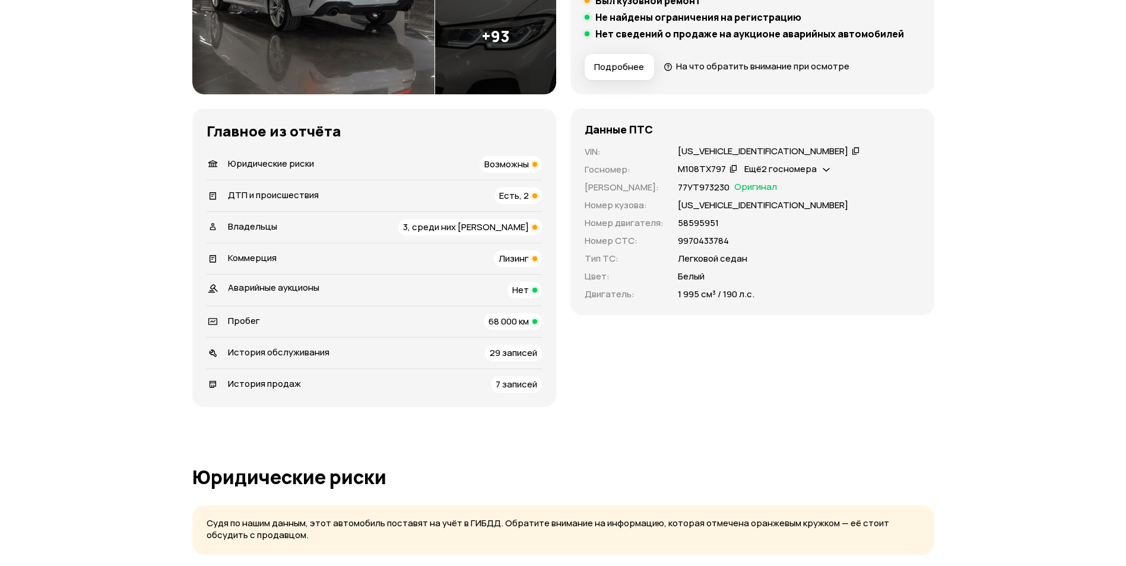
click at [524, 260] on span "Лизинг" at bounding box center [514, 258] width 30 height 12
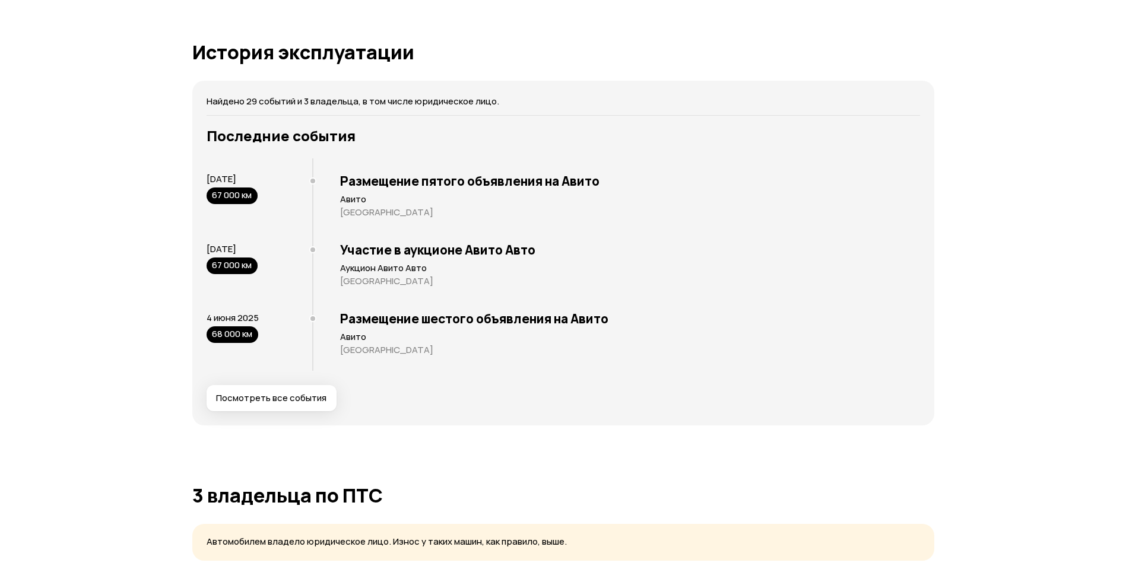
scroll to position [3071, 0]
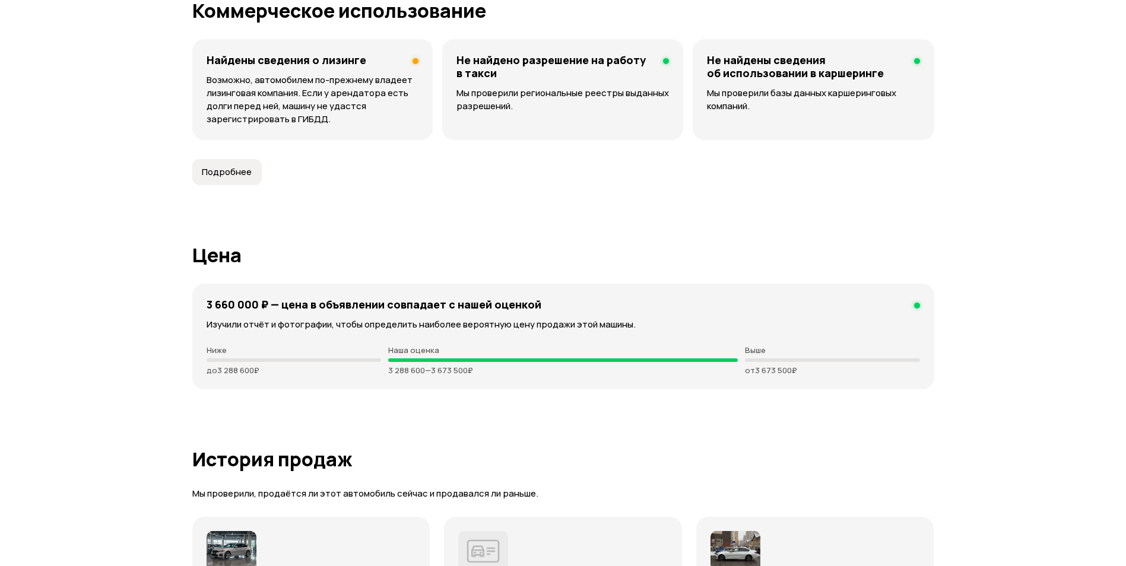
click at [217, 174] on span "Подробнее" at bounding box center [227, 172] width 50 height 12
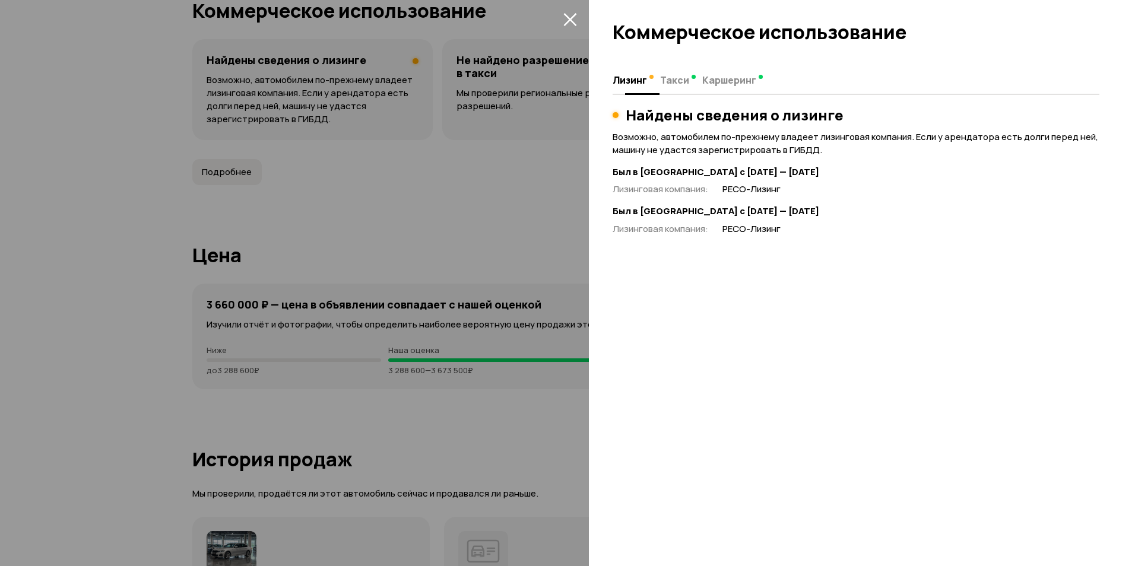
click at [676, 73] on button "Такси" at bounding box center [678, 79] width 42 height 23
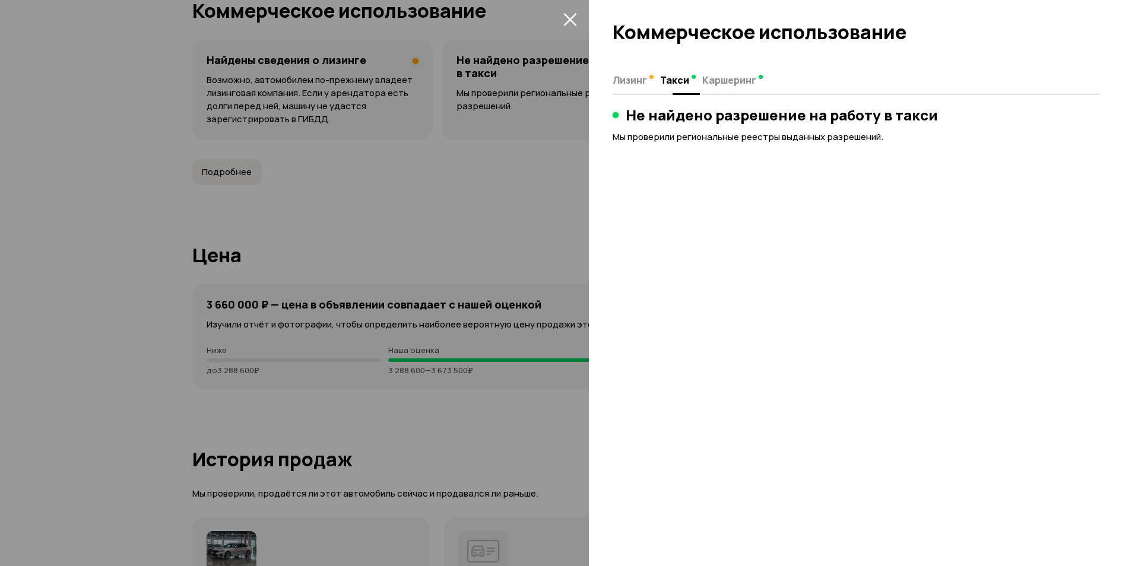
click at [736, 84] on span "Каршеринг" at bounding box center [729, 80] width 54 height 12
click at [556, 17] on div at bounding box center [567, 283] width 1135 height 566
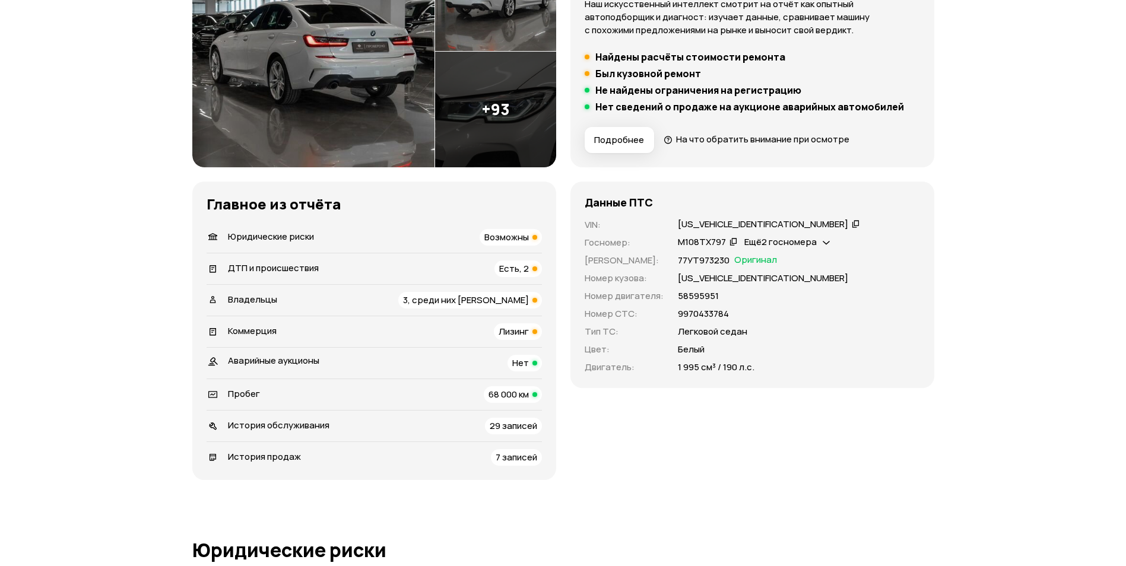
scroll to position [0, 0]
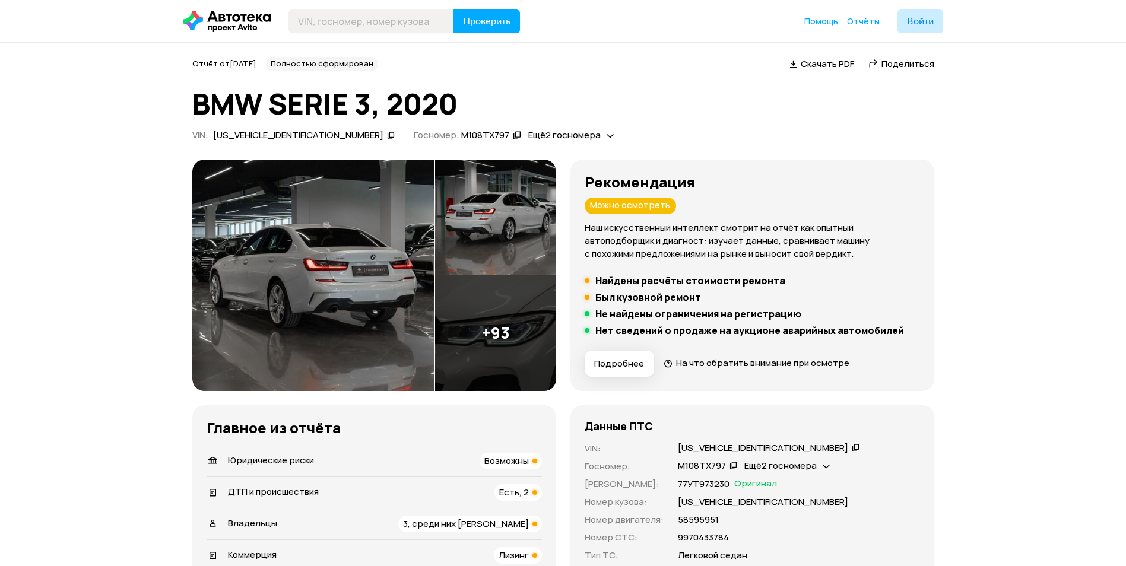
drag, startPoint x: 791, startPoint y: 263, endPoint x: 750, endPoint y: 122, distance: 146.4
